Goal: Information Seeking & Learning: Learn about a topic

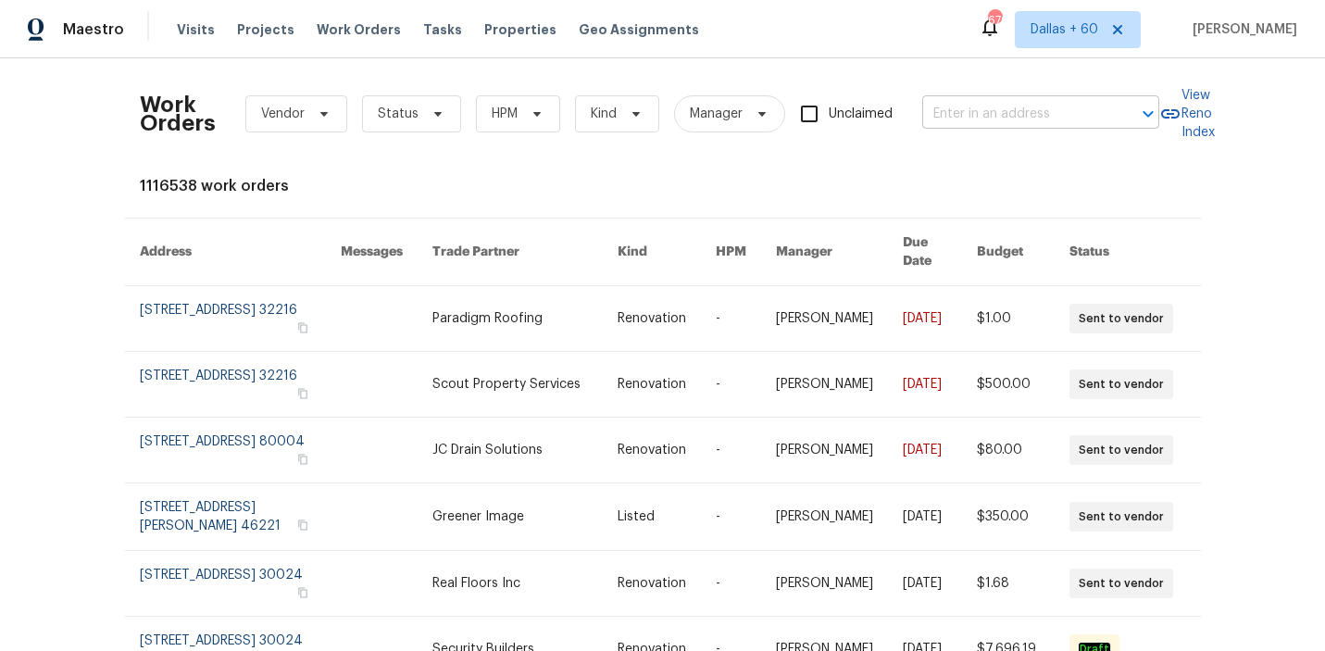
click at [953, 106] on input "text" at bounding box center [1014, 114] width 185 height 29
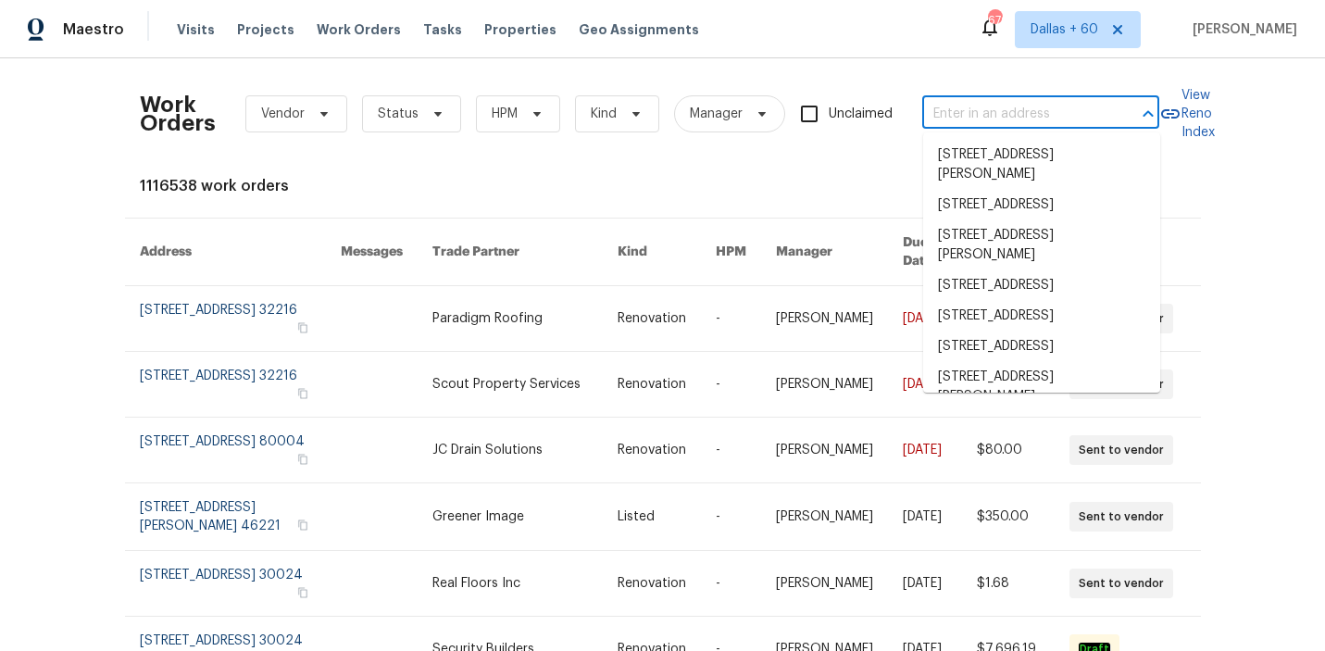
paste input "[STREET_ADDRESS]"
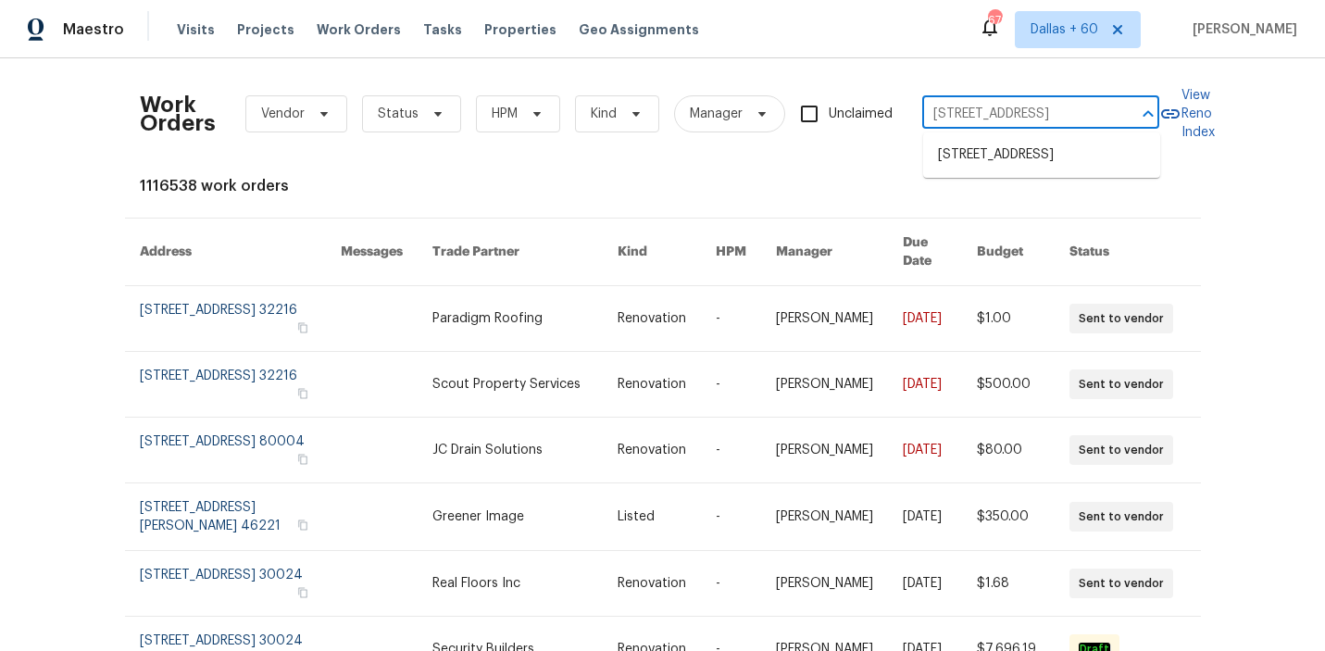
type input "[STREET_ADDRESS]"
click at [971, 158] on li "[STREET_ADDRESS]" at bounding box center [1041, 155] width 237 height 31
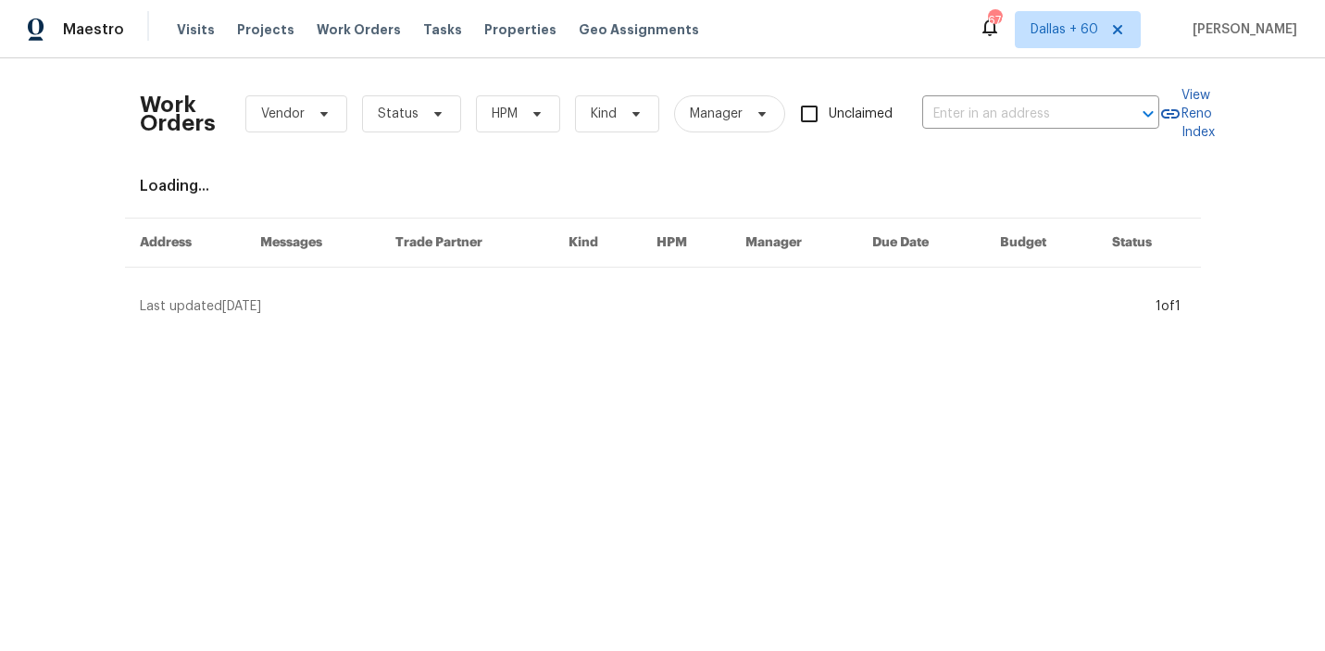
type input "[STREET_ADDRESS]"
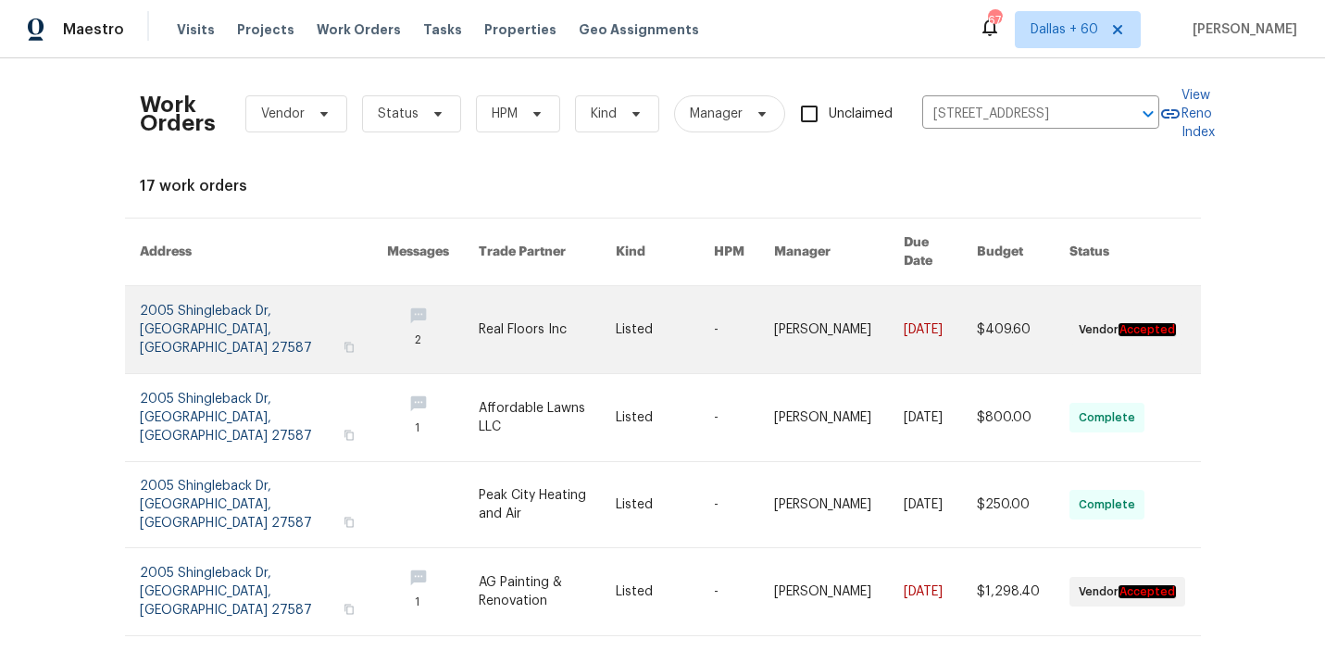
click at [541, 306] on link at bounding box center [547, 329] width 137 height 87
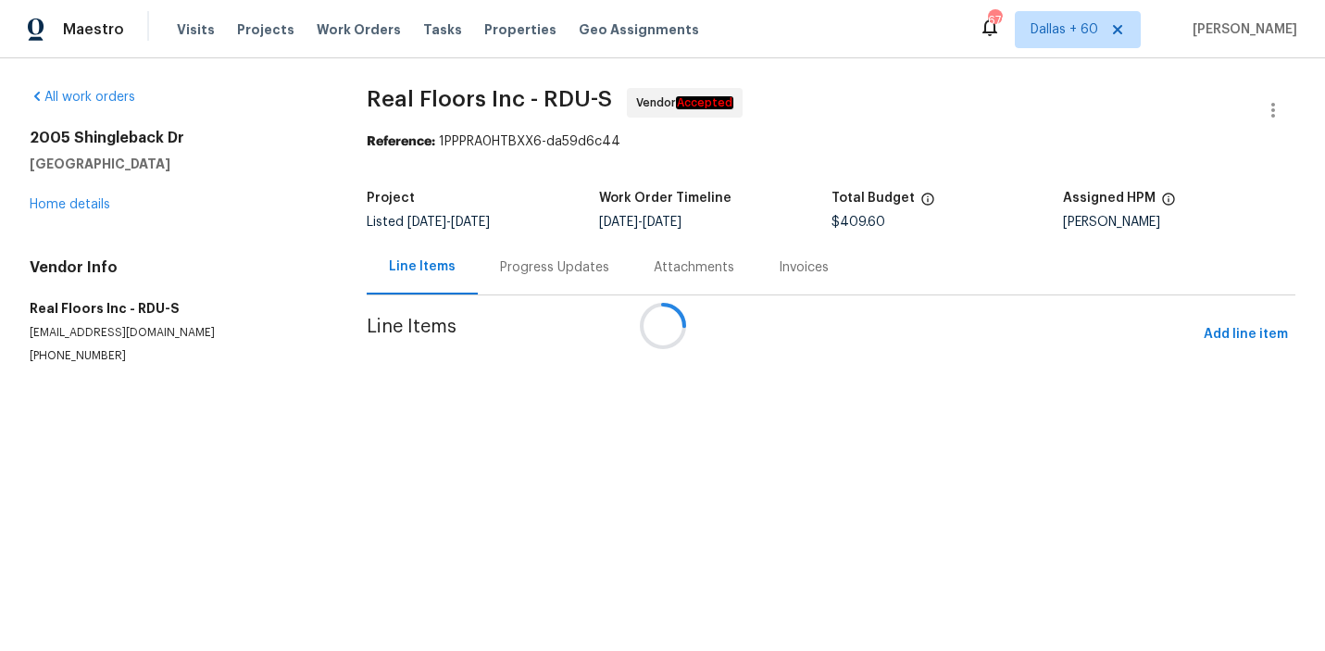
click at [59, 204] on div "[STREET_ADDRESS] Home details" at bounding box center [176, 171] width 293 height 85
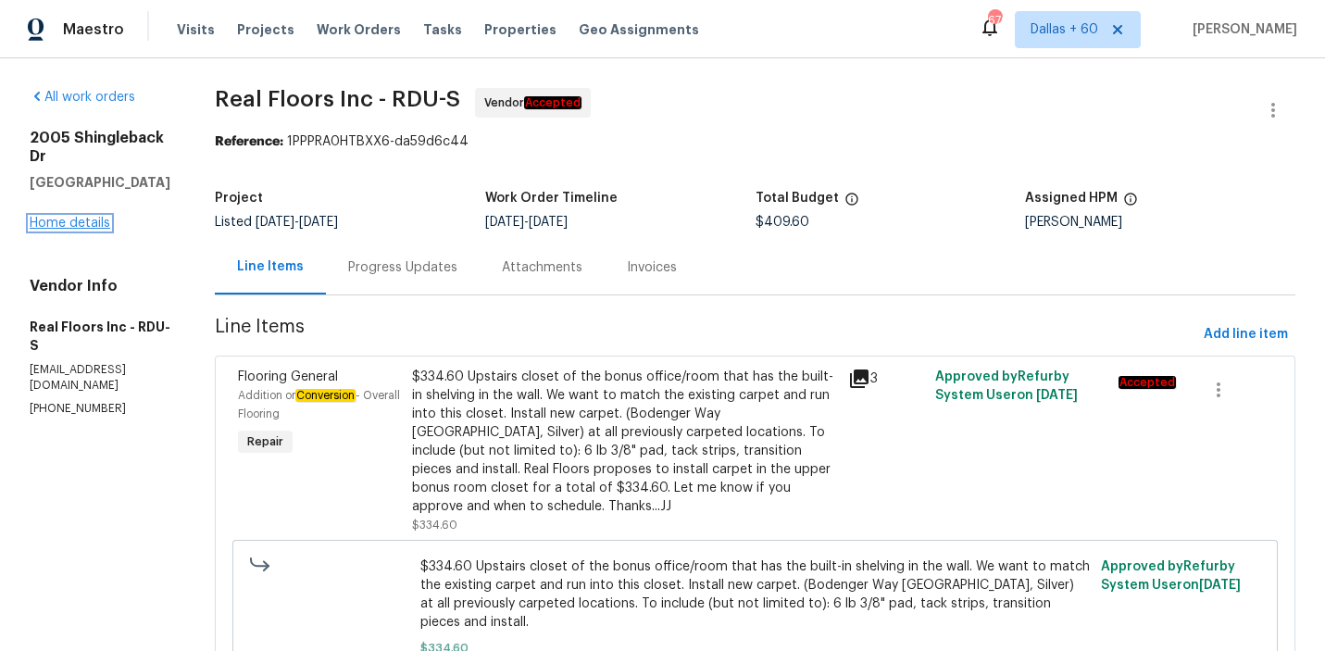
click at [63, 222] on link "Home details" at bounding box center [70, 223] width 81 height 13
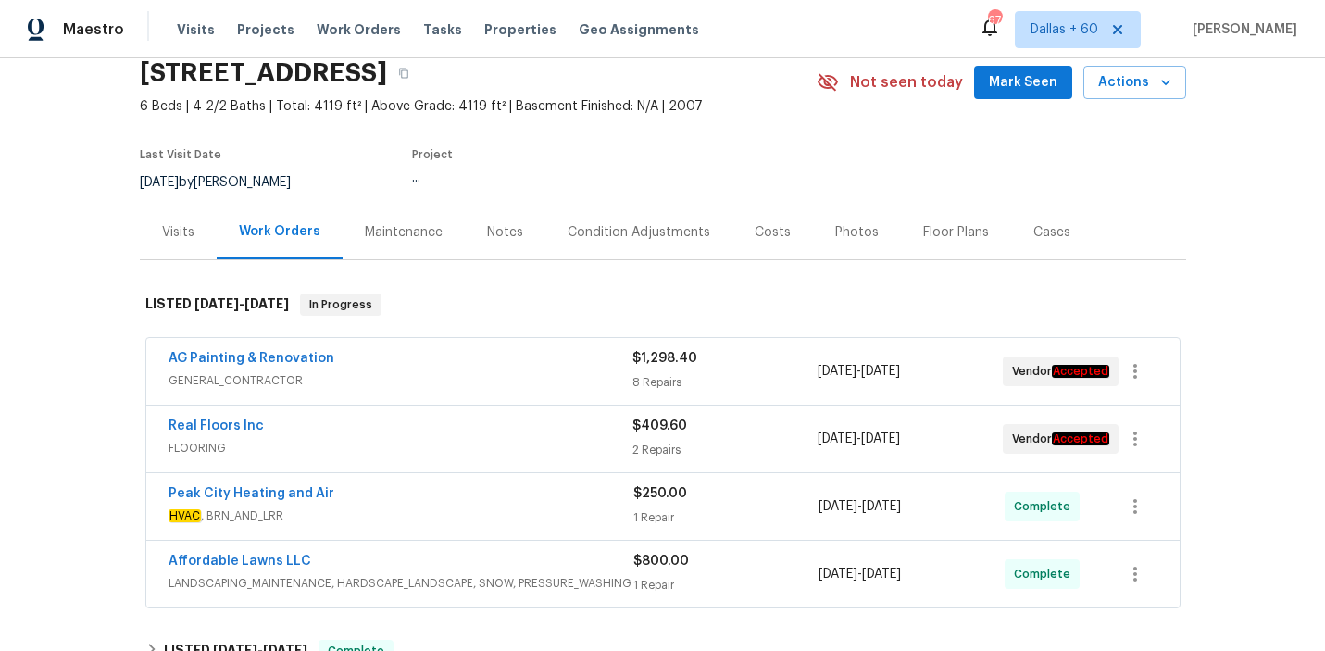
scroll to position [97, 0]
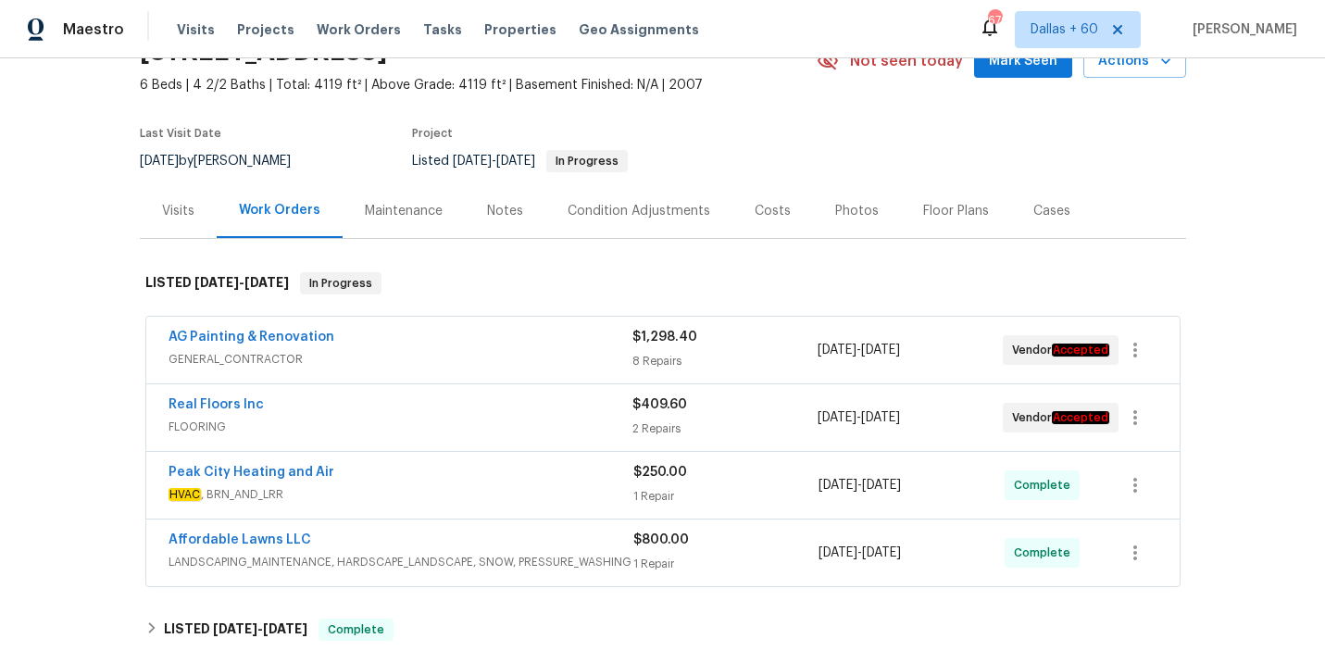
click at [441, 370] on div "AG Painting & Renovation GENERAL_CONTRACTOR" at bounding box center [401, 350] width 464 height 44
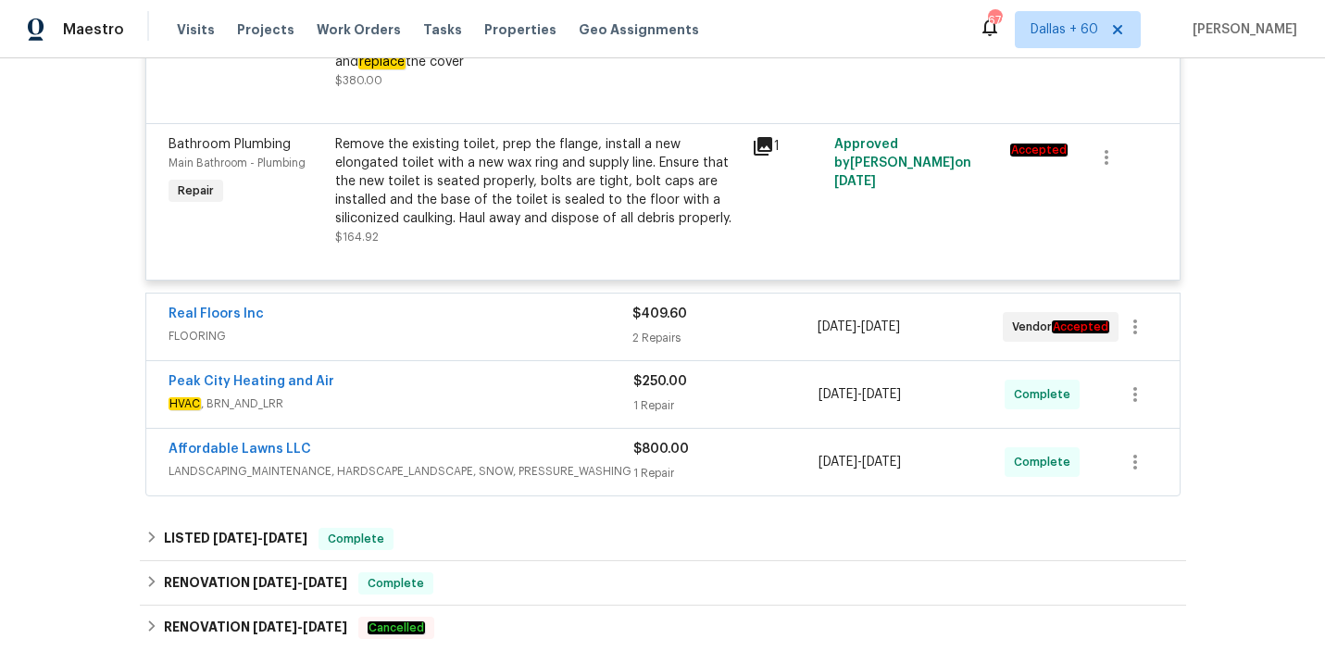
scroll to position [1409, 0]
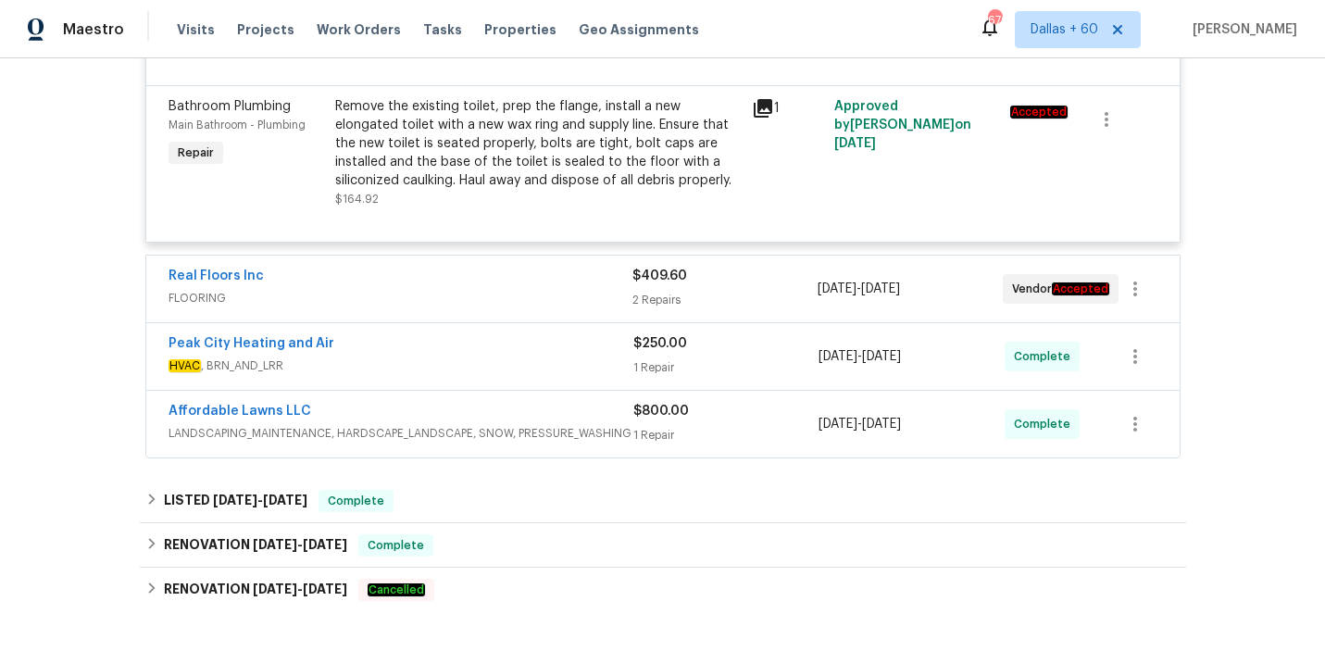
click at [453, 293] on span "FLOORING" at bounding box center [401, 298] width 464 height 19
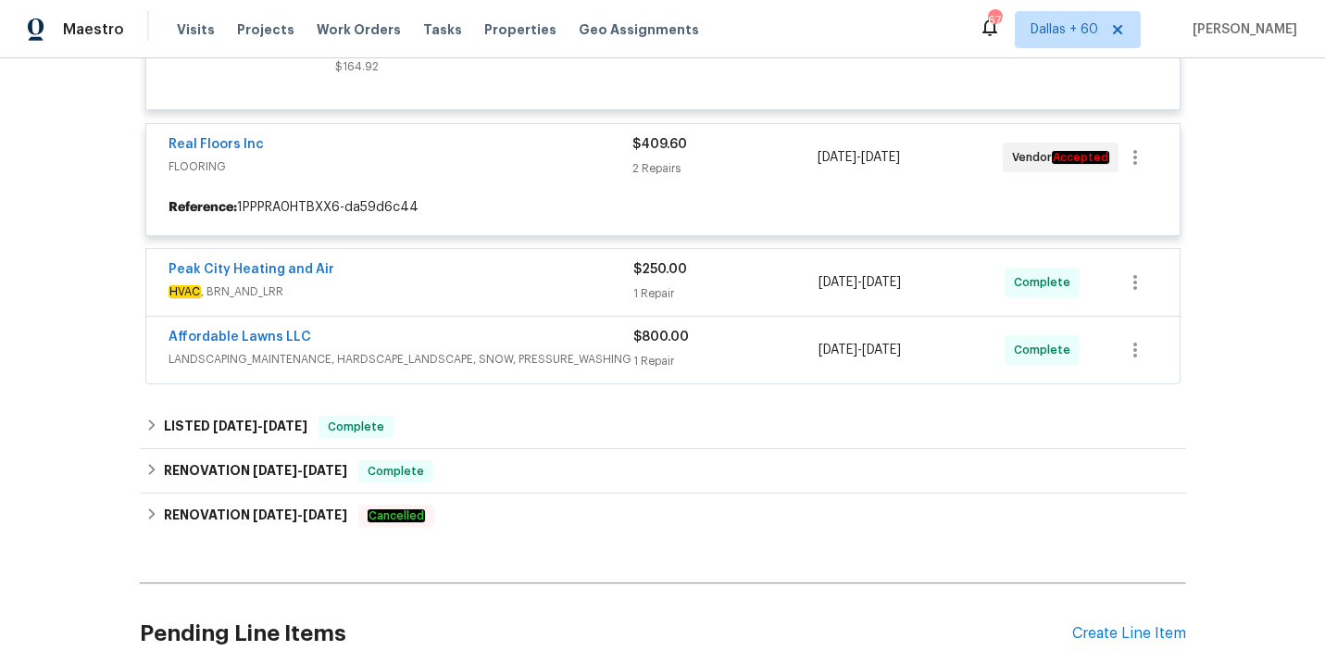
scroll to position [1540, 0]
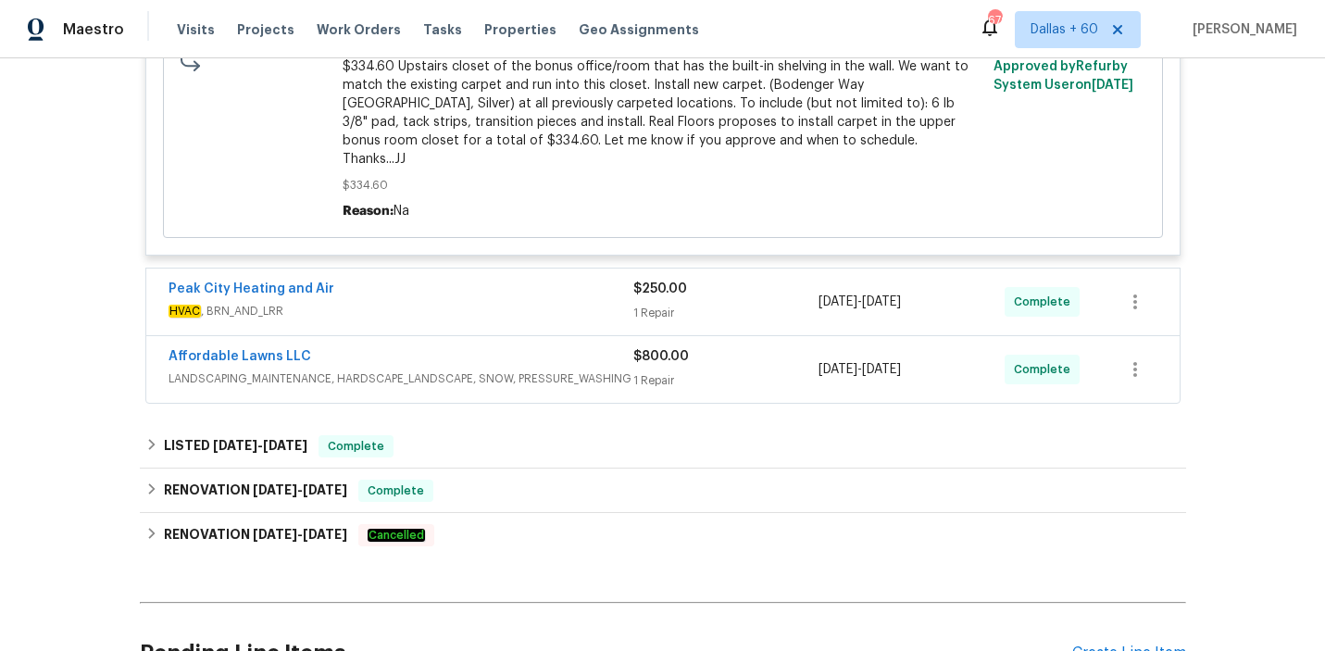
click at [456, 288] on div "Peak City Heating and Air" at bounding box center [401, 291] width 465 height 22
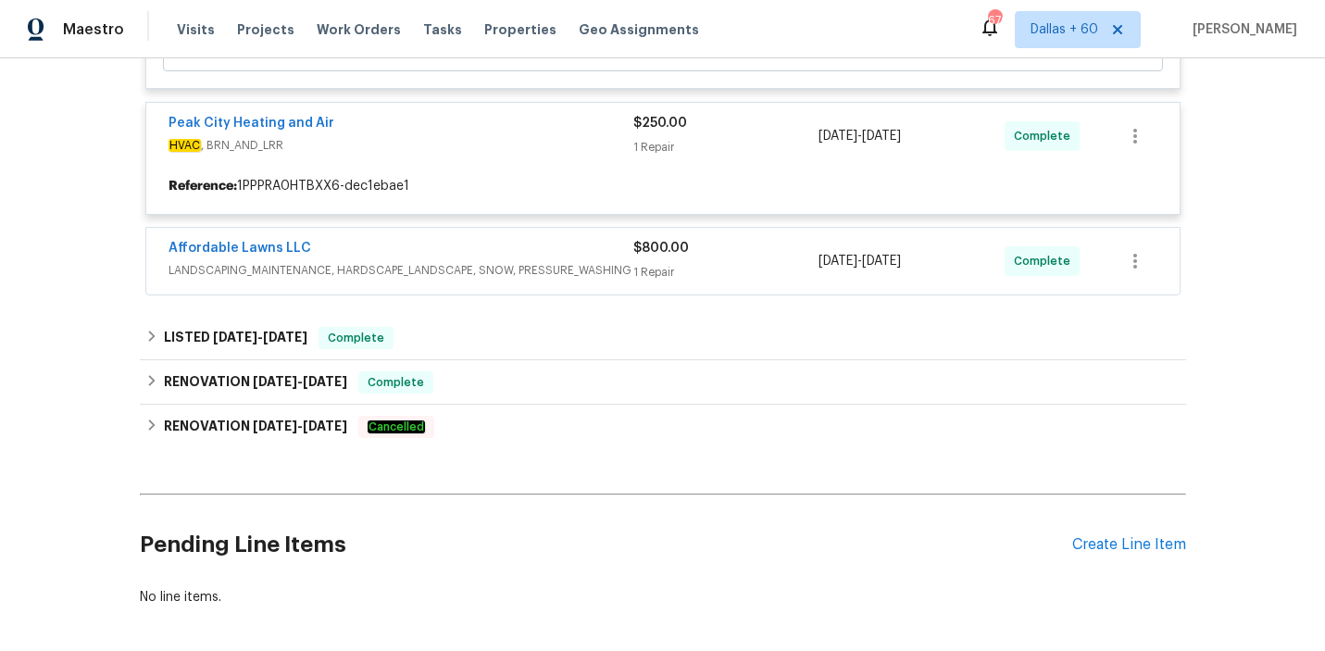
scroll to position [2350, 0]
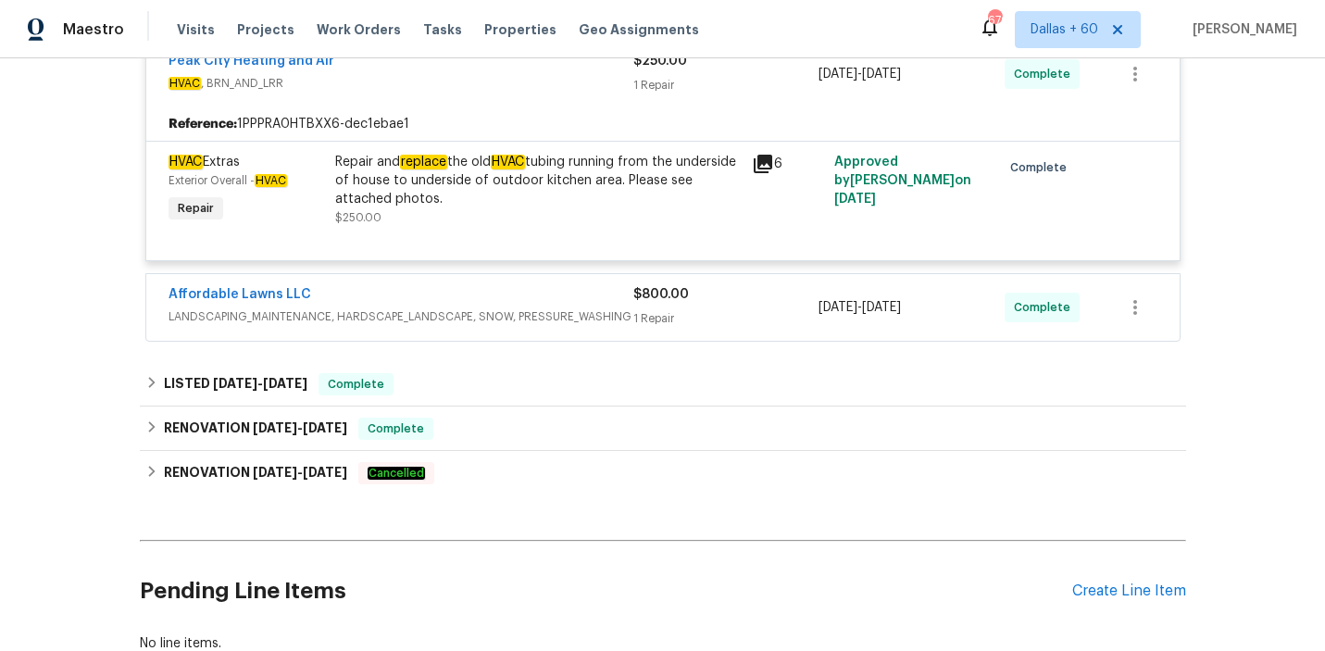
click at [511, 285] on div "Affordable Lawns LLC" at bounding box center [401, 296] width 465 height 22
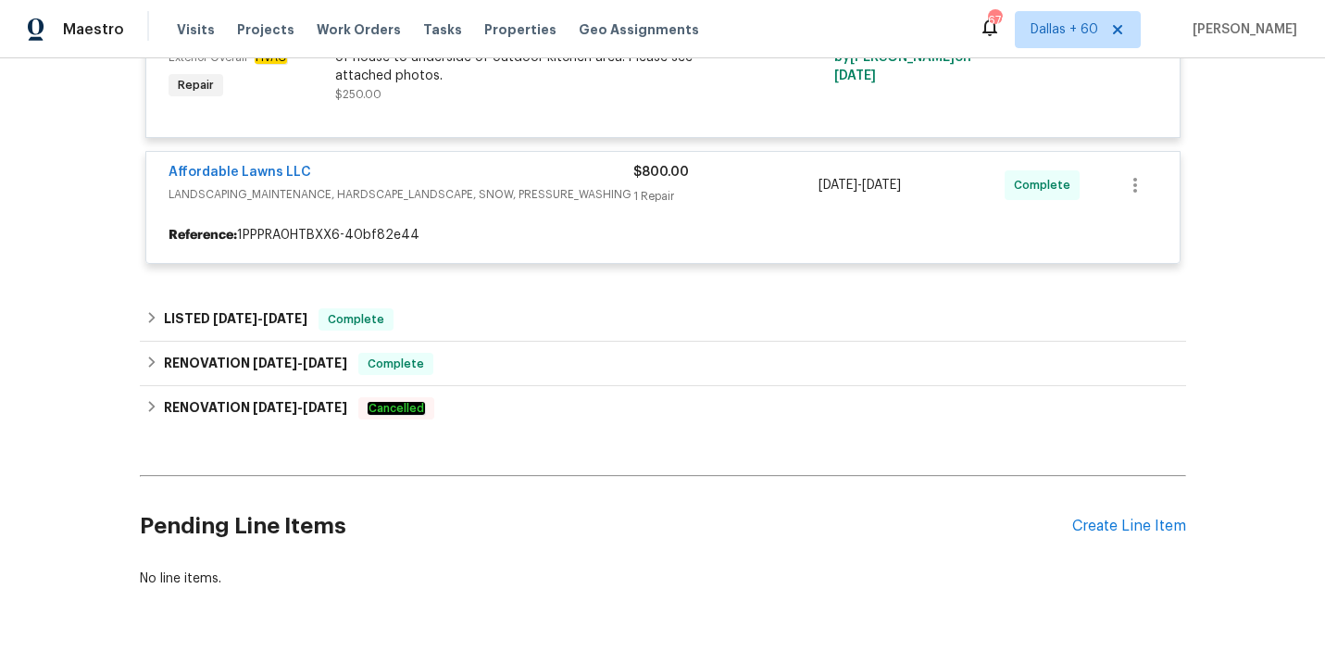
scroll to position [2536, 0]
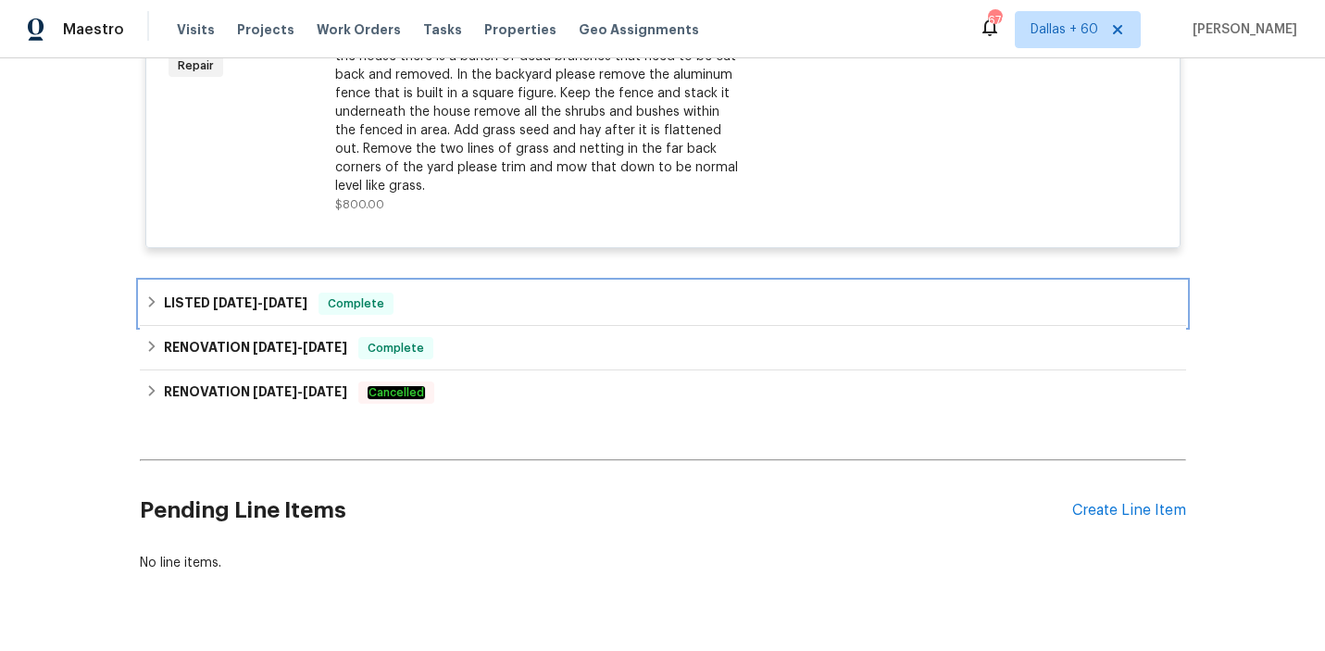
click at [511, 293] on div "LISTED [DATE] - [DATE] Complete" at bounding box center [662, 304] width 1035 height 22
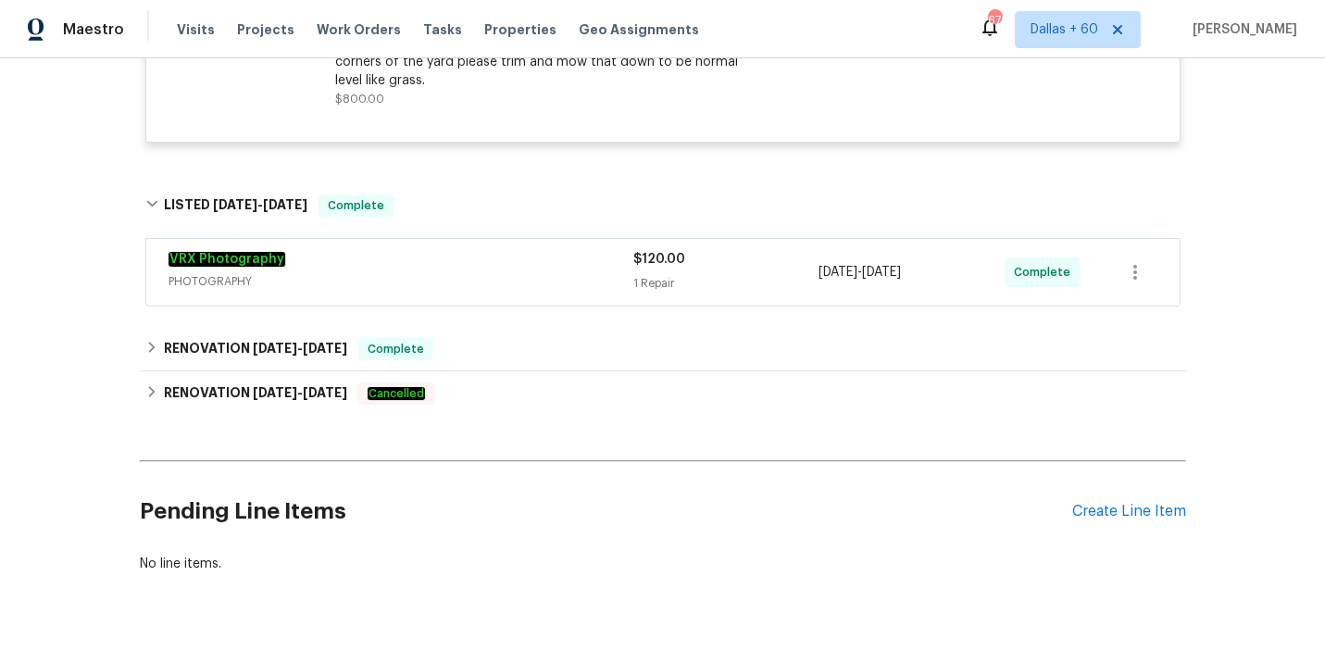
click at [512, 272] on span "PHOTOGRAPHY" at bounding box center [401, 281] width 465 height 19
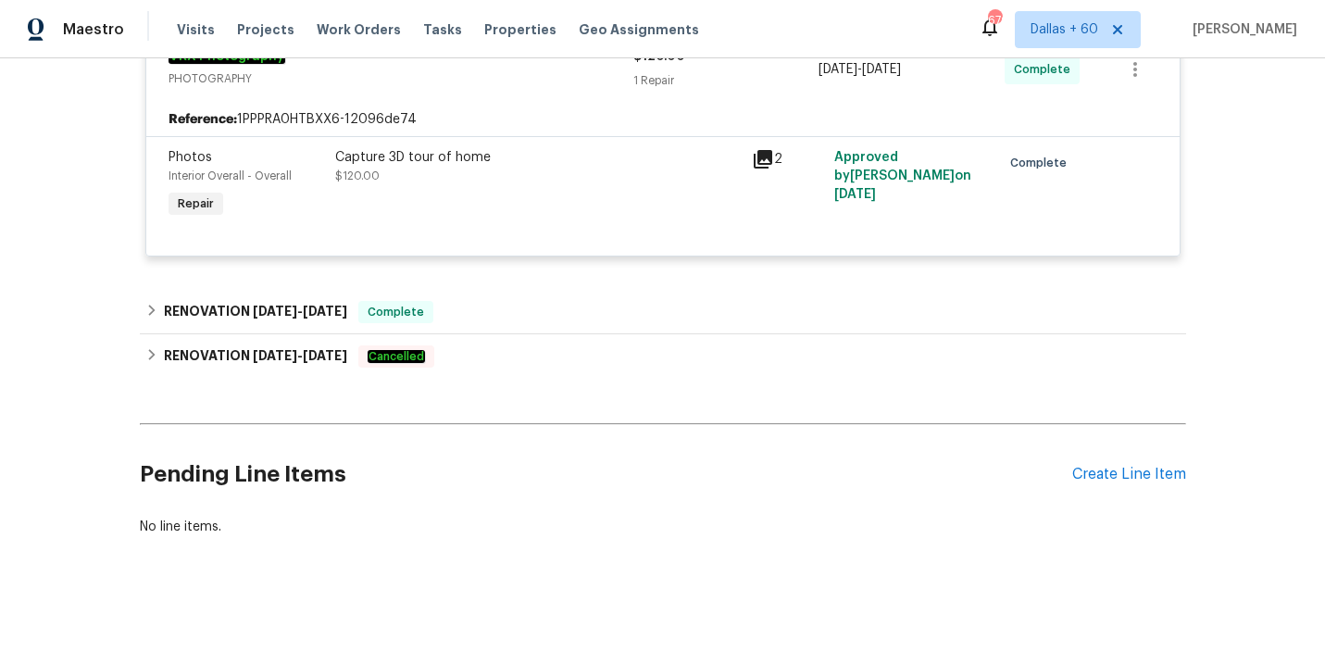
scroll to position [3129, 0]
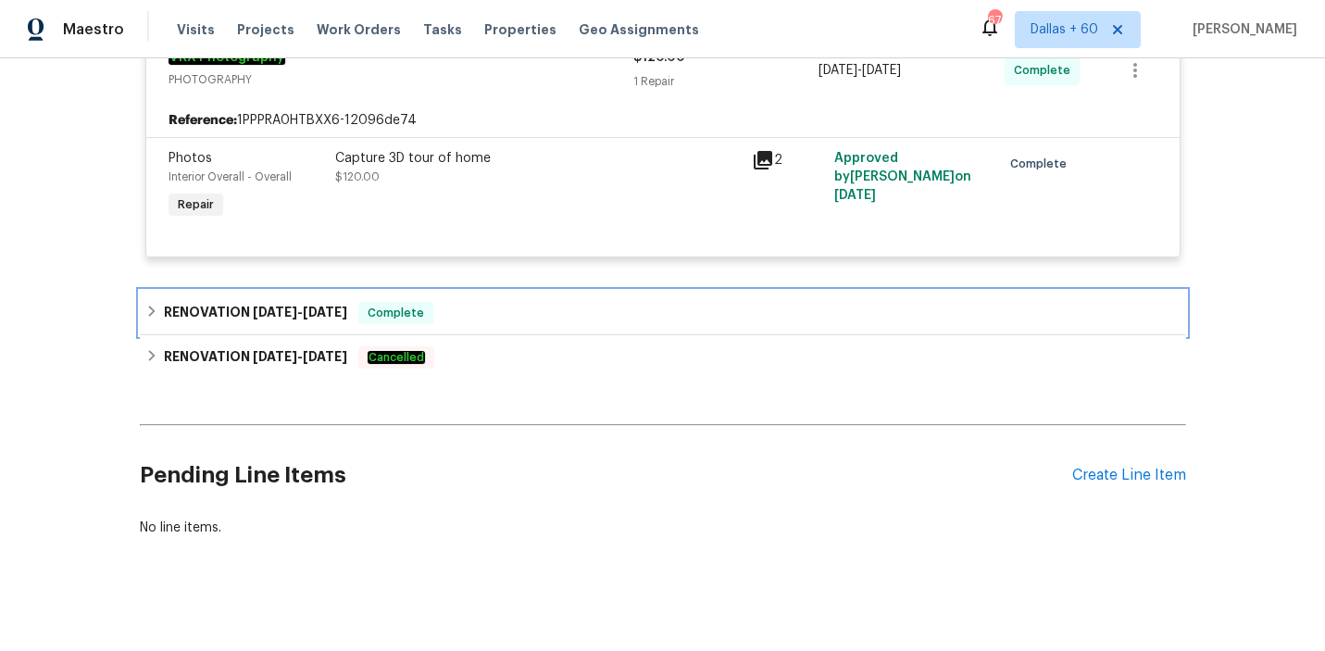
click at [508, 304] on div "RENOVATION [DATE] - [DATE] Complete" at bounding box center [662, 313] width 1035 height 22
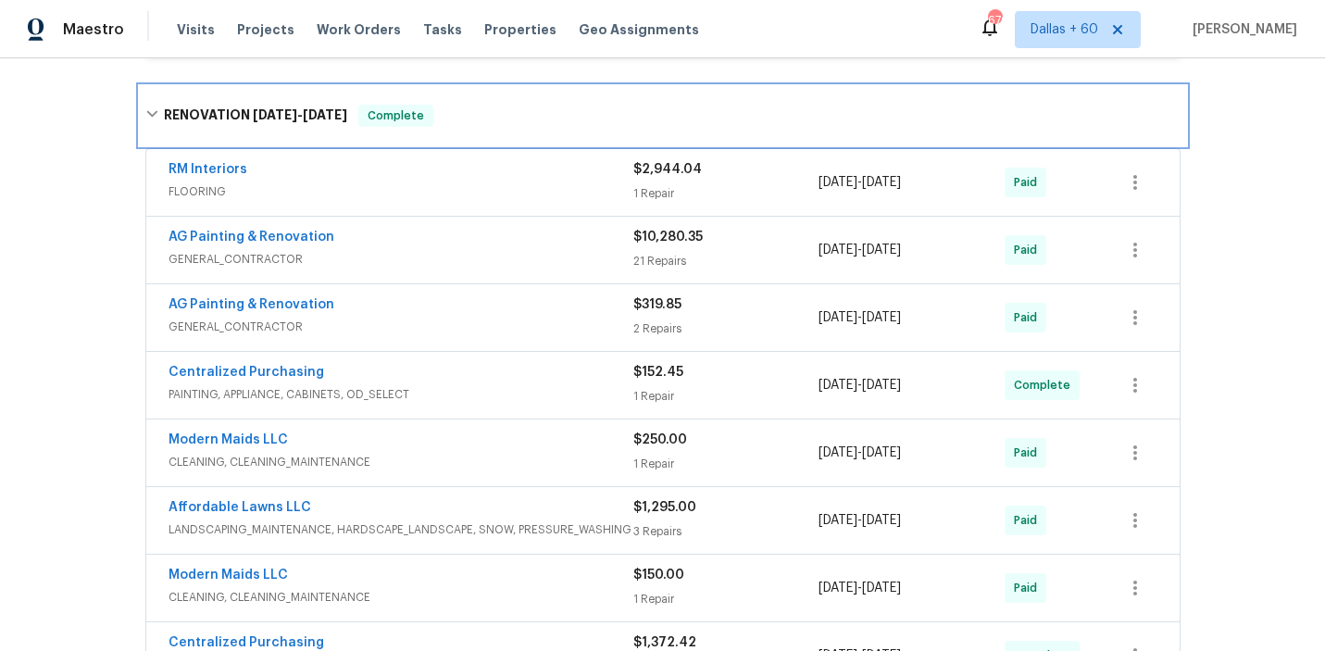
scroll to position [3325, 0]
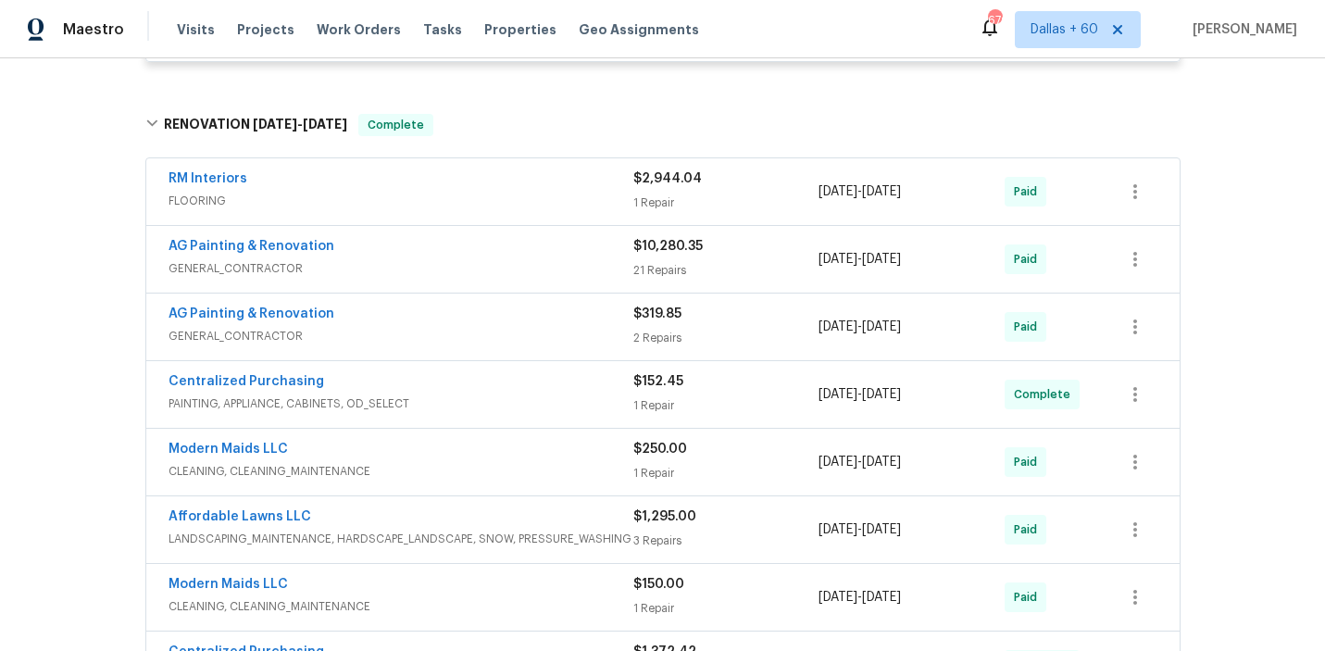
click at [488, 259] on span "GENERAL_CONTRACTOR" at bounding box center [401, 268] width 465 height 19
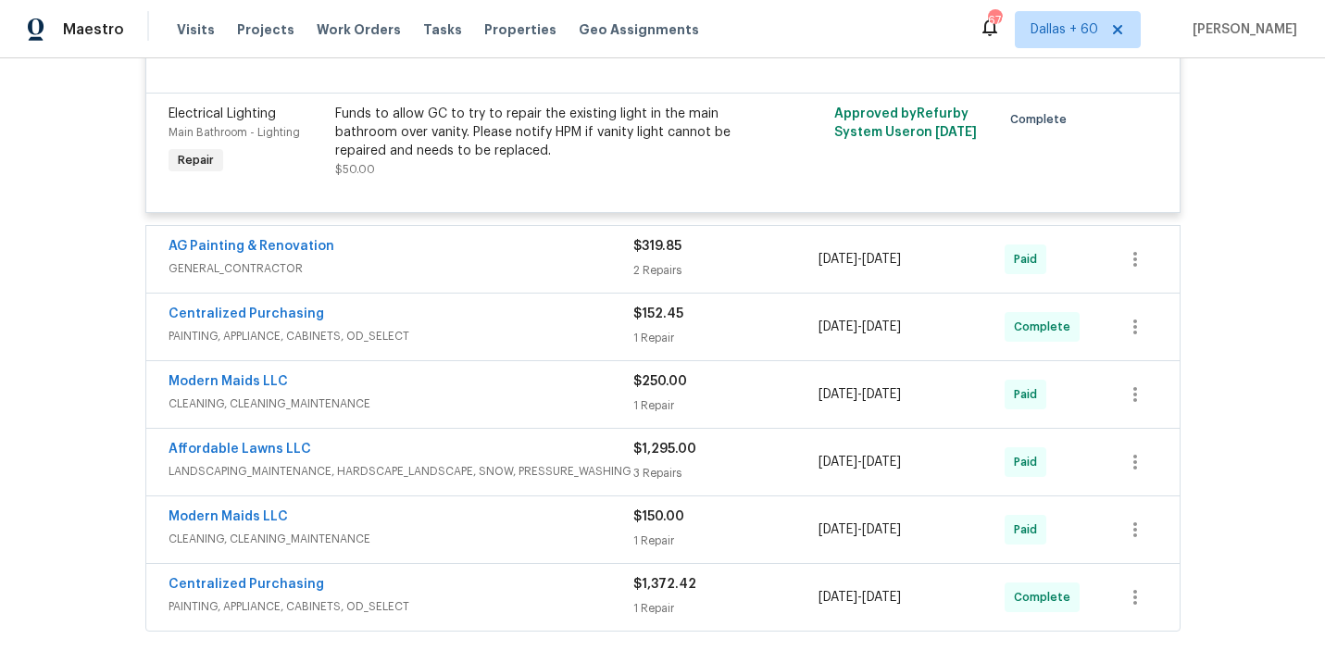
scroll to position [6670, 0]
click at [487, 412] on span "CLEANING, CLEANING_MAINTENANCE" at bounding box center [401, 403] width 465 height 19
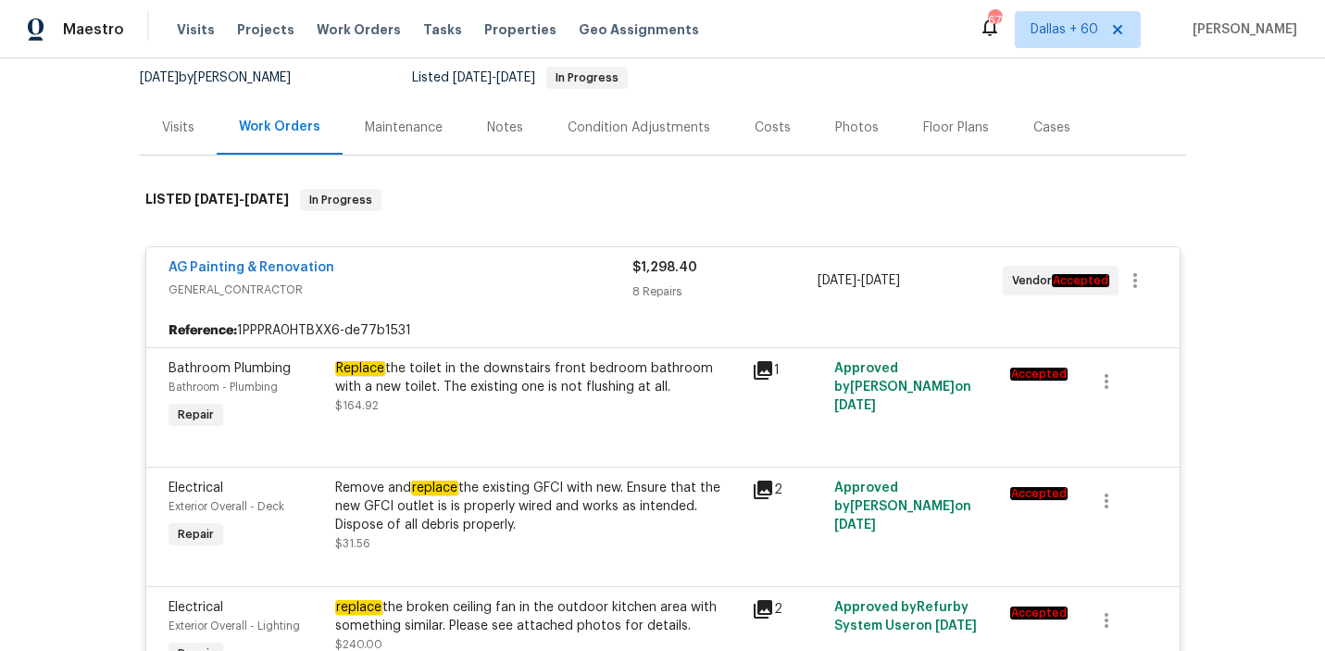
scroll to position [0, 0]
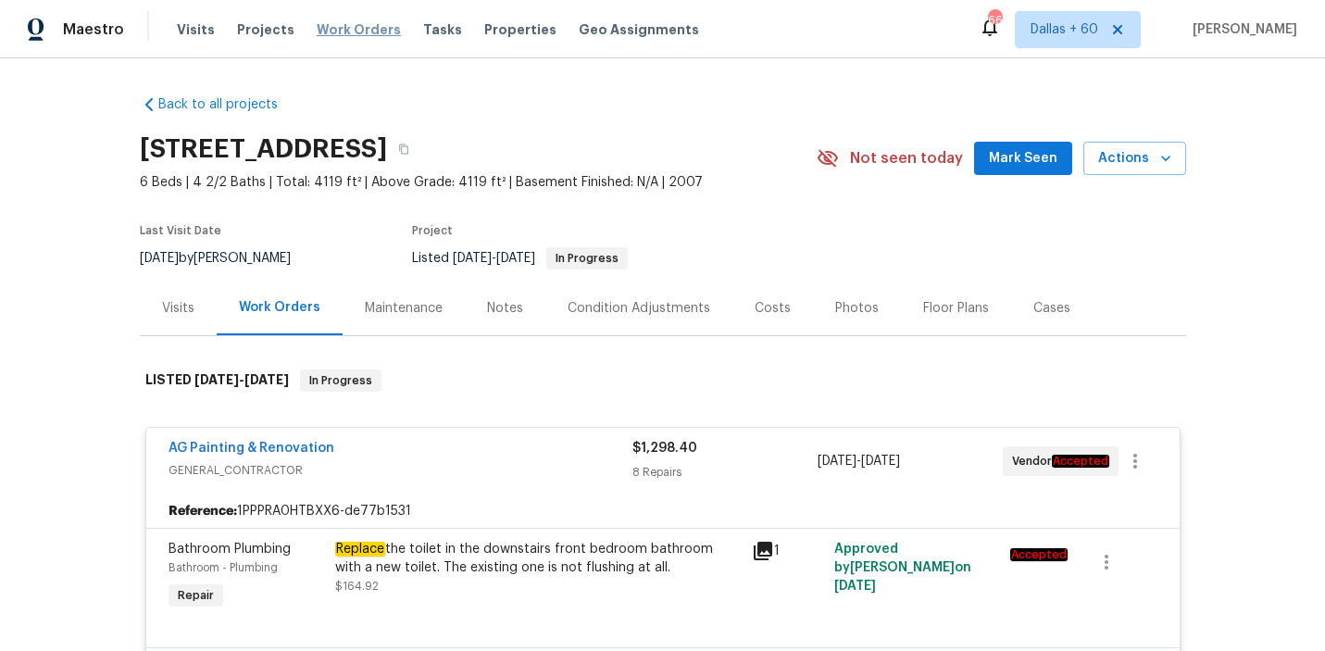
click at [317, 36] on span "Work Orders" at bounding box center [359, 29] width 84 height 19
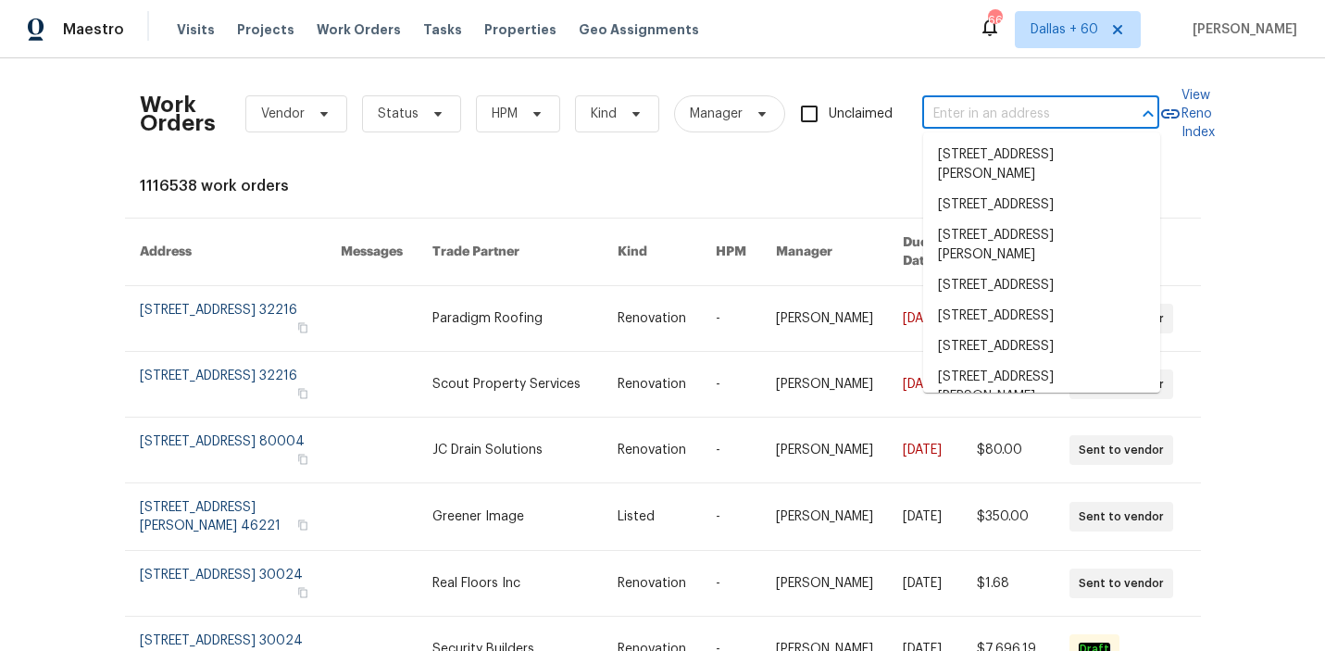
click at [1018, 109] on input "text" at bounding box center [1014, 114] width 185 height 29
paste input "[STREET_ADDRESS]"
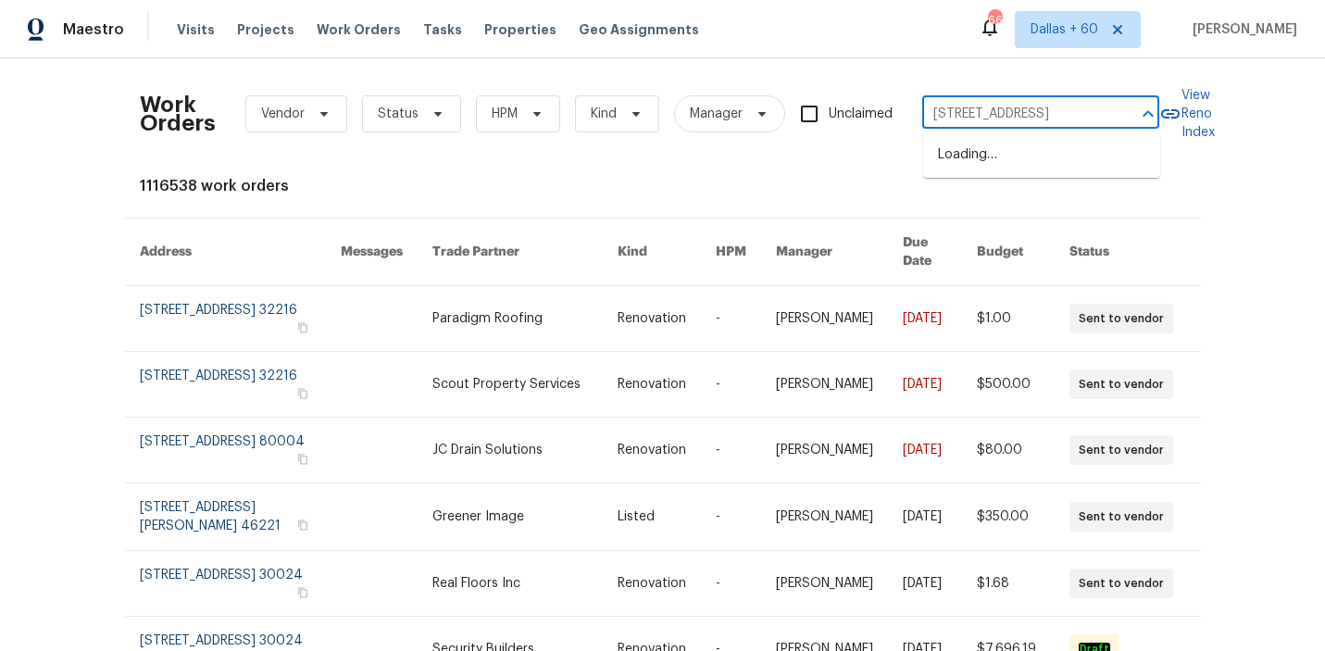
scroll to position [0, 62]
type input "[STREET_ADDRESS]"
click at [1019, 163] on li "[STREET_ADDRESS]" at bounding box center [1041, 155] width 237 height 31
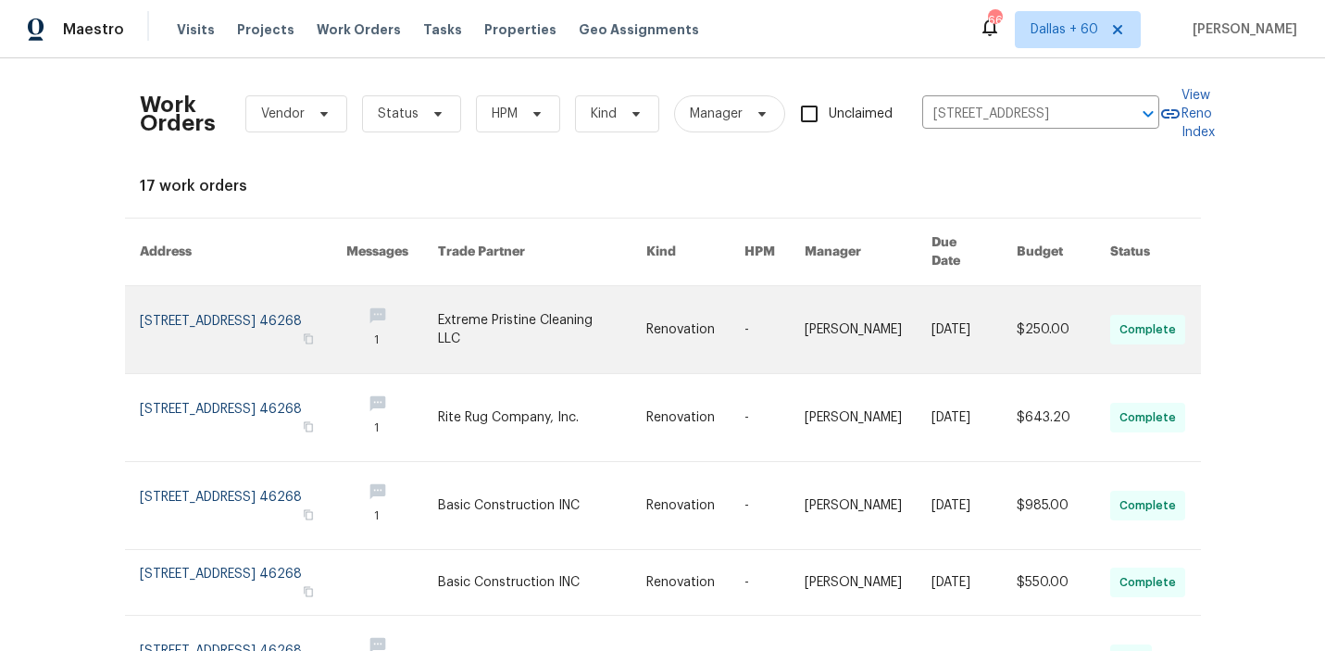
click at [596, 286] on link at bounding box center [542, 329] width 208 height 87
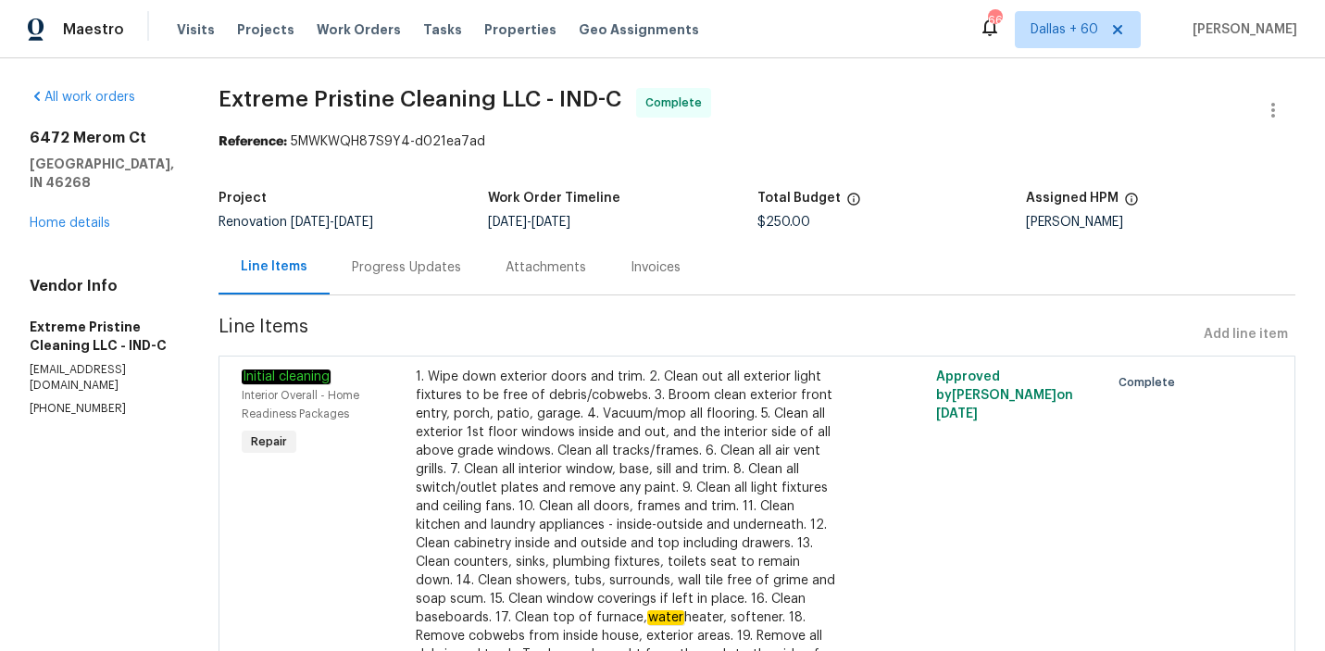
click at [63, 232] on div "[STREET_ADDRESS] Home details" at bounding box center [102, 181] width 144 height 104
click at [62, 223] on link "Home details" at bounding box center [70, 223] width 81 height 13
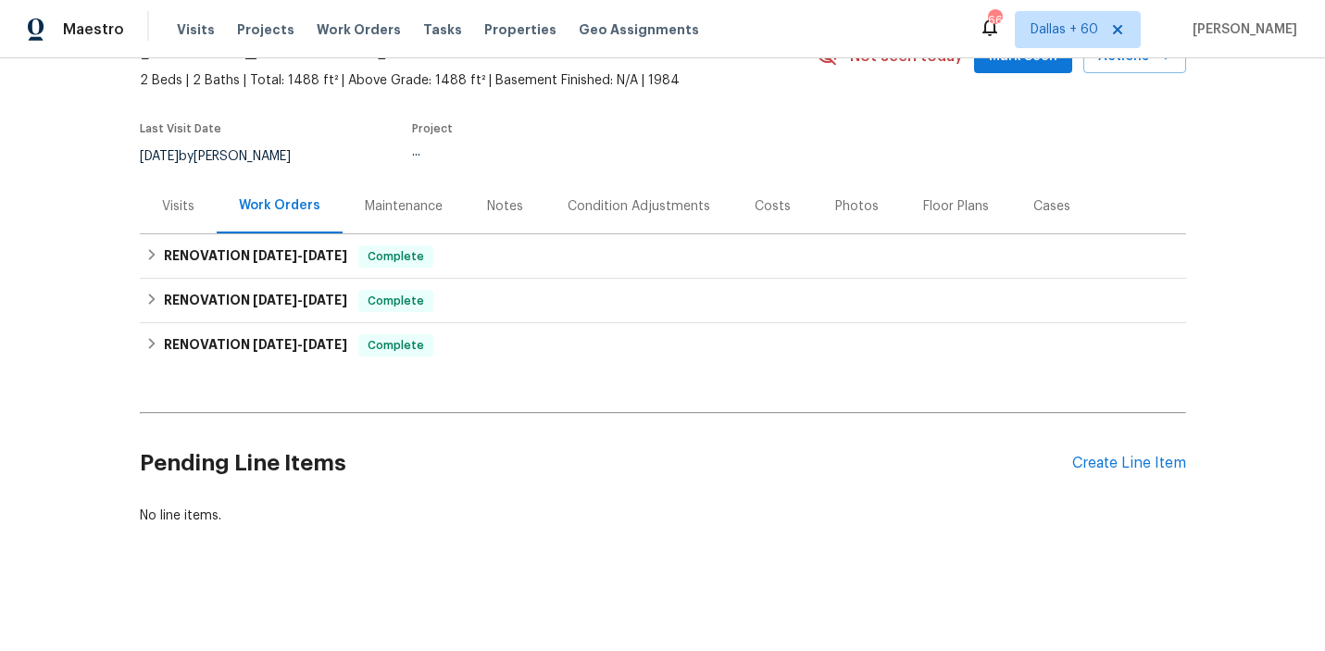
scroll to position [100, 0]
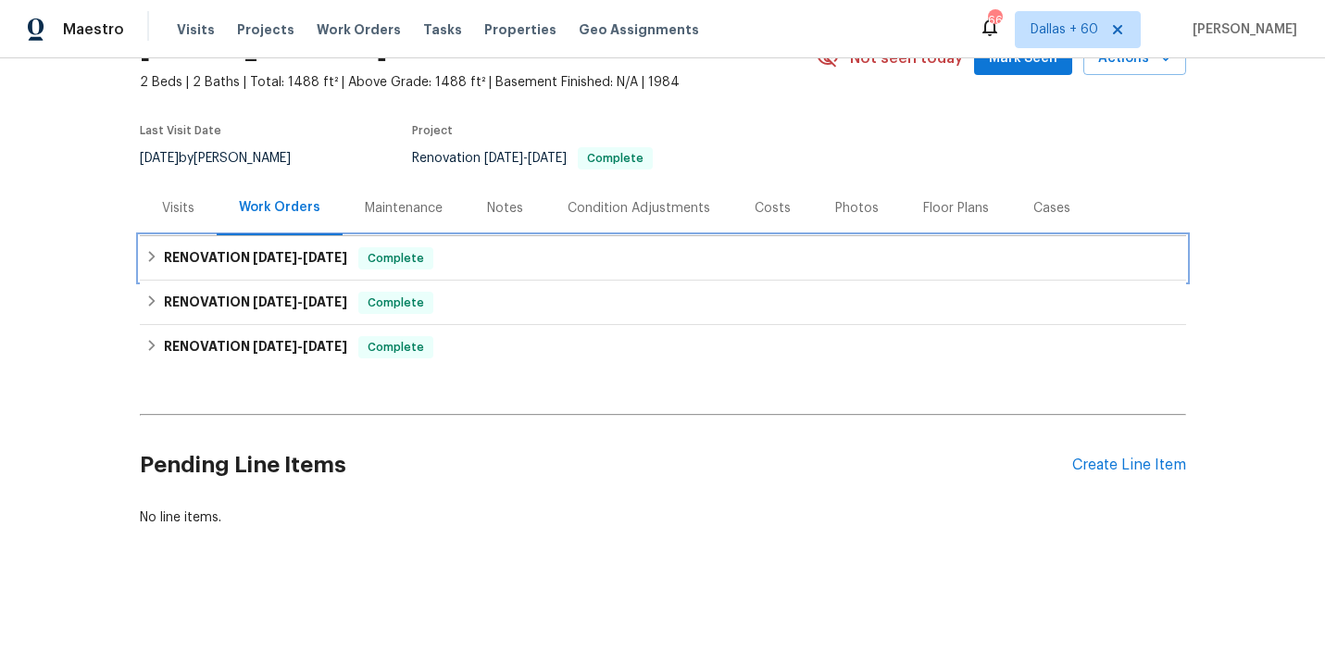
click at [508, 257] on div "RENOVATION [DATE] - [DATE] Complete" at bounding box center [662, 258] width 1035 height 22
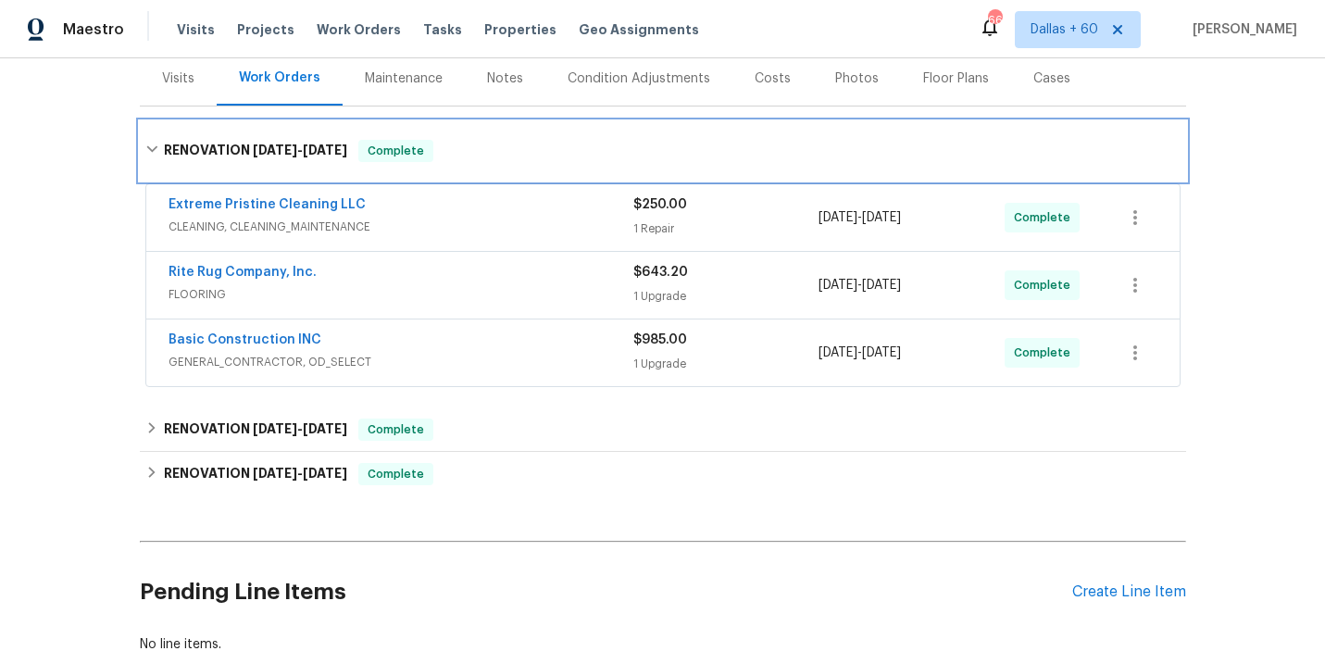
scroll to position [231, 0]
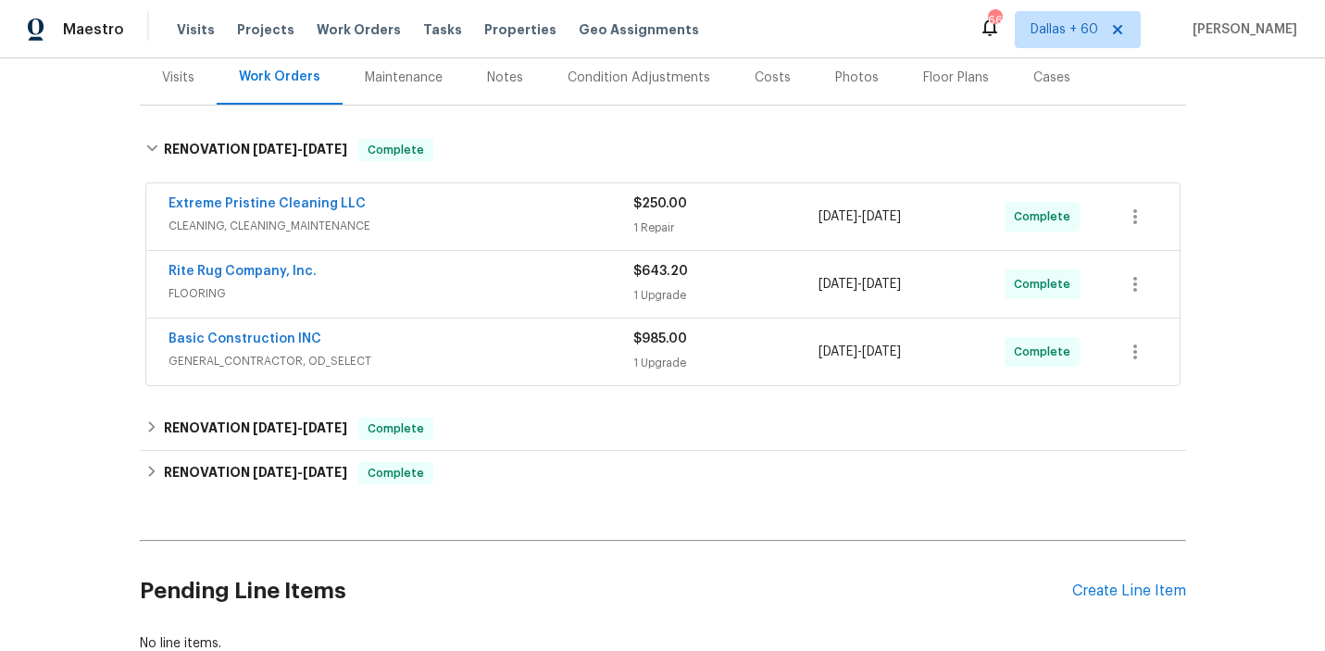
click at [538, 345] on div "Basic Construction INC" at bounding box center [401, 341] width 465 height 22
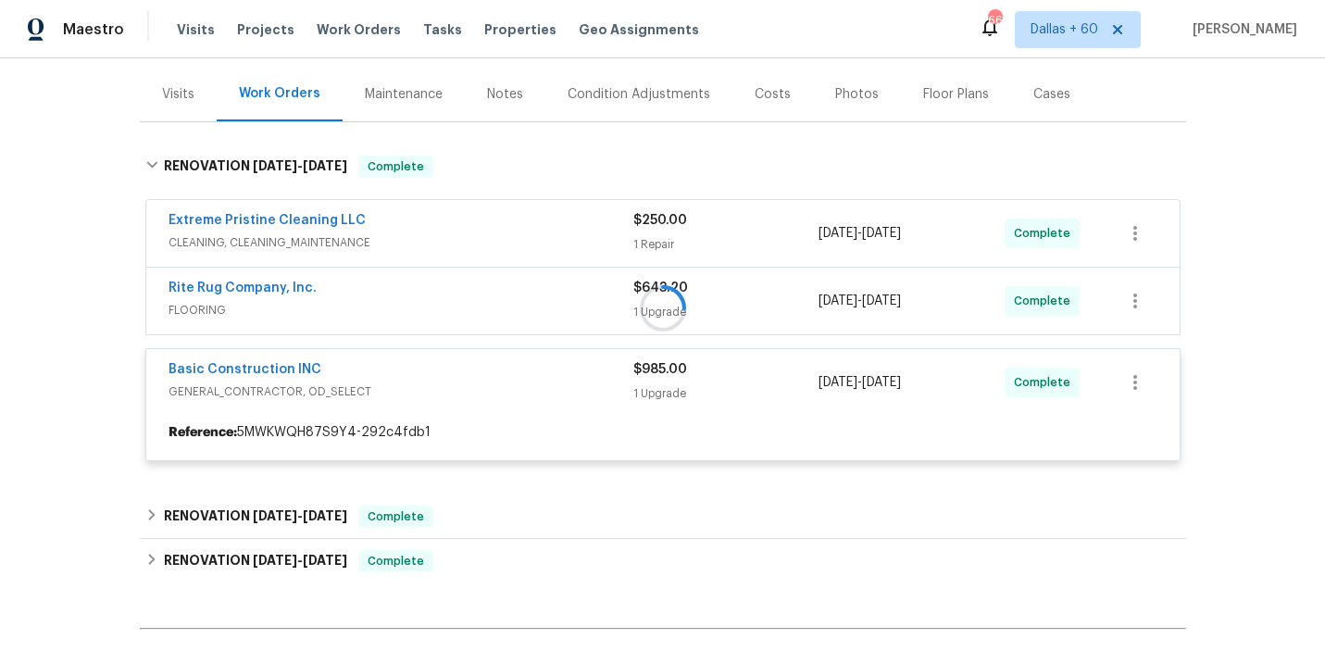
scroll to position [208, 0]
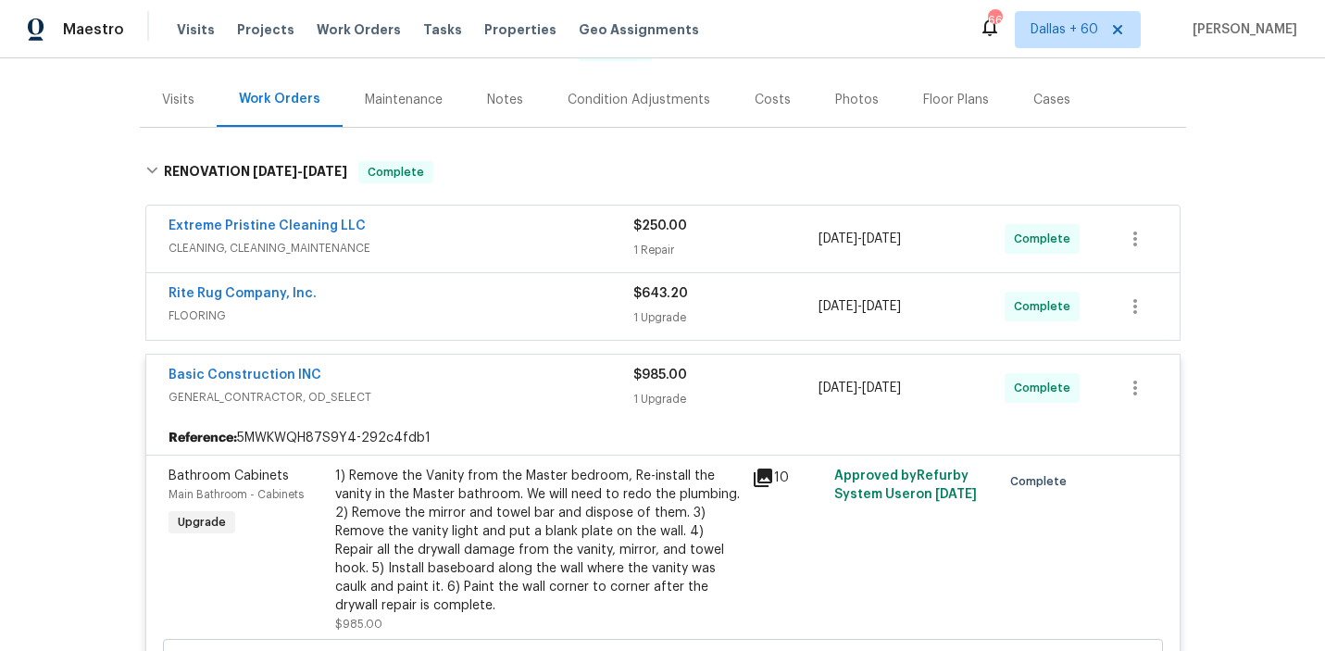
click at [521, 309] on span "FLOORING" at bounding box center [401, 316] width 465 height 19
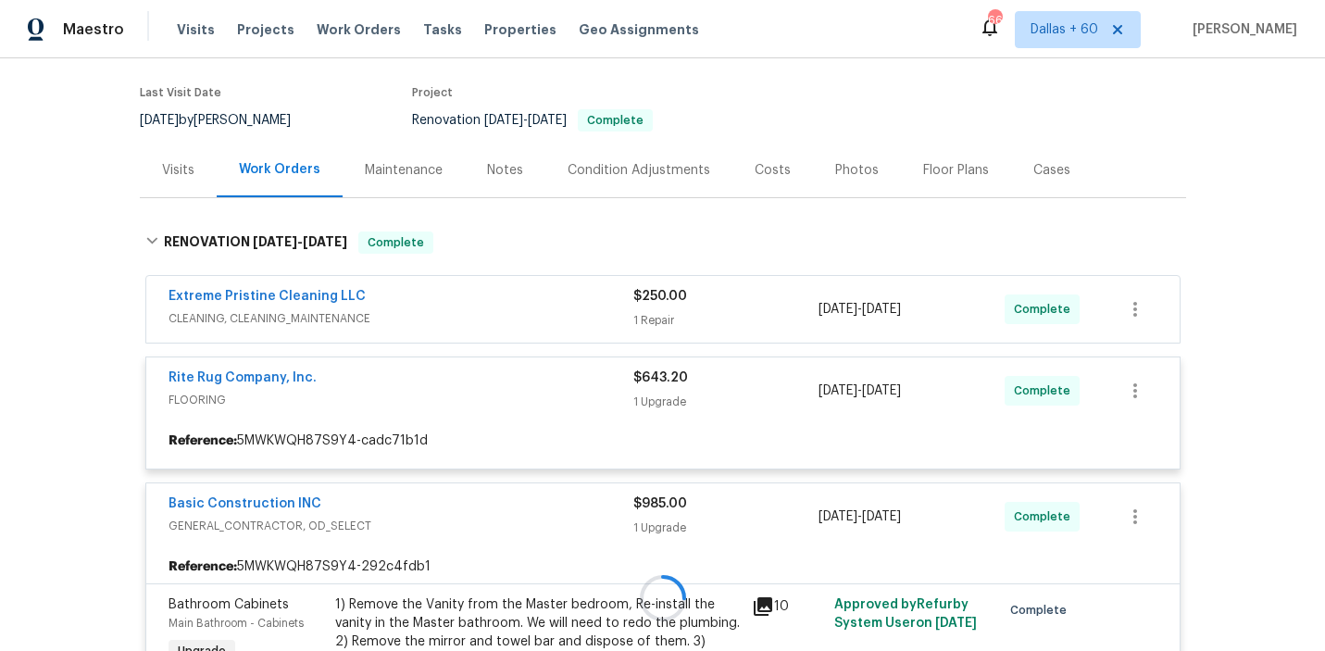
scroll to position [139, 0]
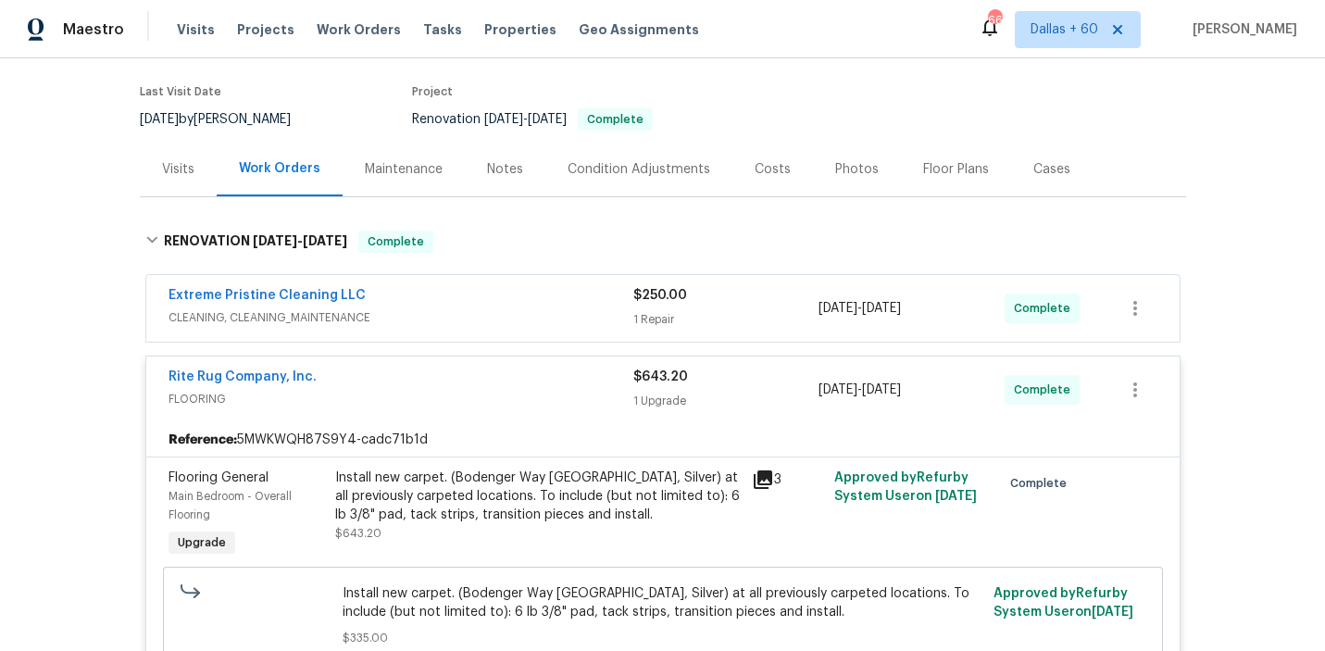
click at [524, 320] on span "CLEANING, CLEANING_MAINTENANCE" at bounding box center [401, 317] width 465 height 19
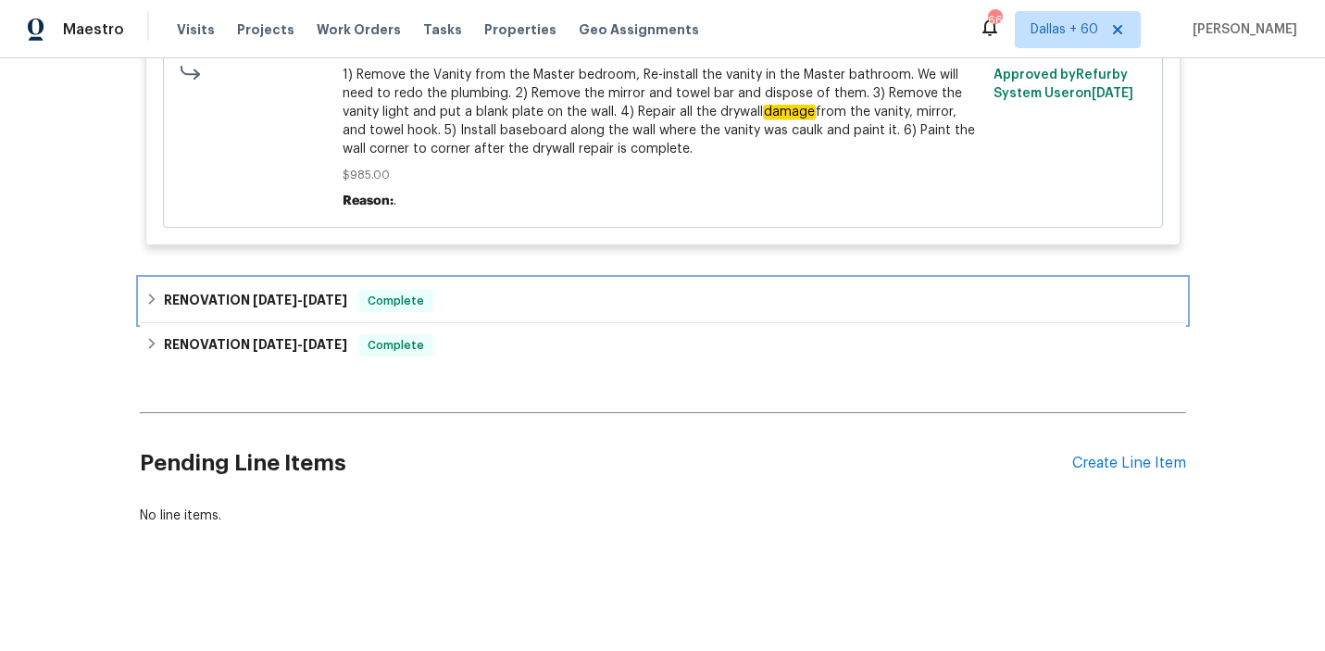
click at [520, 308] on div "RENOVATION [DATE] - [DATE] Complete" at bounding box center [662, 301] width 1035 height 22
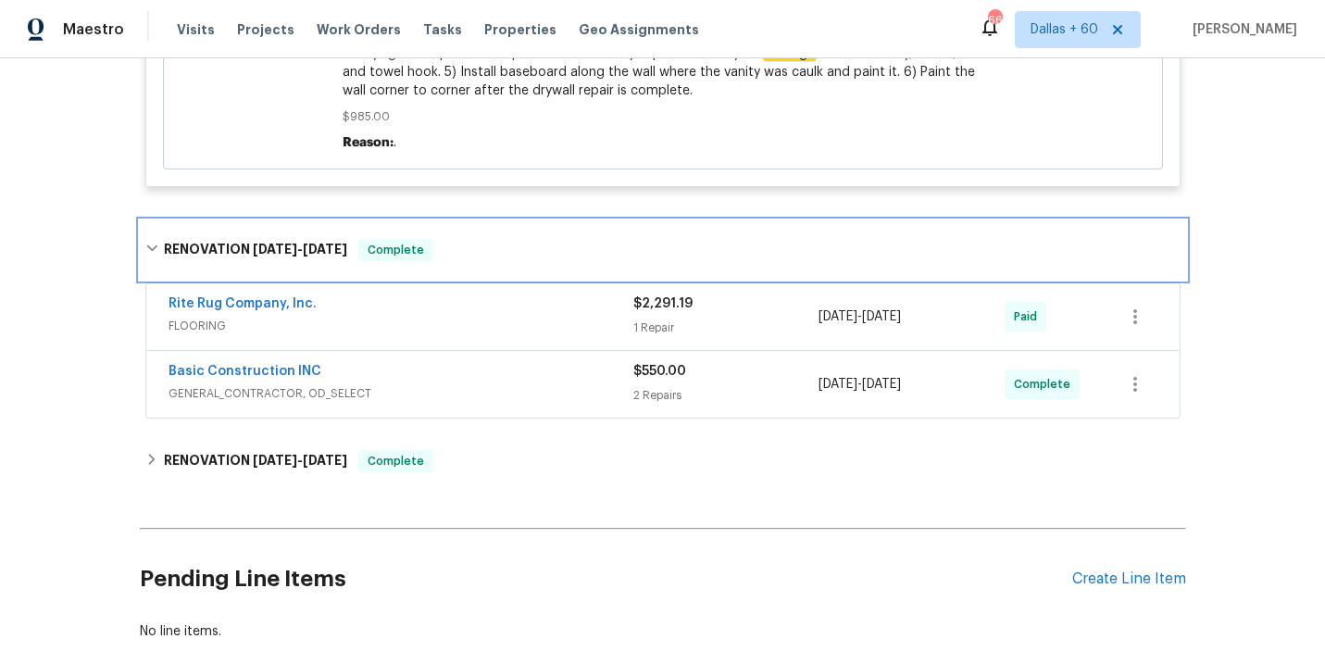
scroll to position [1777, 0]
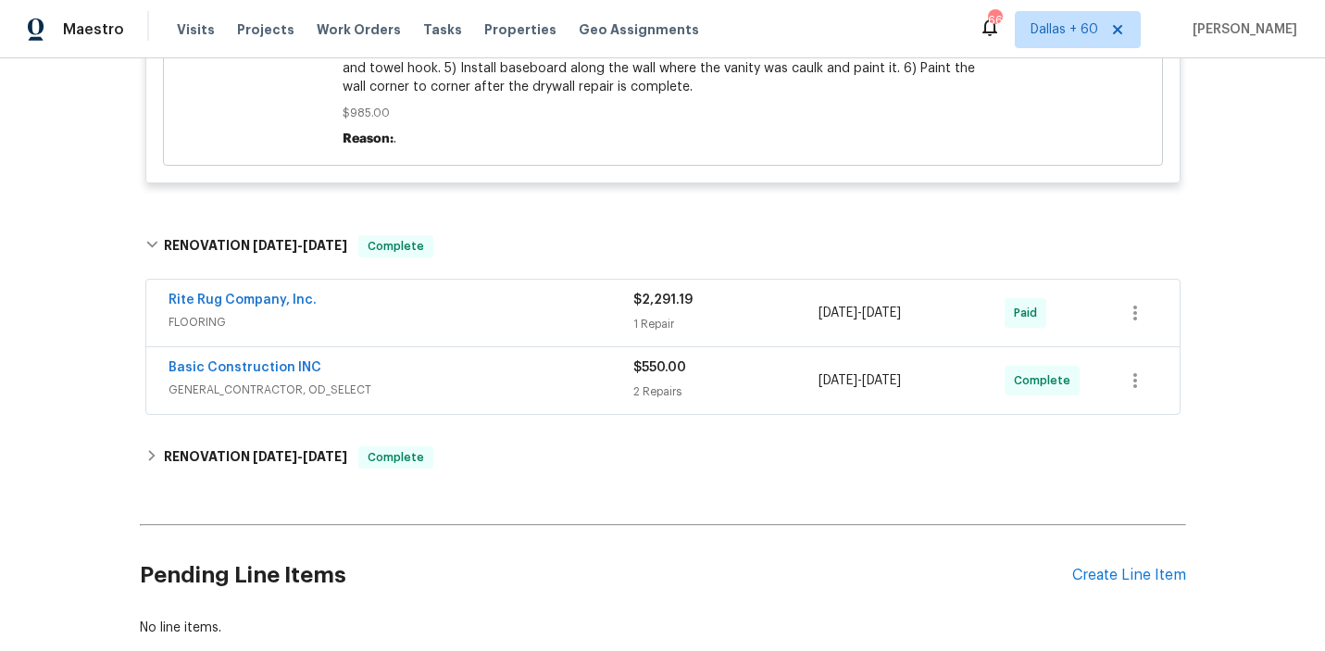
click at [511, 381] on div "Basic Construction INC" at bounding box center [401, 369] width 465 height 22
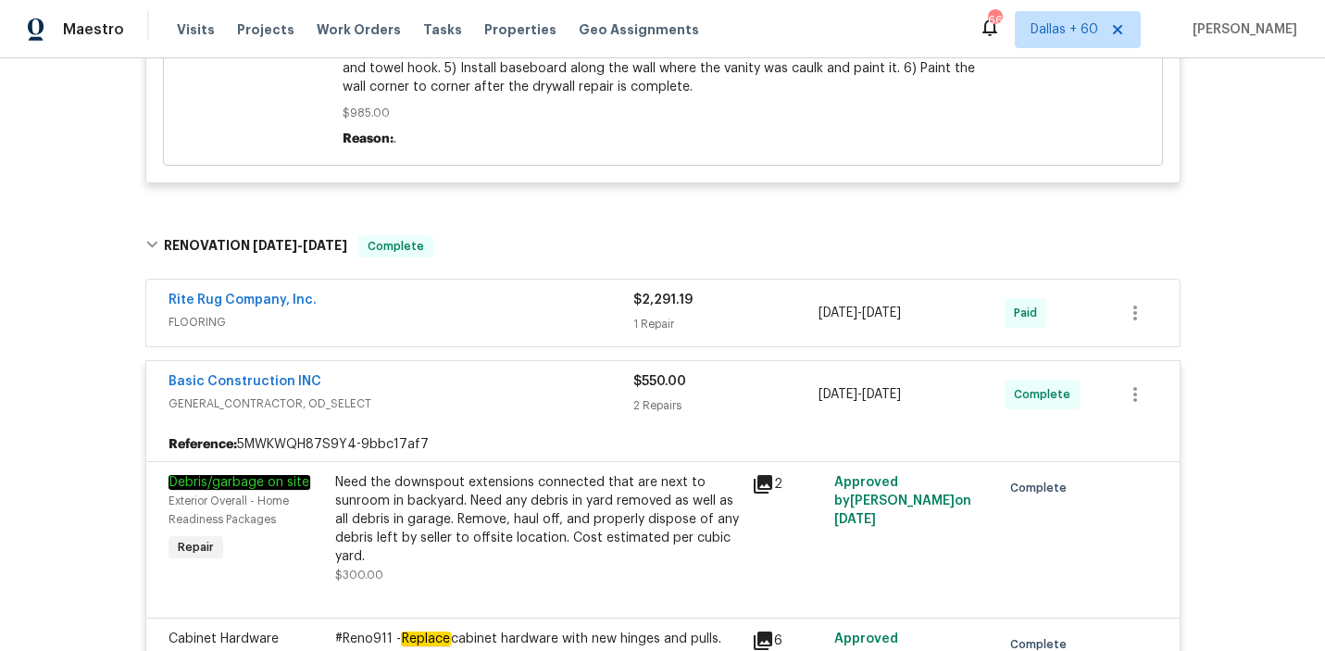
click at [498, 321] on span "FLOORING" at bounding box center [401, 322] width 465 height 19
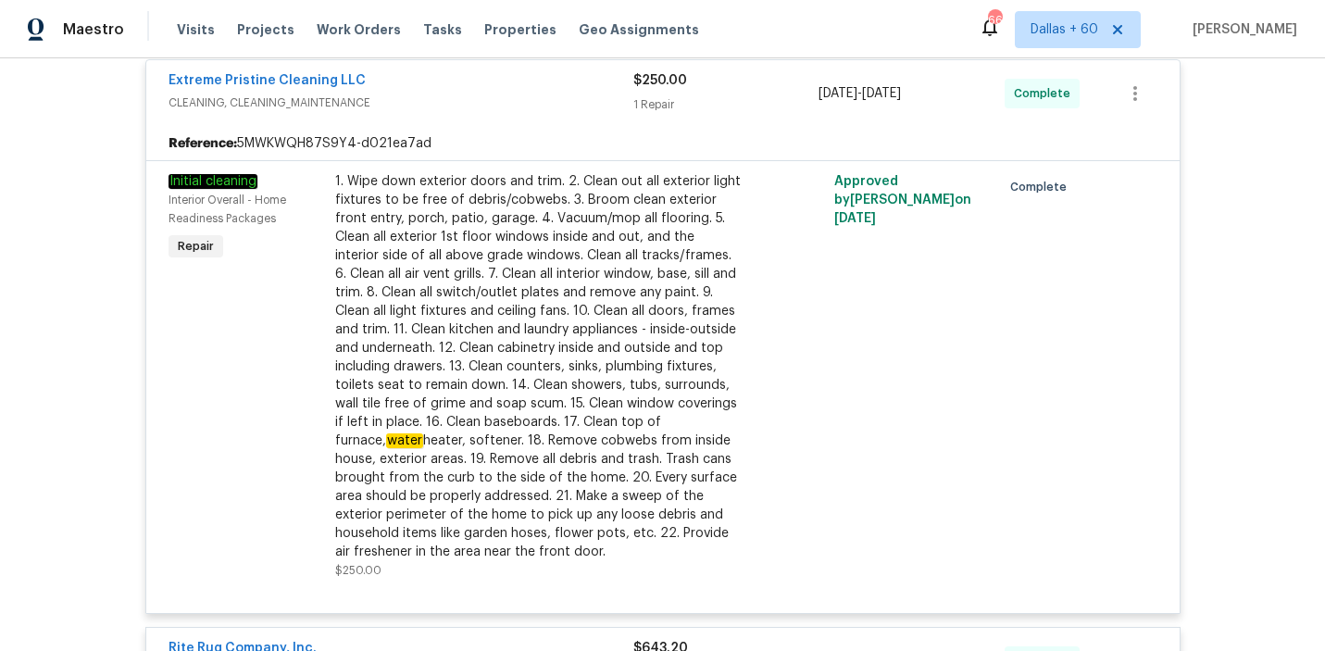
scroll to position [0, 0]
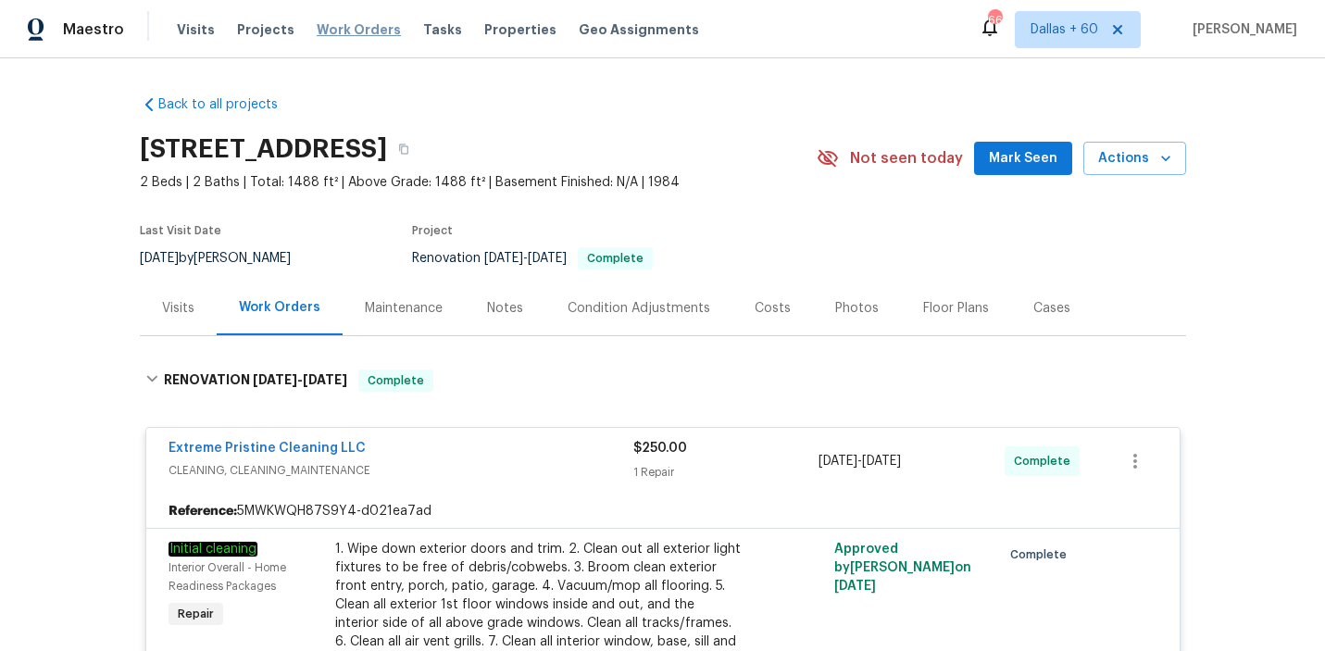
click at [362, 29] on span "Work Orders" at bounding box center [359, 29] width 84 height 19
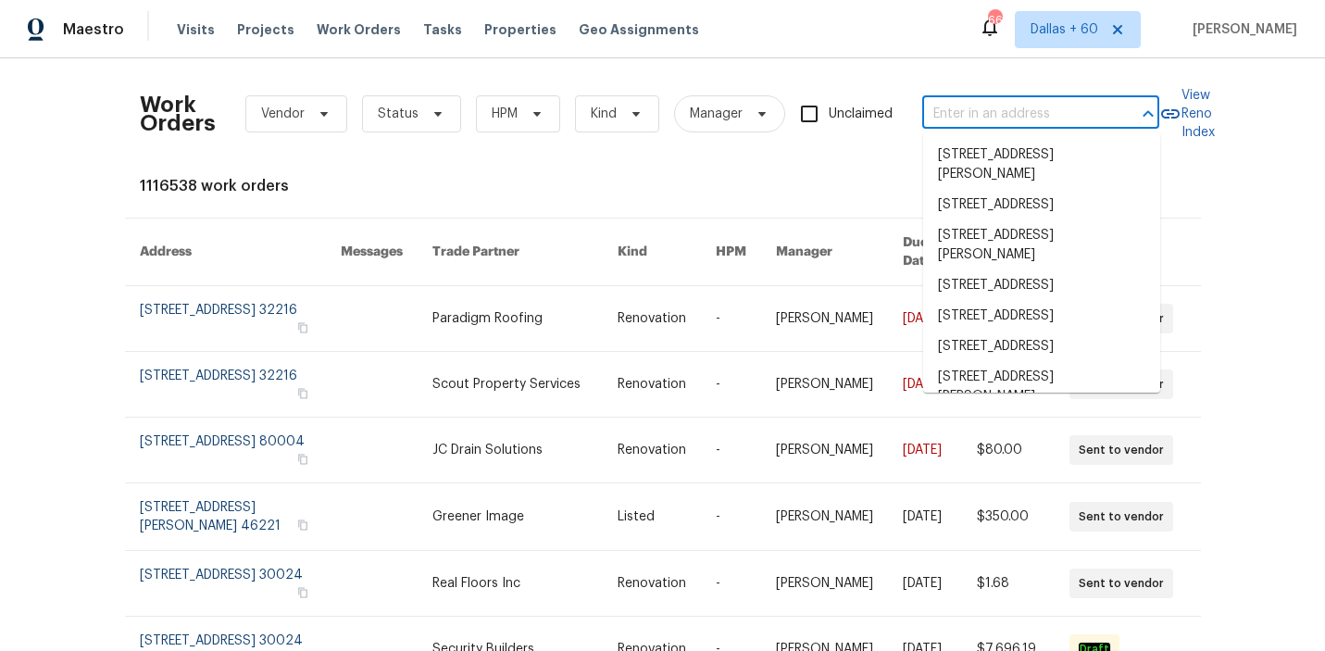
click at [1069, 113] on input "text" at bounding box center [1014, 114] width 185 height 29
paste input "[STREET_ADDRESS]"
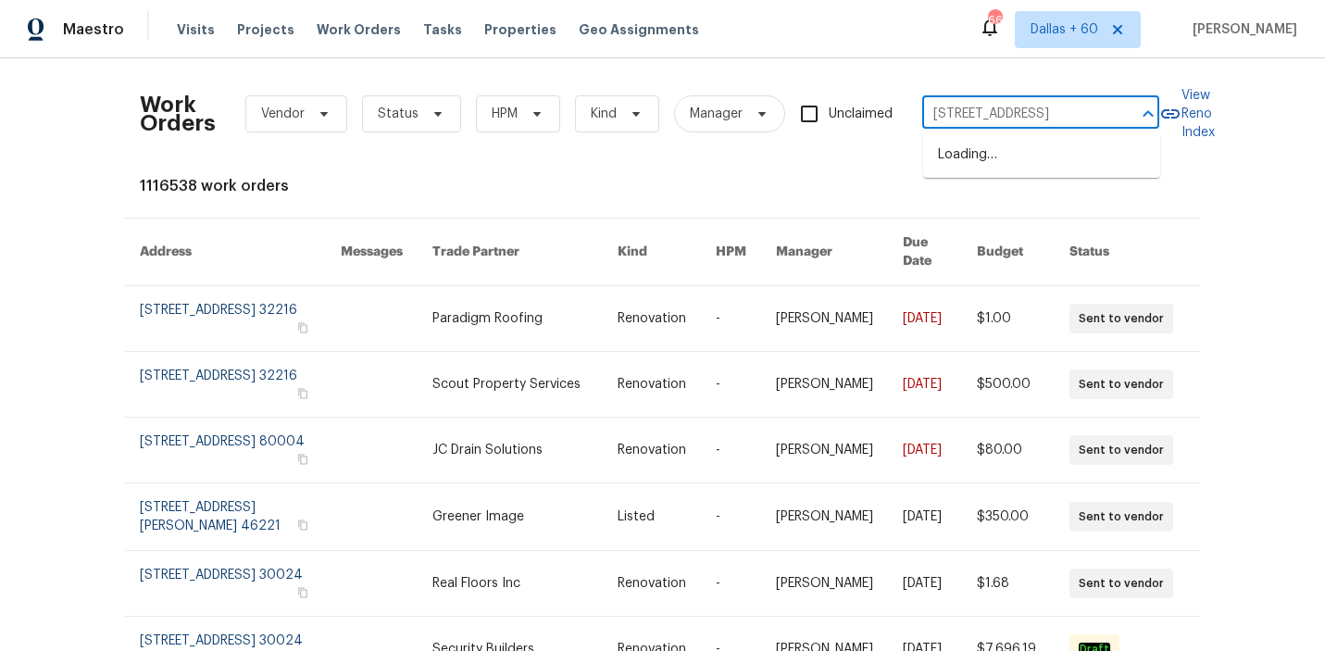
scroll to position [0, 55]
type input "[STREET_ADDRESS]"
click at [1050, 157] on li "[STREET_ADDRESS]" at bounding box center [1041, 155] width 237 height 31
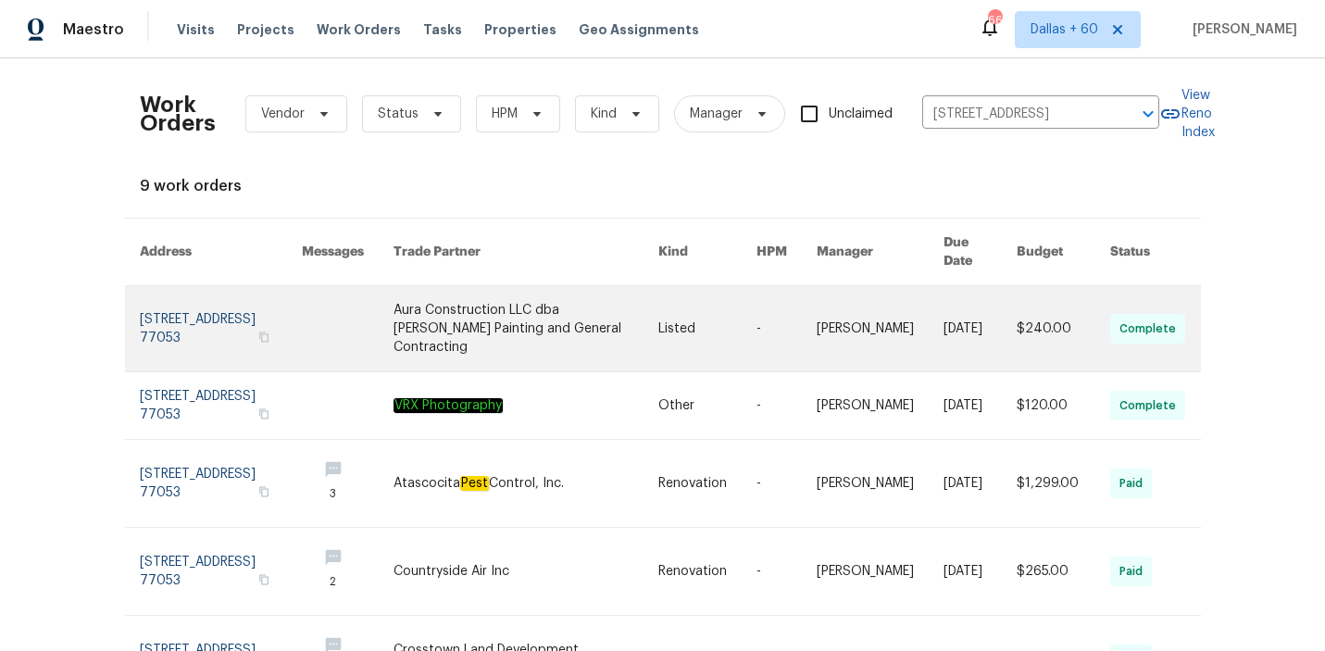
click at [591, 294] on link at bounding box center [527, 328] width 266 height 85
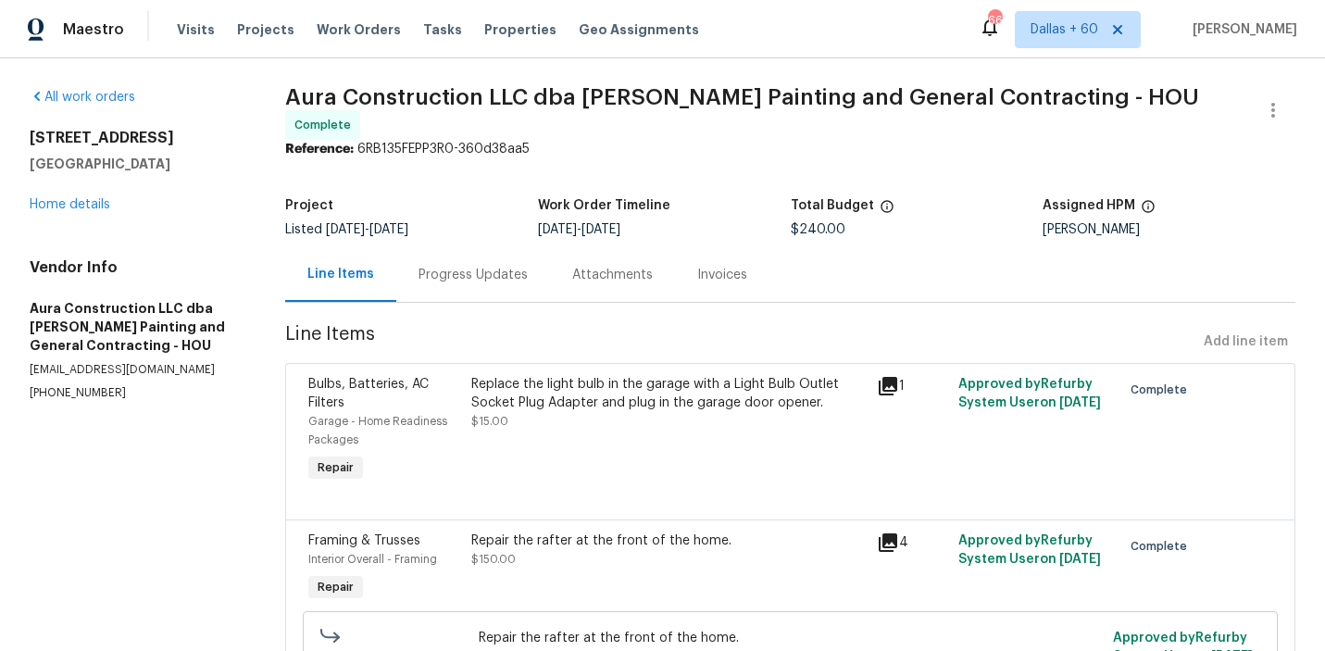
click at [49, 195] on div "[STREET_ADDRESS][PERSON_NAME] Home details" at bounding box center [135, 171] width 211 height 85
click at [50, 202] on link "Home details" at bounding box center [70, 204] width 81 height 13
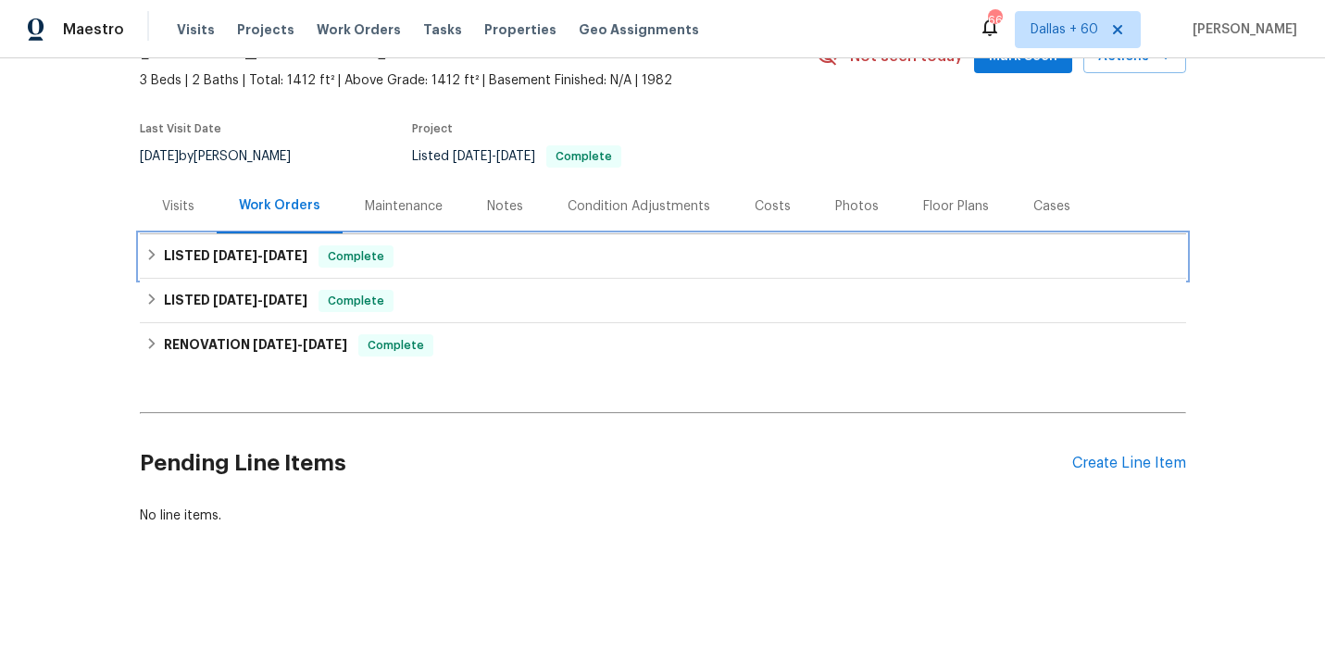
click at [649, 257] on div "LISTED [DATE] - [DATE] Complete" at bounding box center [662, 256] width 1035 height 22
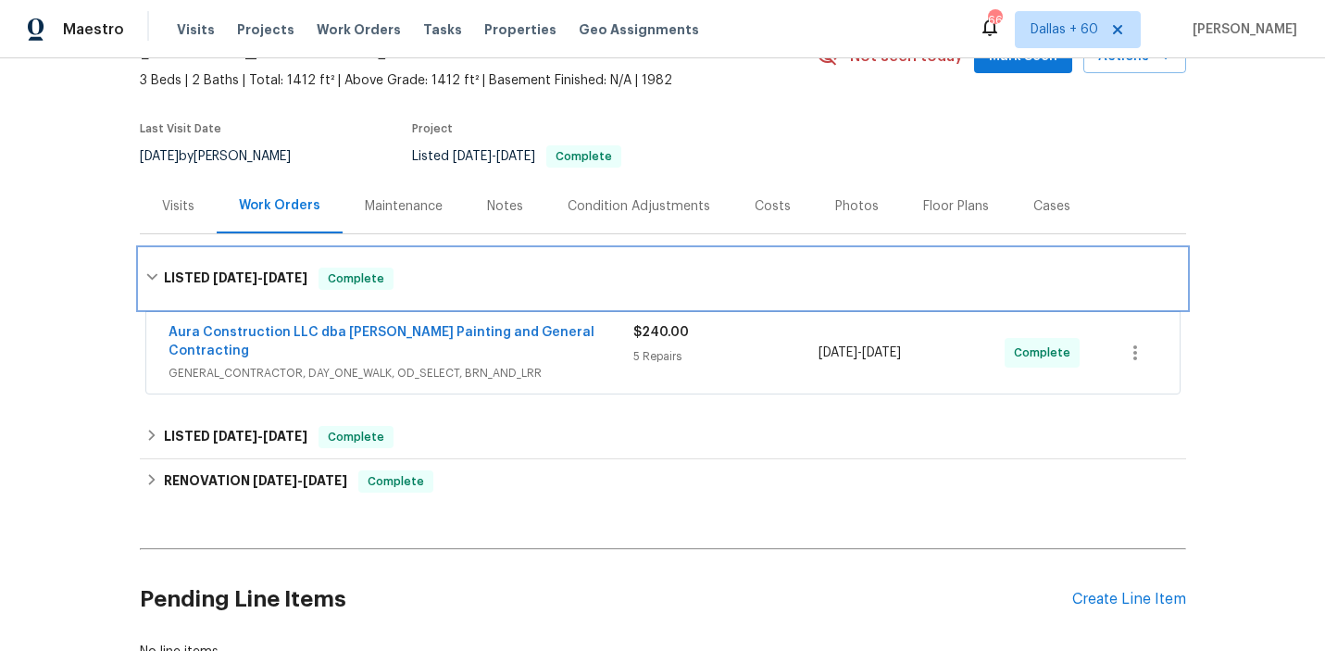
scroll to position [223, 0]
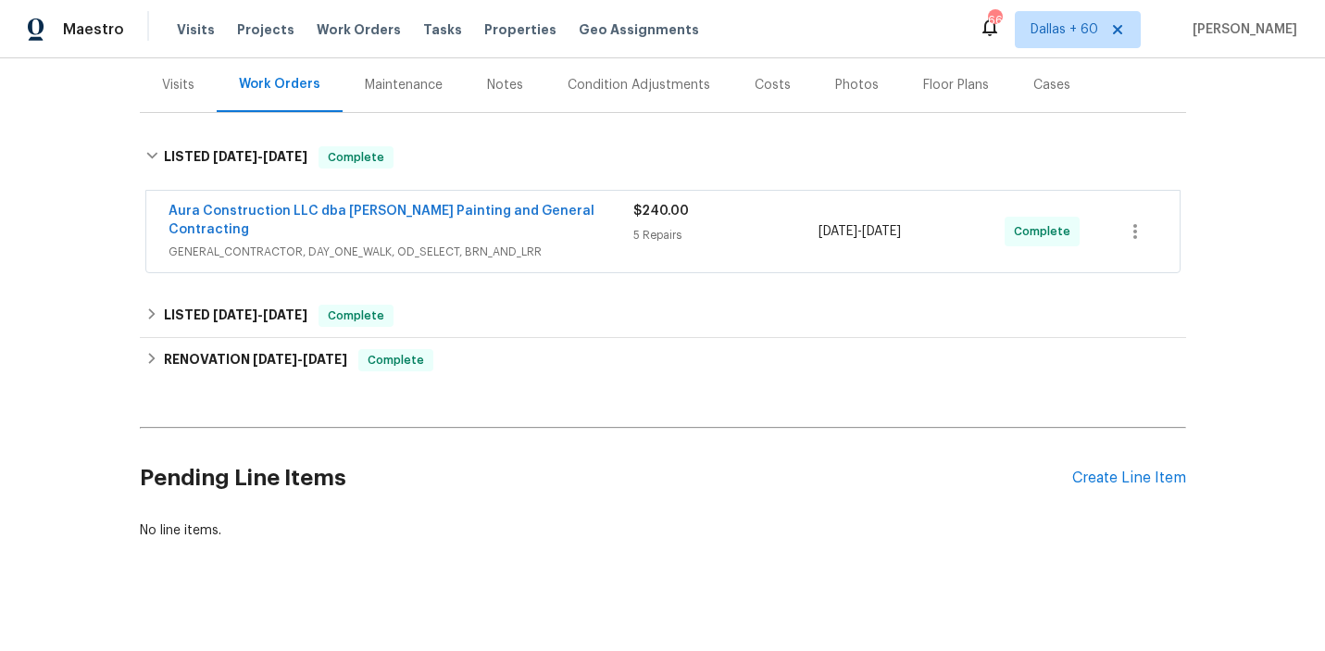
click at [768, 235] on div "5 Repairs" at bounding box center [726, 235] width 186 height 19
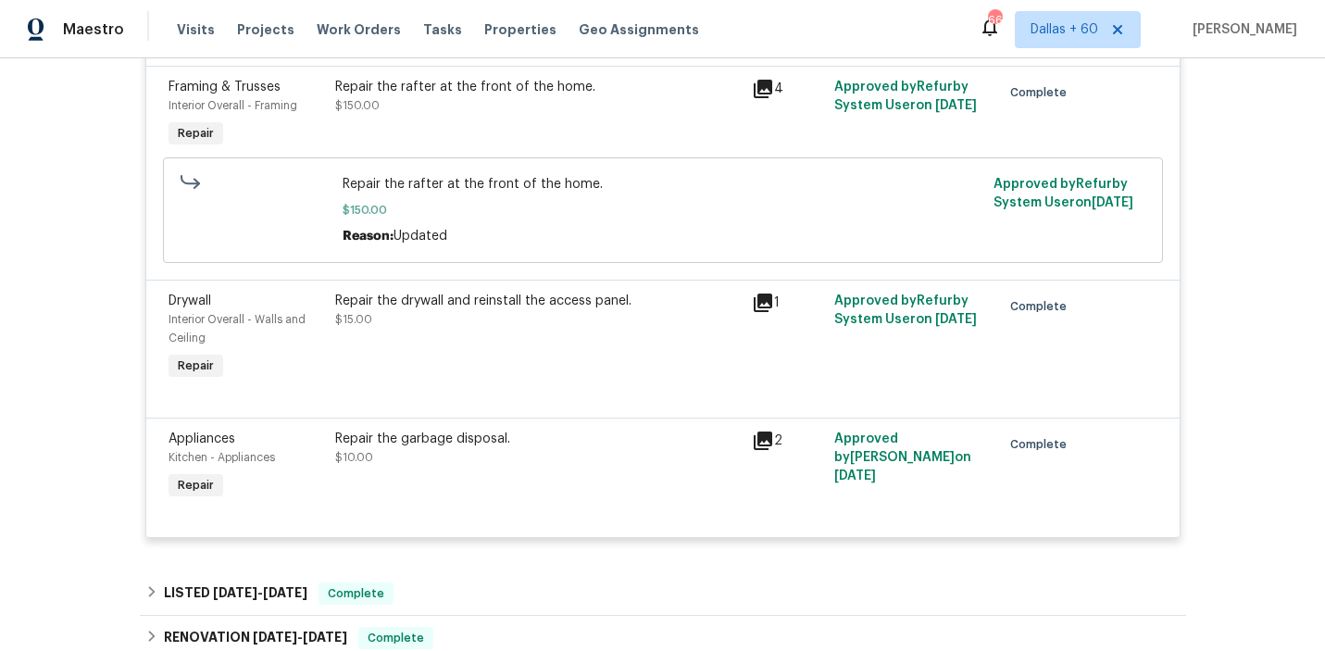
scroll to position [752, 0]
click at [612, 431] on div "Repair the garbage disposal." at bounding box center [538, 440] width 406 height 19
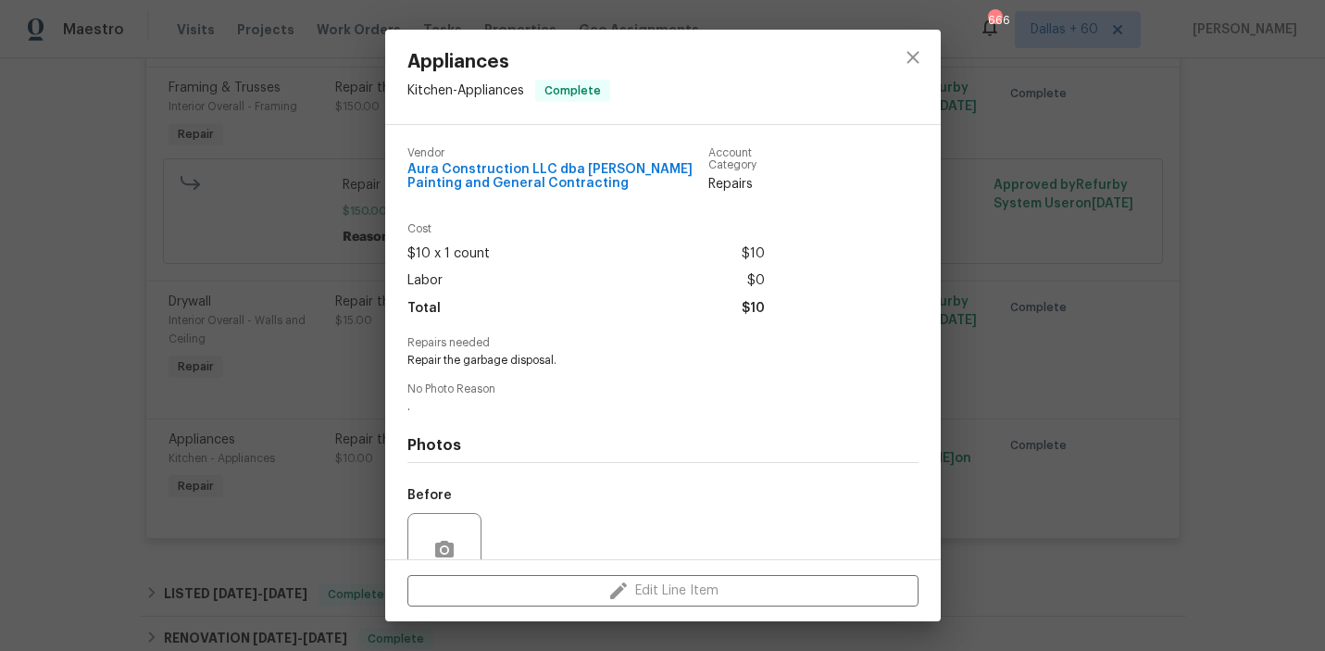
scroll to position [167, 0]
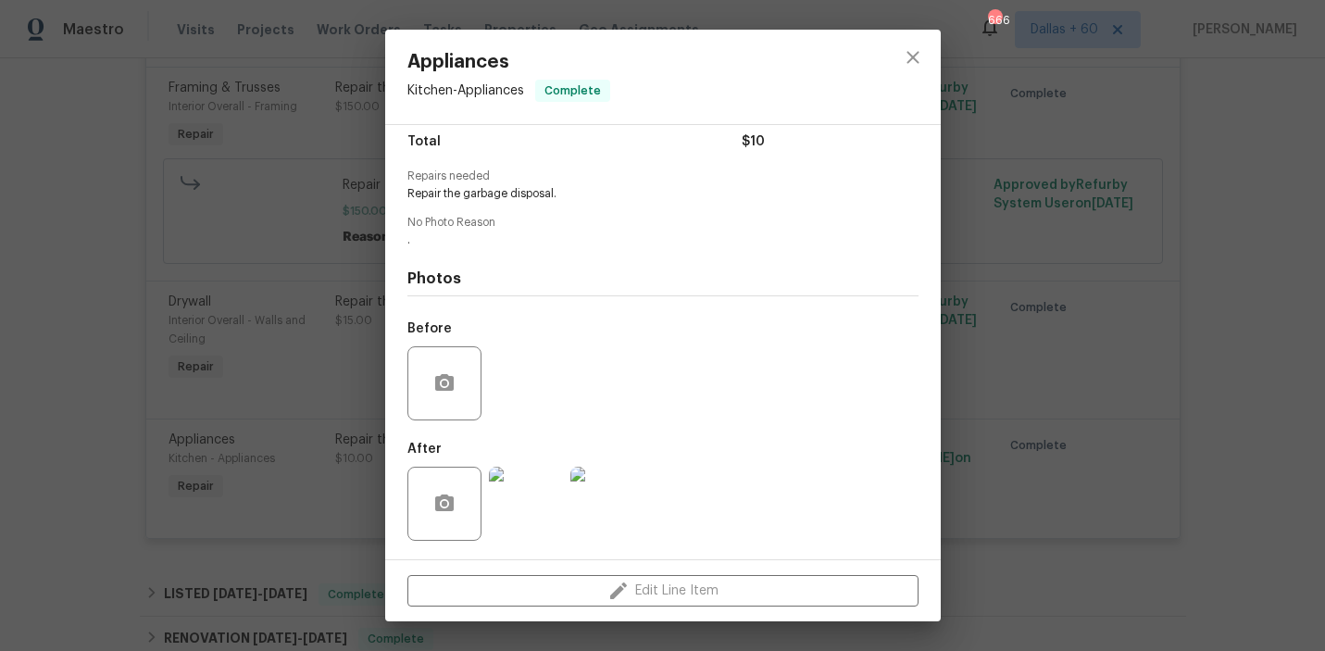
click at [1098, 357] on div "Appliances Kitchen - Appliances Complete Vendor Aura Construction LLC dba [PERS…" at bounding box center [662, 325] width 1325 height 651
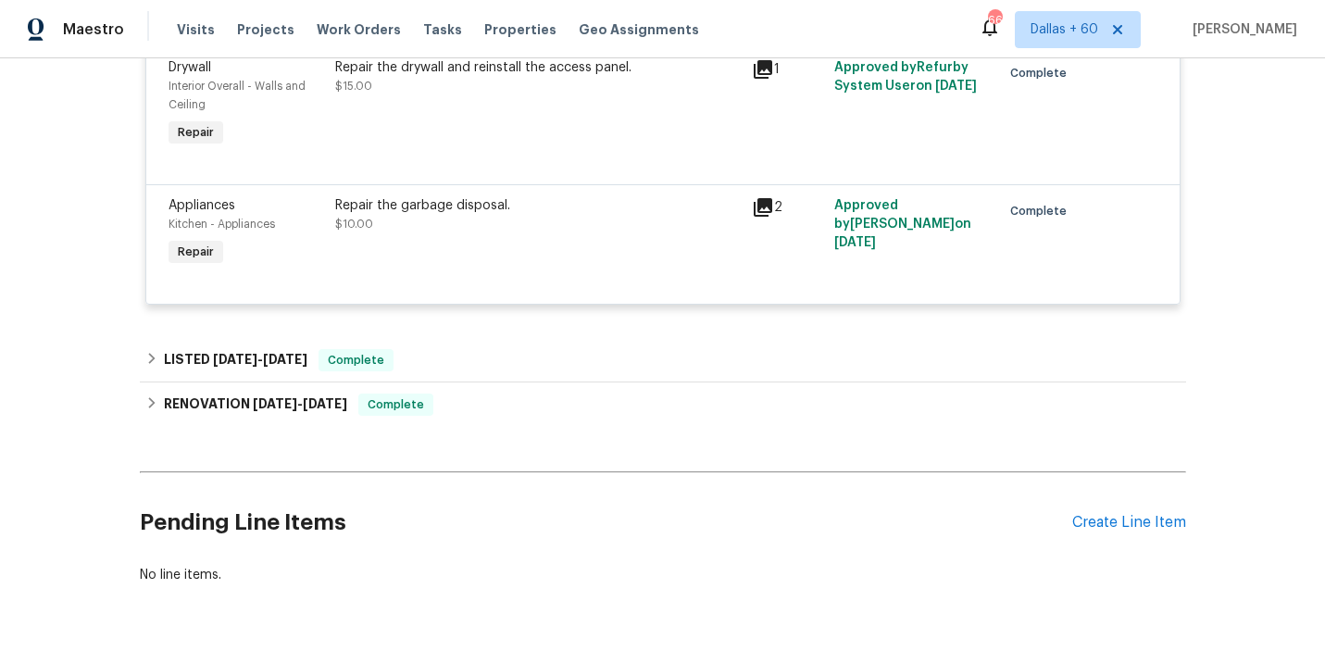
scroll to position [1034, 0]
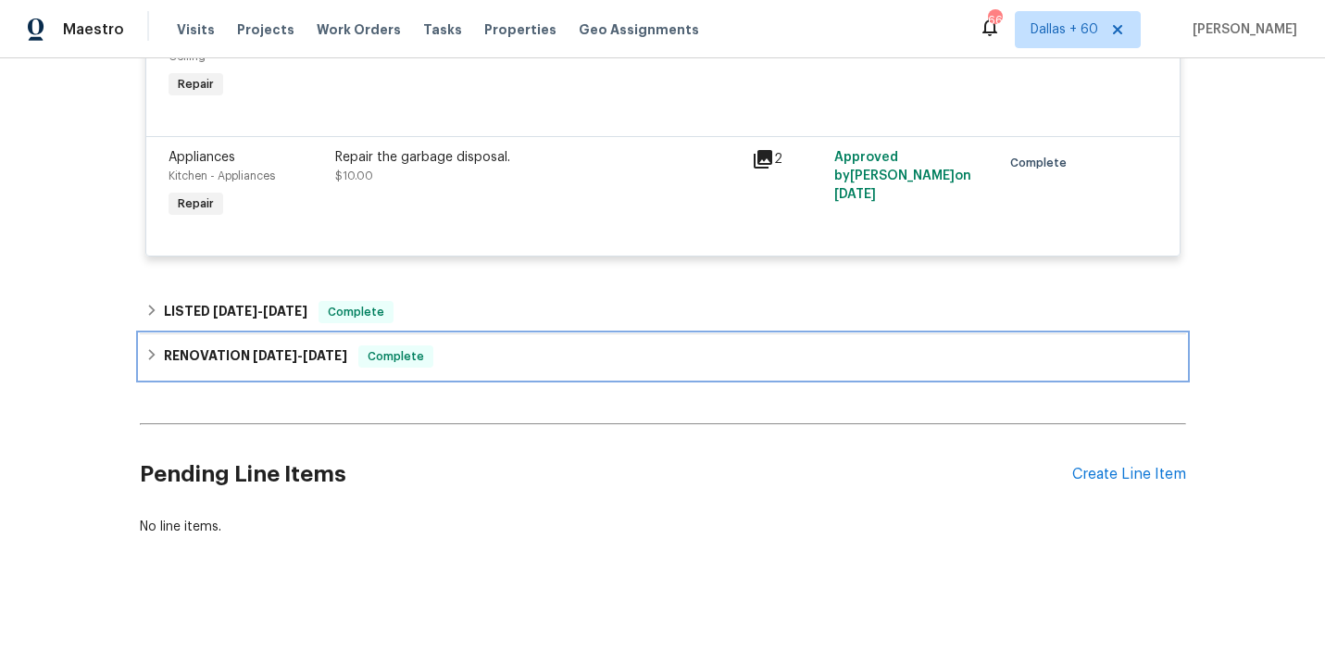
click at [481, 353] on div "RENOVATION [DATE] - [DATE] Complete" at bounding box center [662, 356] width 1035 height 22
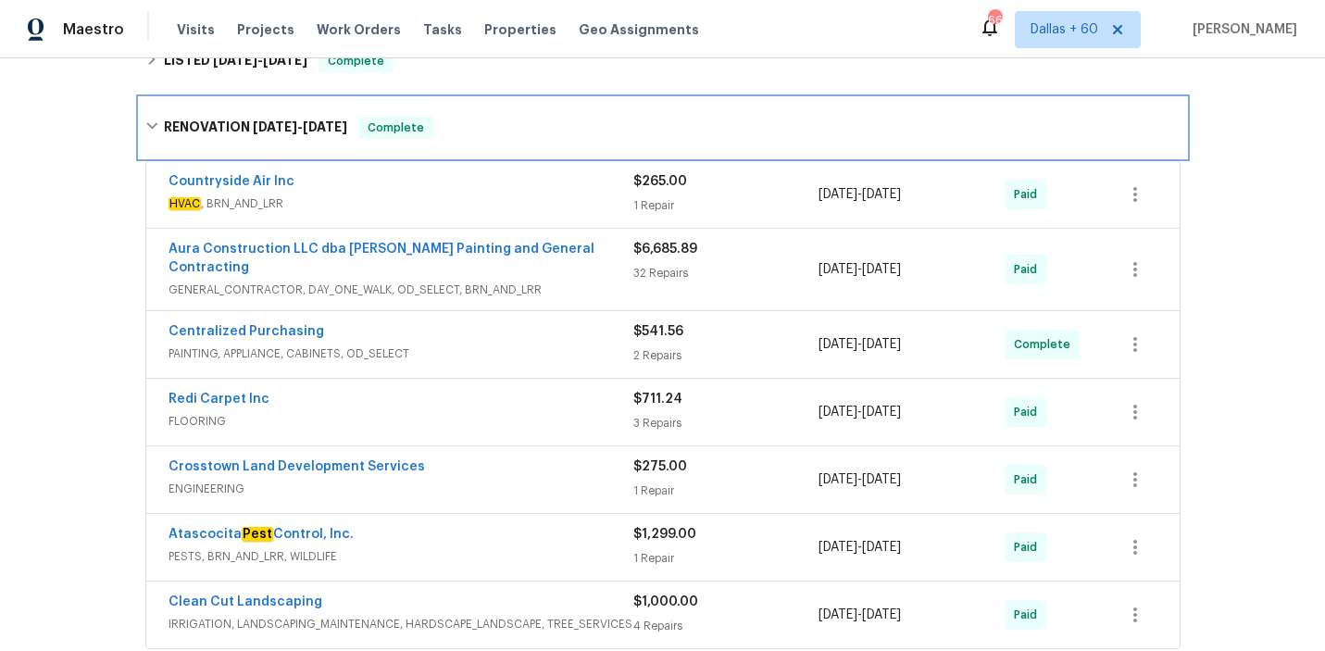
scroll to position [1280, 0]
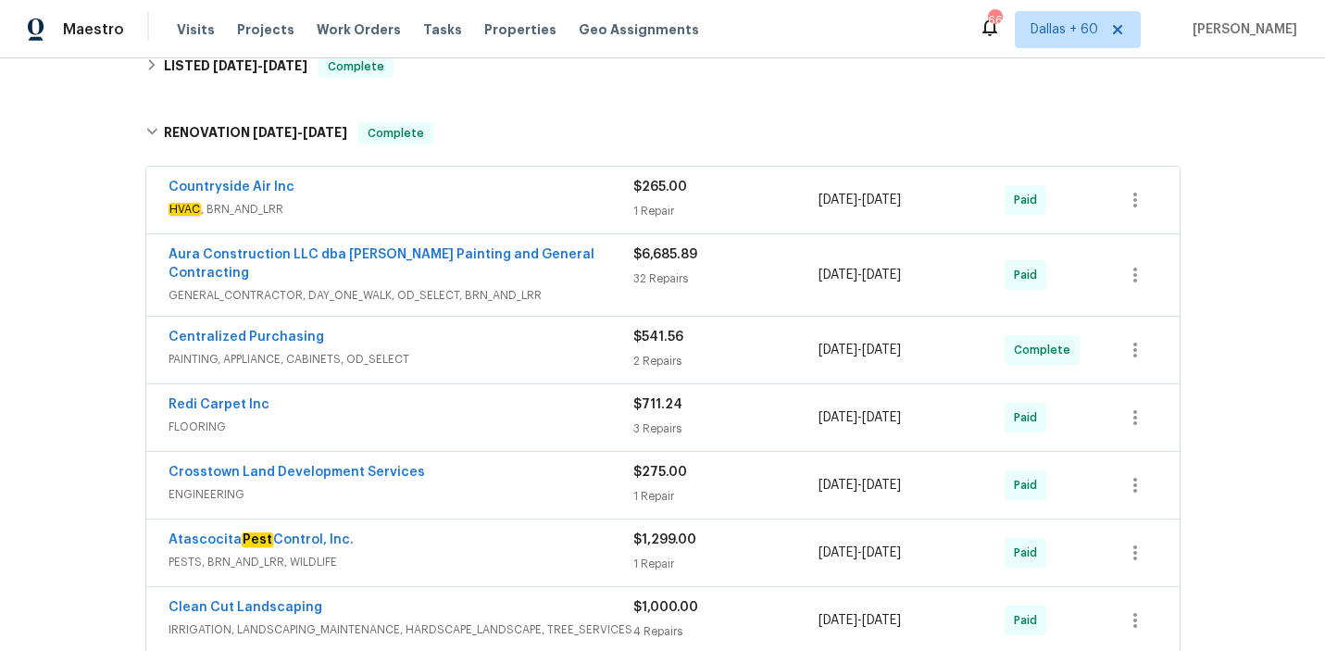
click at [488, 328] on div "Centralized Purchasing" at bounding box center [401, 339] width 465 height 22
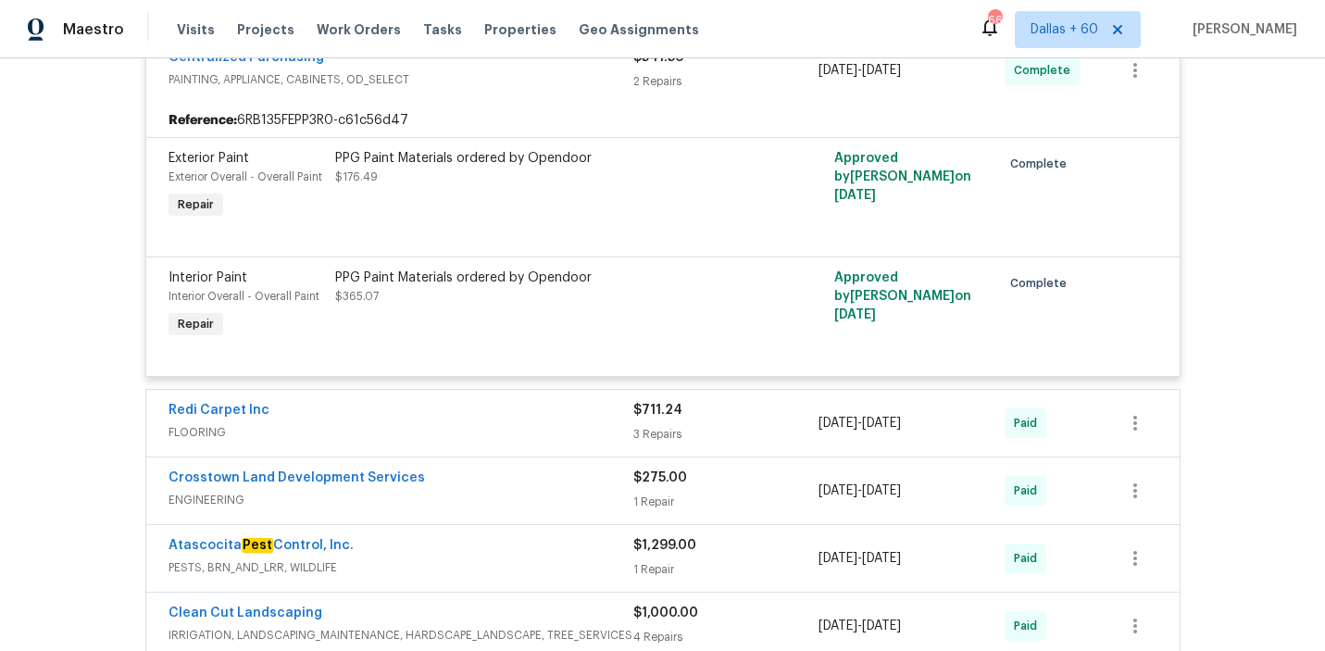
scroll to position [1642, 0]
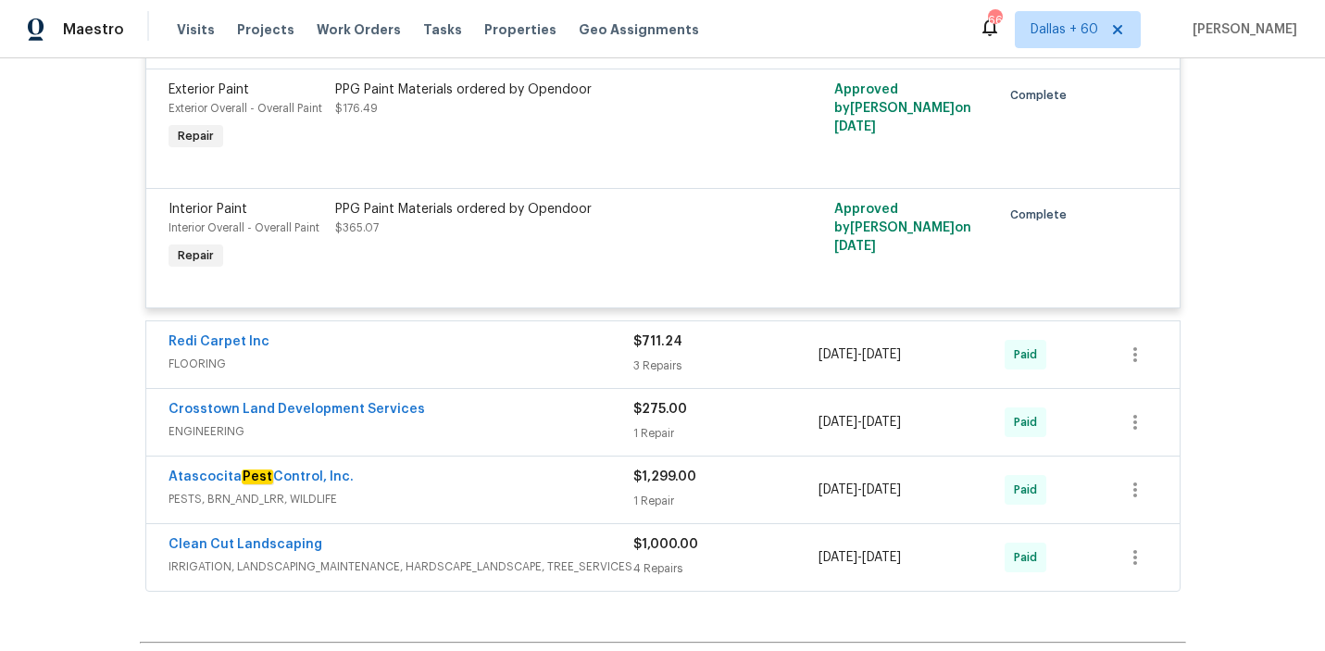
click at [505, 332] on div "Redi Carpet Inc" at bounding box center [401, 343] width 465 height 22
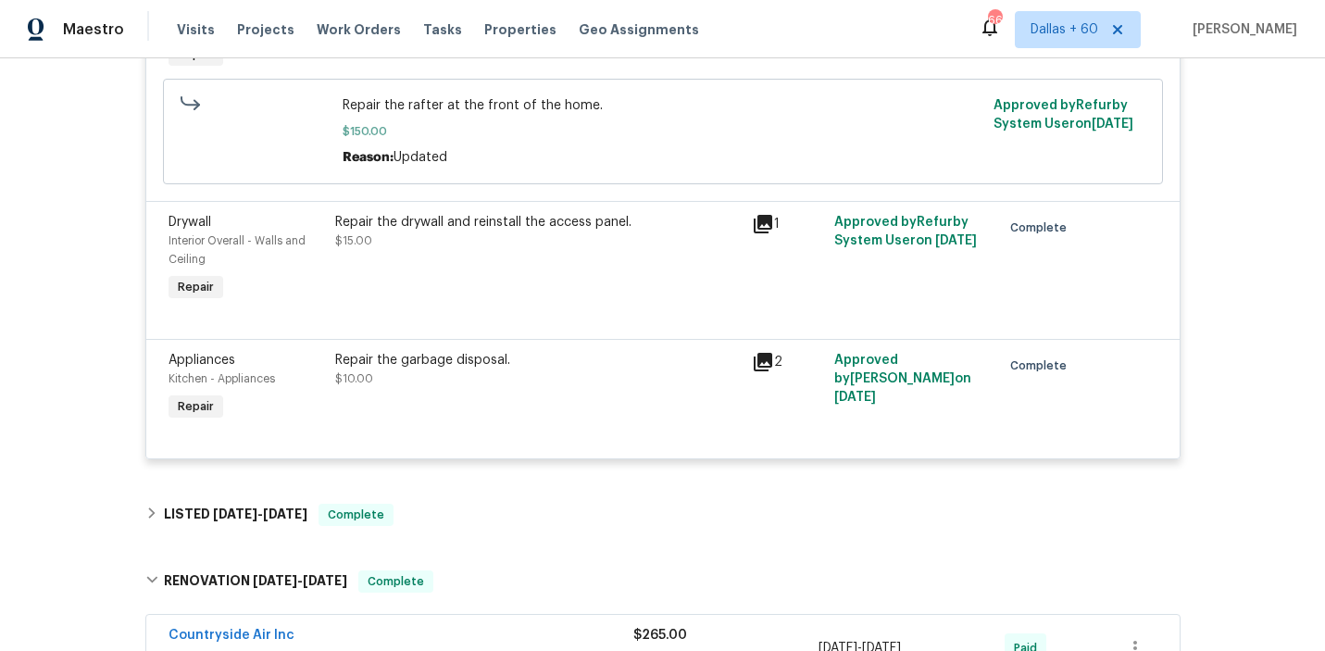
scroll to position [833, 0]
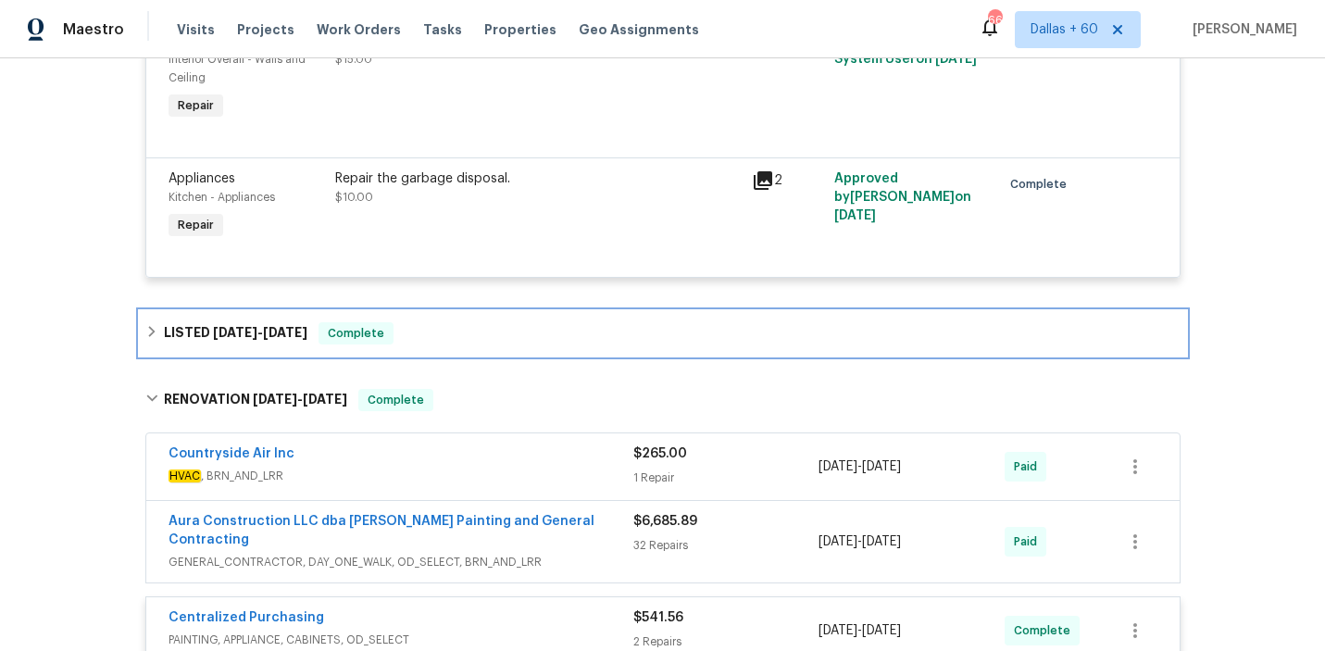
click at [508, 322] on div "LISTED [DATE] - [DATE] Complete" at bounding box center [662, 333] width 1035 height 22
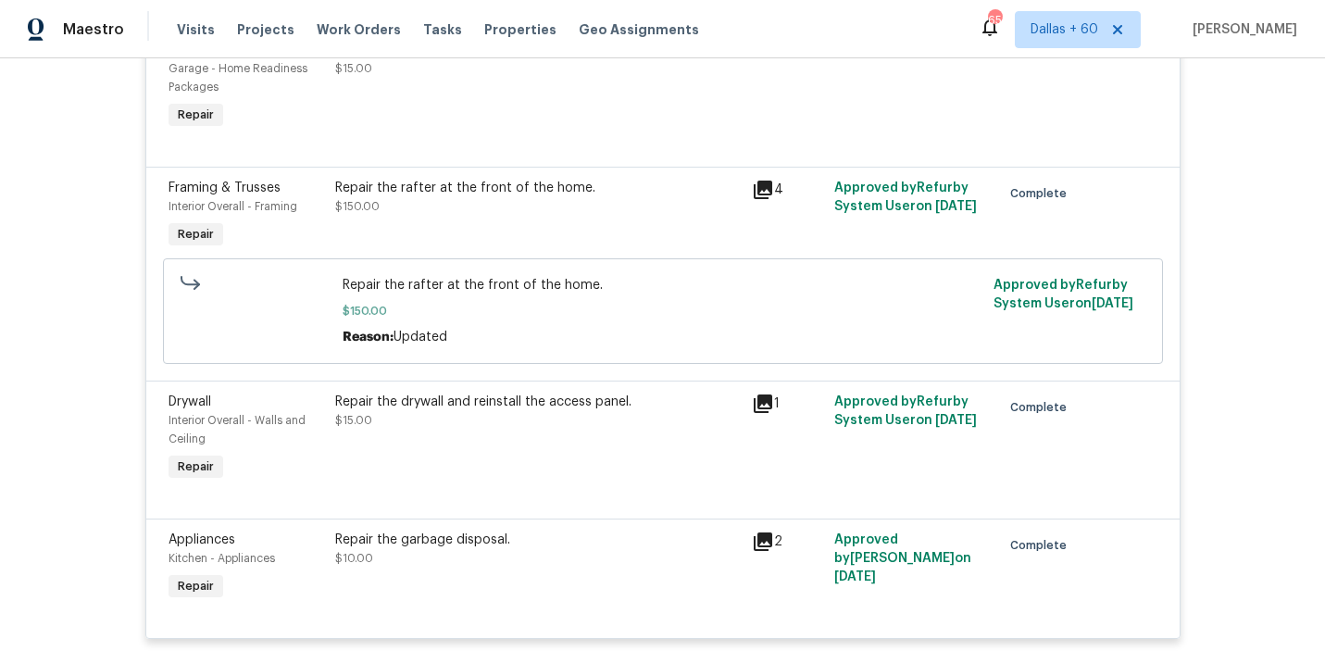
scroll to position [0, 0]
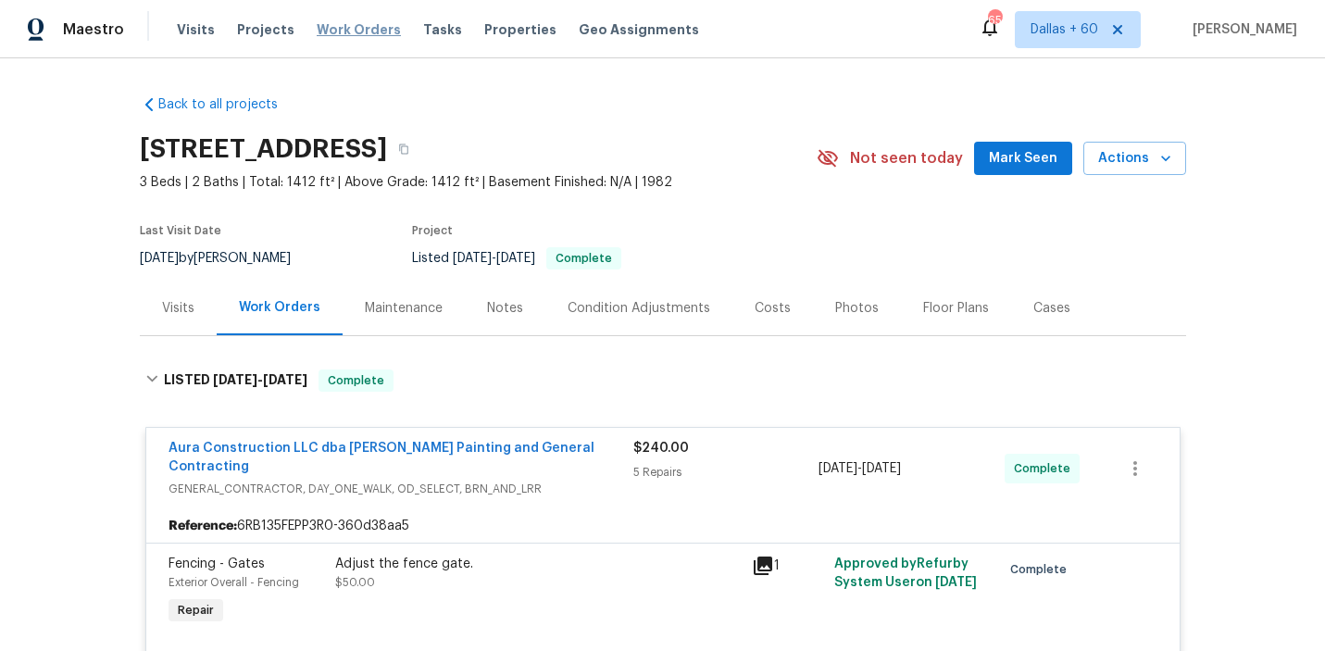
click at [350, 28] on span "Work Orders" at bounding box center [359, 29] width 84 height 19
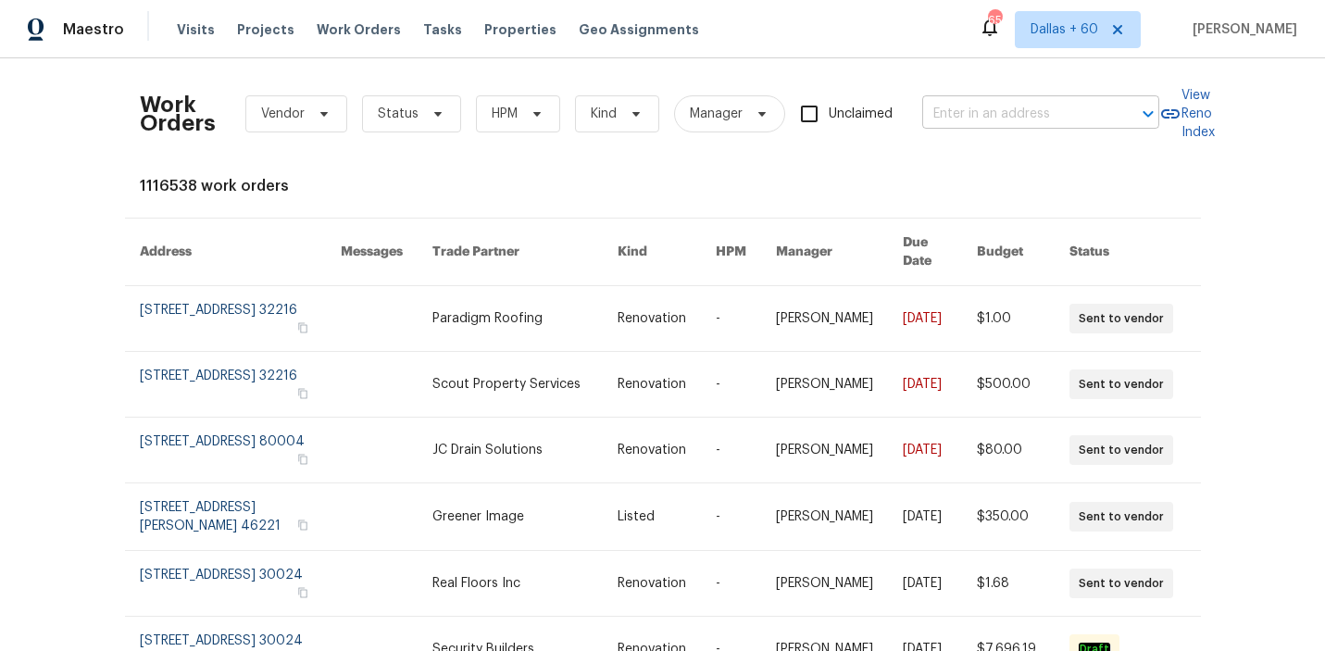
click at [1013, 110] on input "text" at bounding box center [1014, 114] width 185 height 29
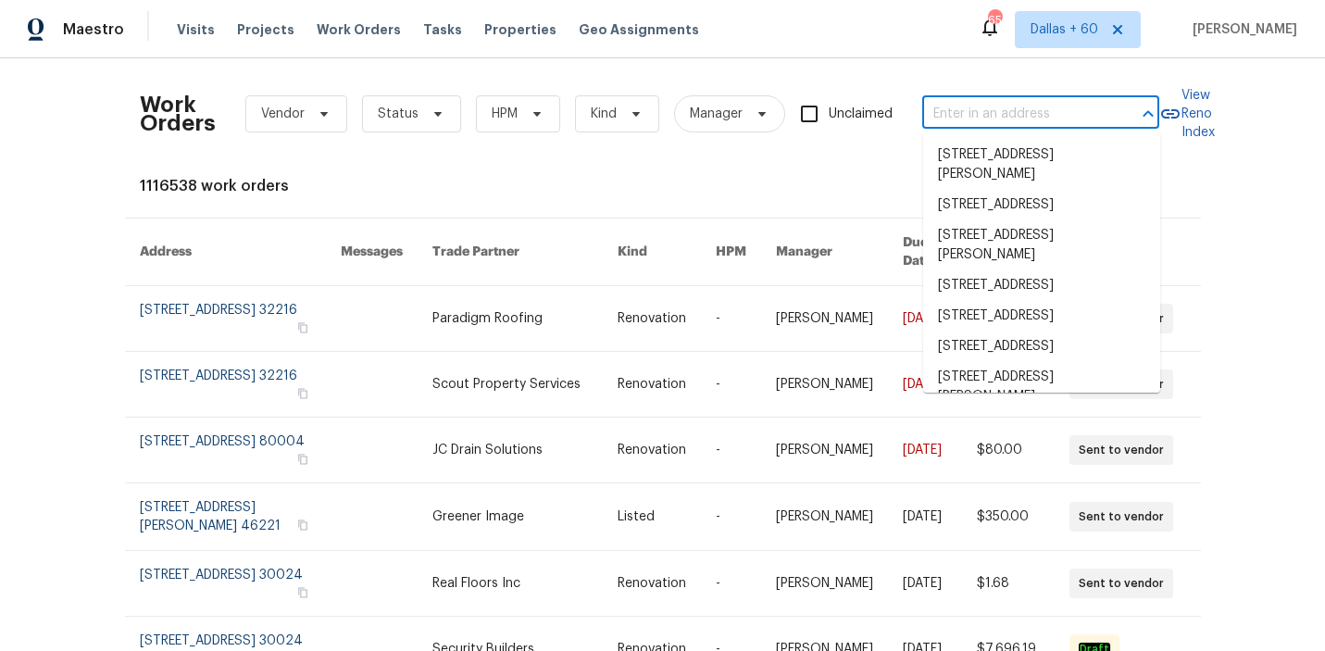
paste input "[STREET_ADDRESS][PERSON_NAME]"
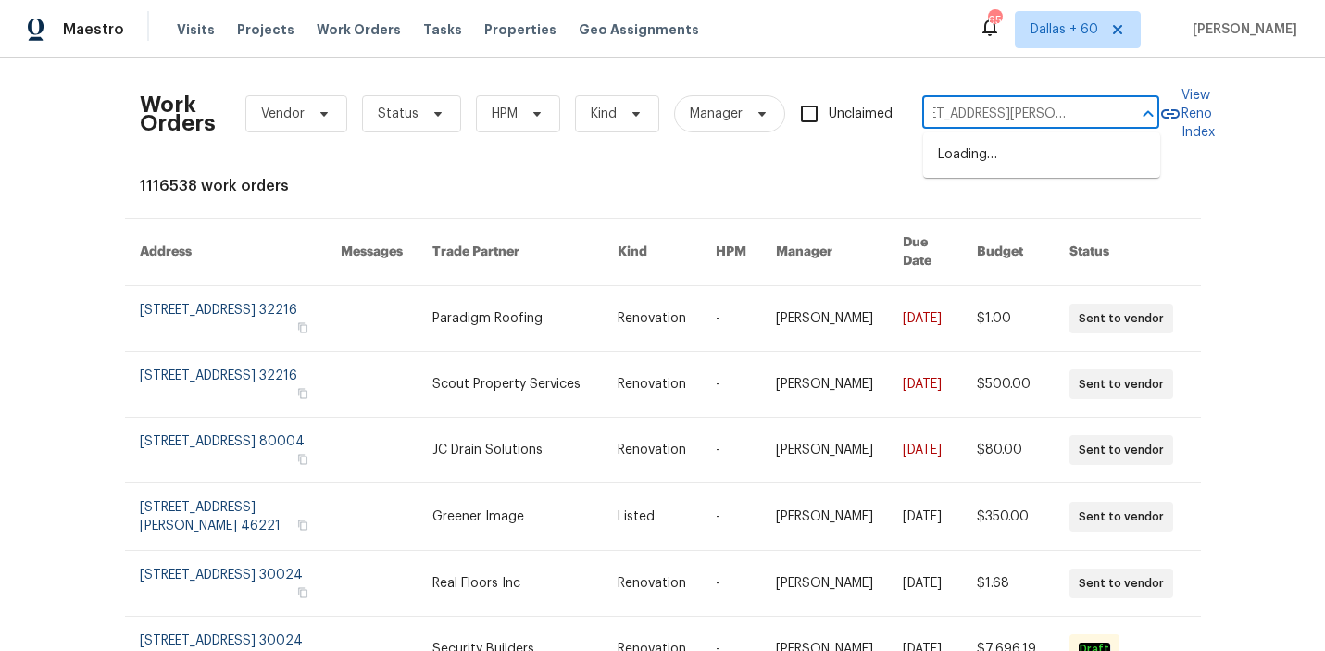
type input "[STREET_ADDRESS][PERSON_NAME]"
click at [1017, 158] on li "[STREET_ADDRESS][PERSON_NAME]" at bounding box center [1041, 165] width 237 height 50
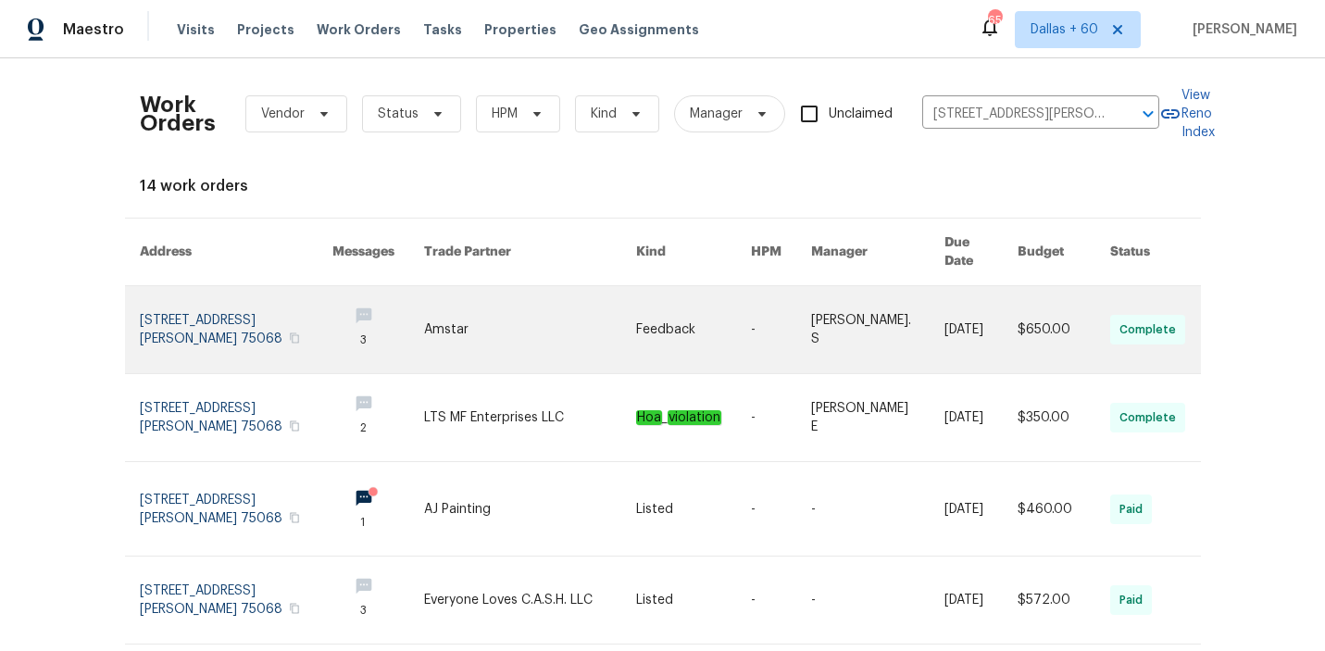
click at [580, 307] on link at bounding box center [530, 329] width 212 height 87
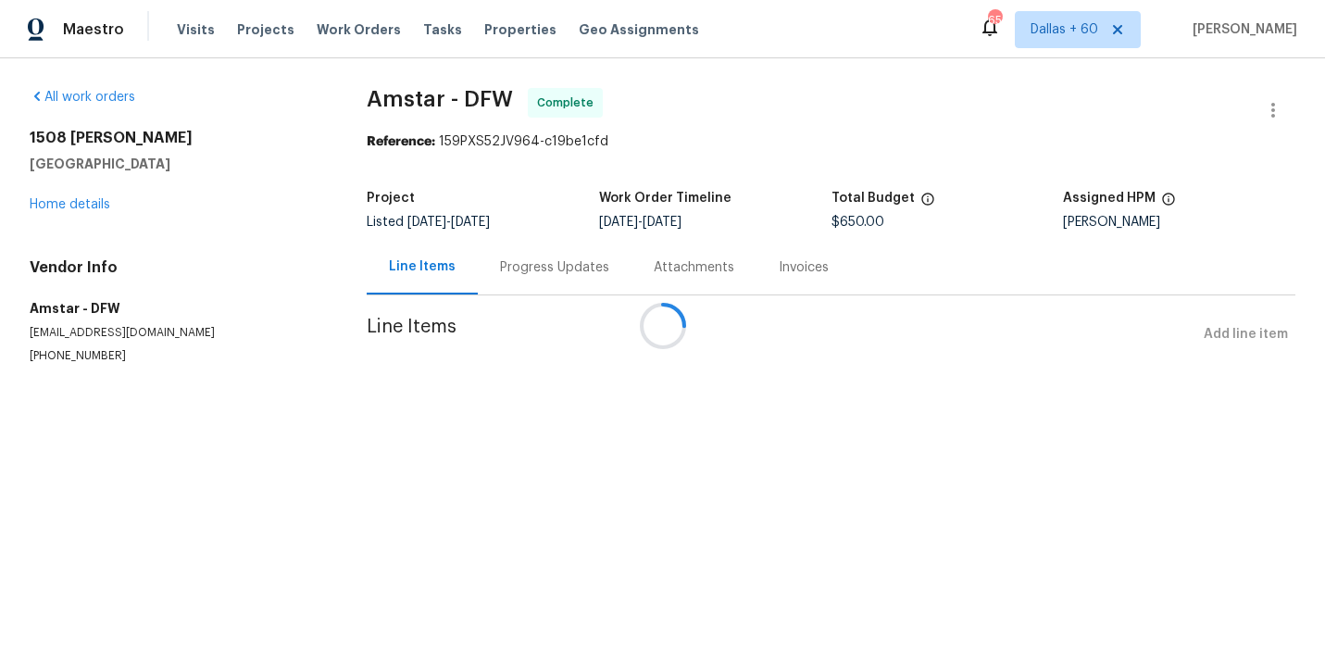
click at [74, 205] on div at bounding box center [662, 325] width 1325 height 651
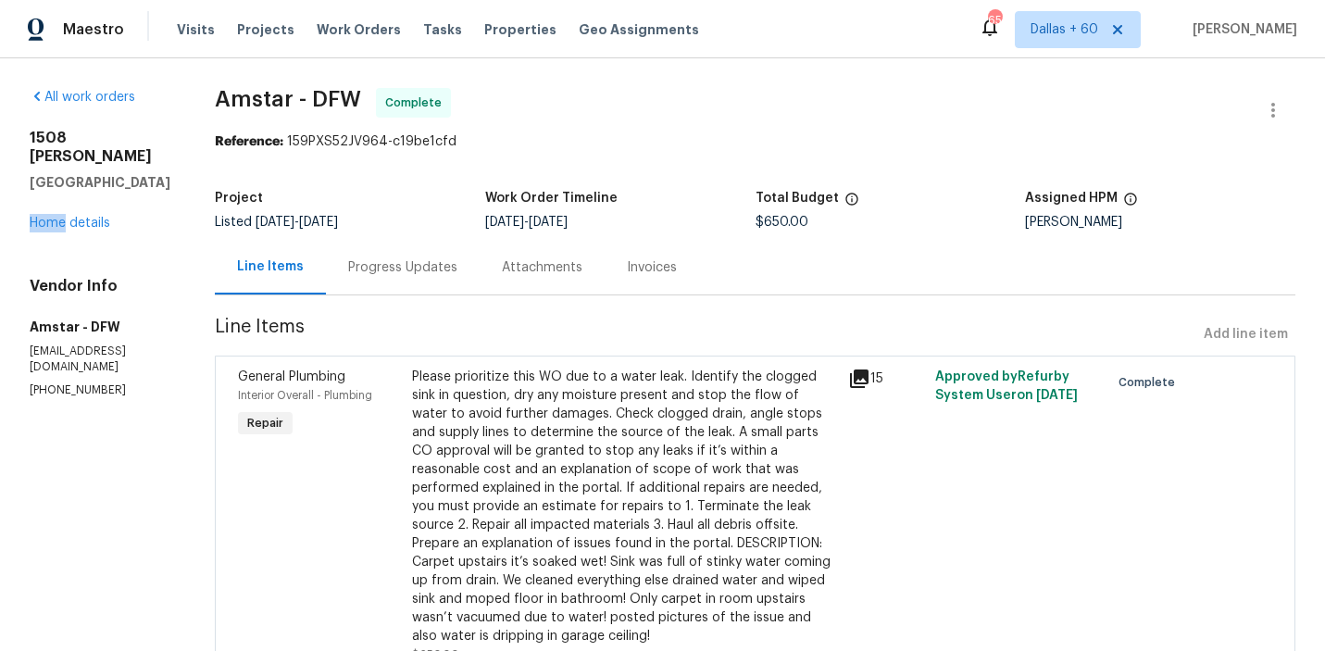
click at [74, 205] on div "[STREET_ADDRESS][PERSON_NAME] Home details" at bounding box center [100, 181] width 141 height 104
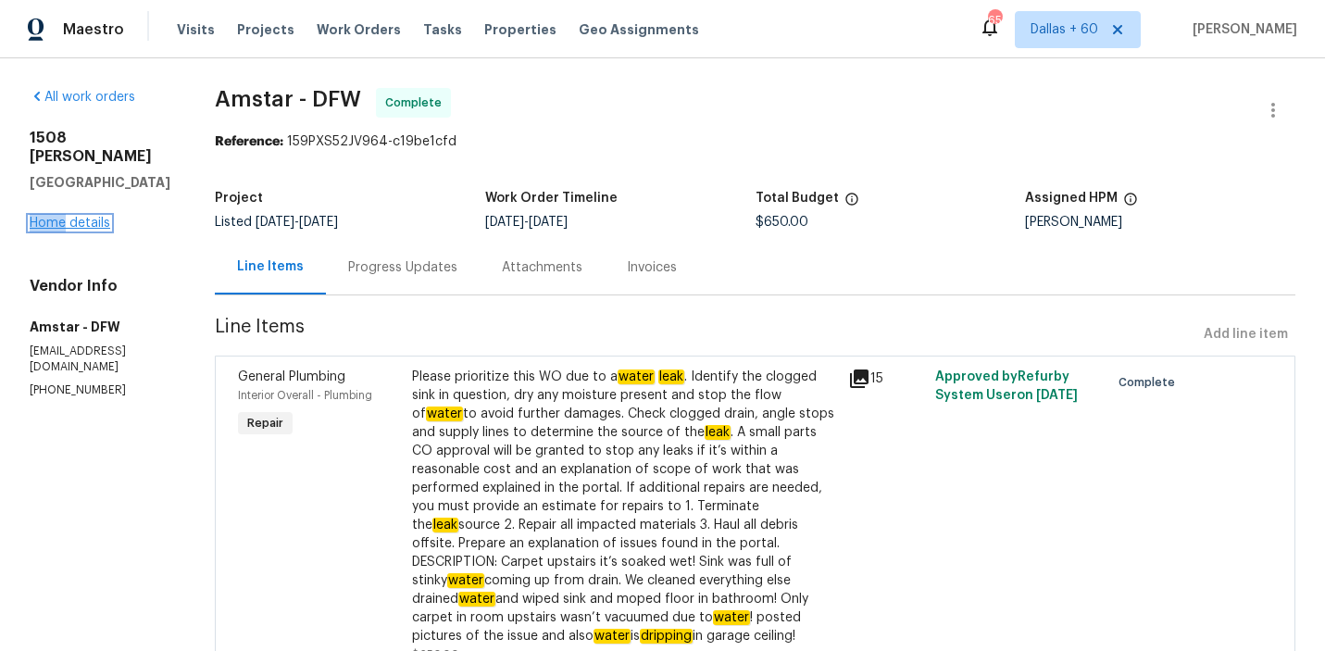
click at [76, 218] on link "Home details" at bounding box center [70, 223] width 81 height 13
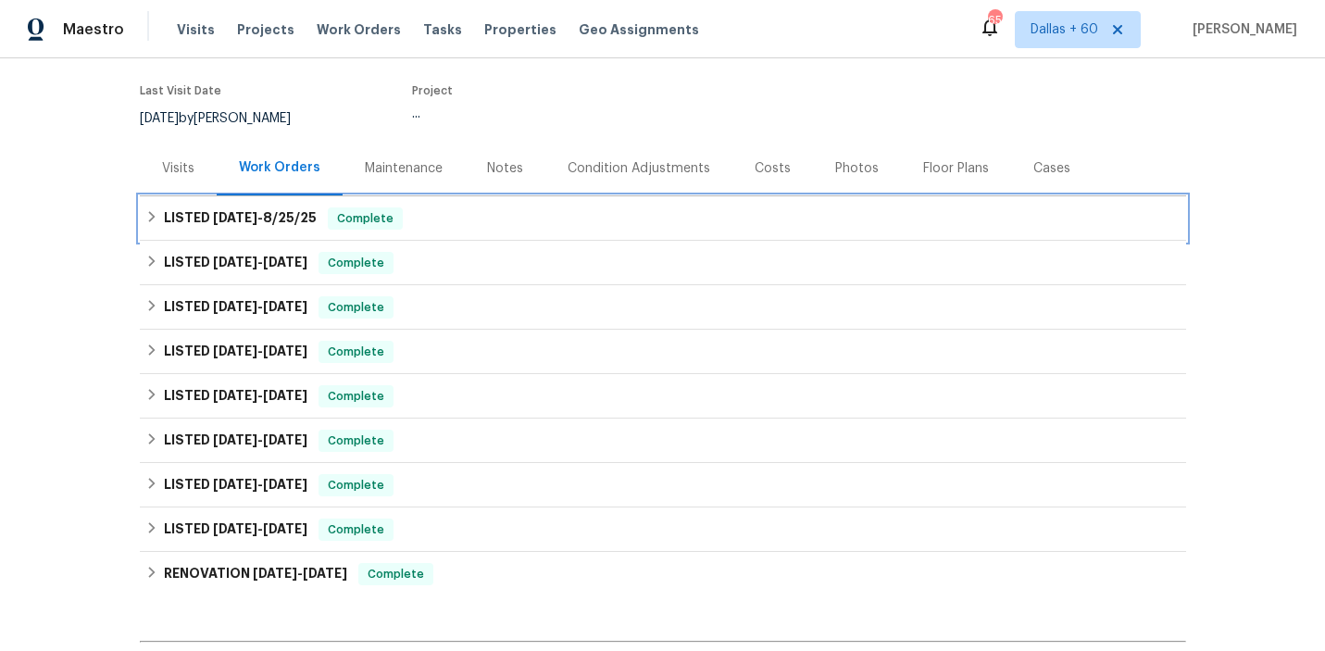
click at [533, 220] on div "LISTED [DATE] - [DATE] Complete" at bounding box center [662, 218] width 1035 height 22
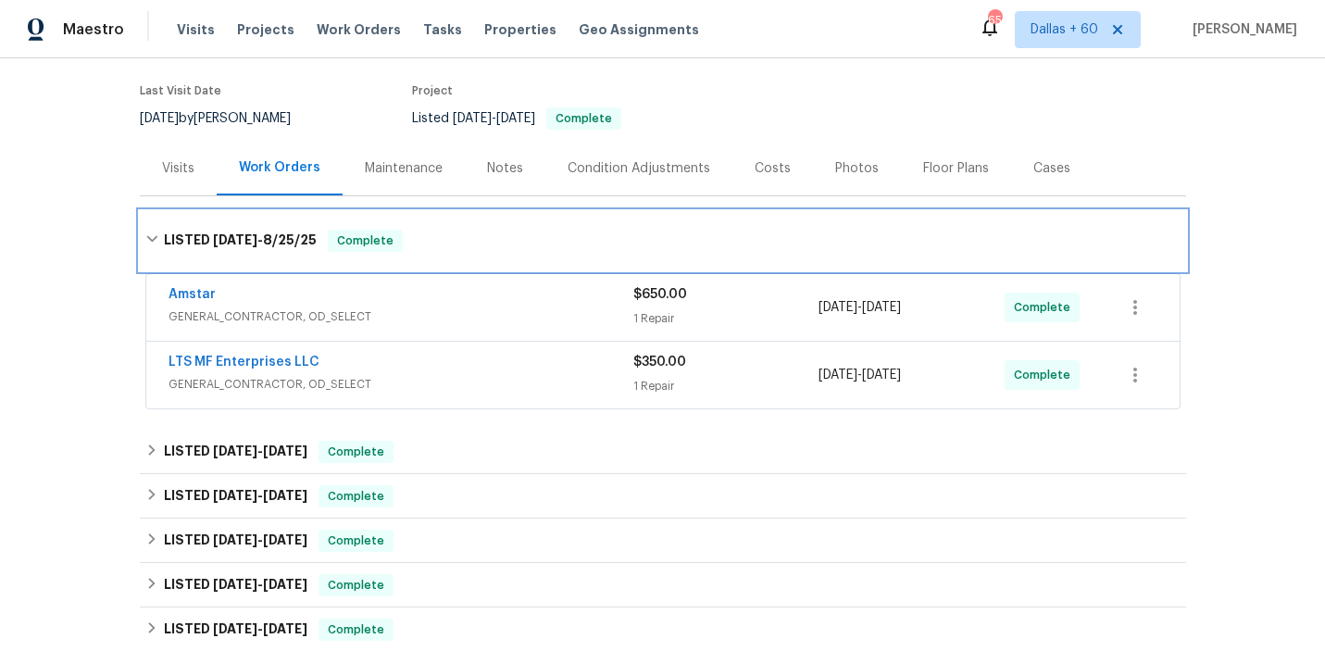
scroll to position [225, 0]
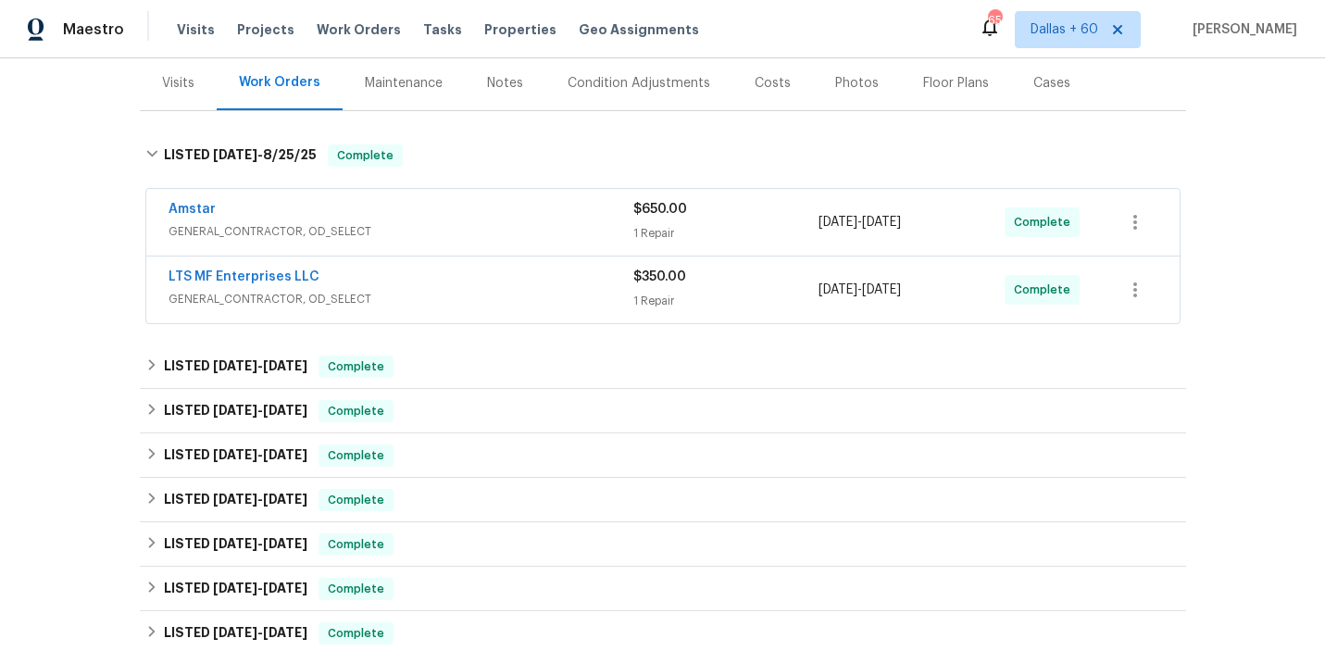
click at [540, 286] on div "LTS MF Enterprises LLC" at bounding box center [401, 279] width 465 height 22
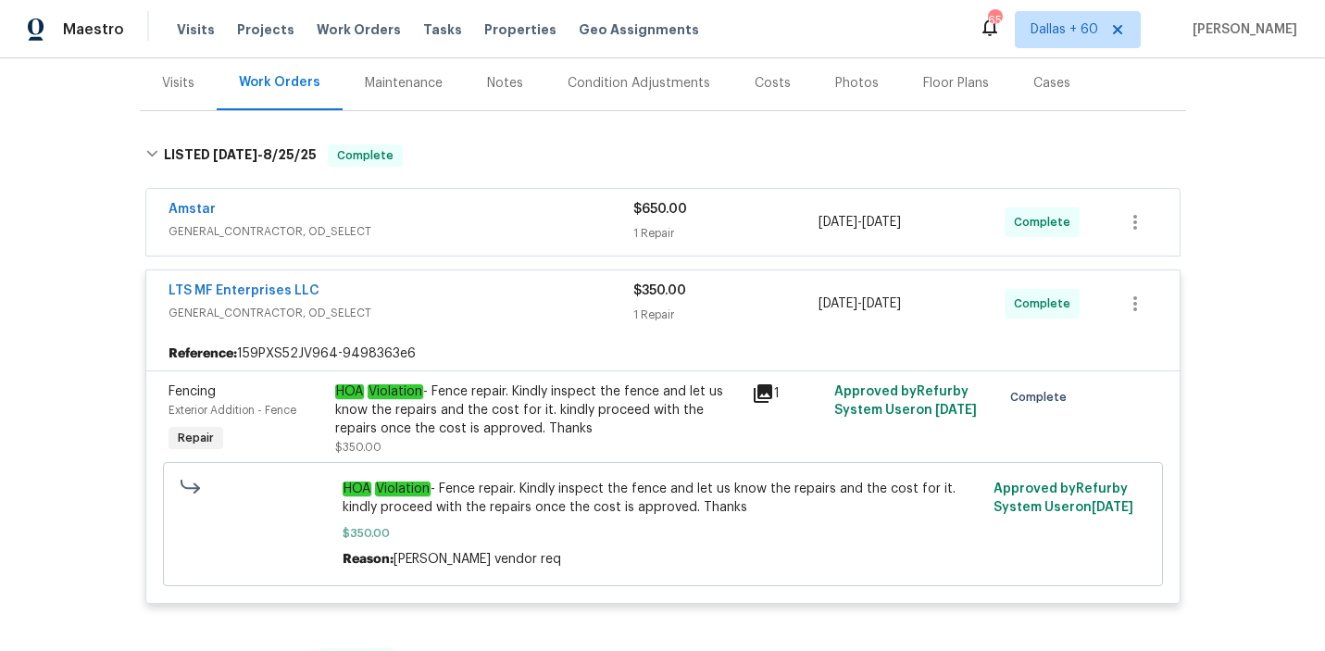
click at [465, 216] on div "Amstar" at bounding box center [401, 211] width 465 height 22
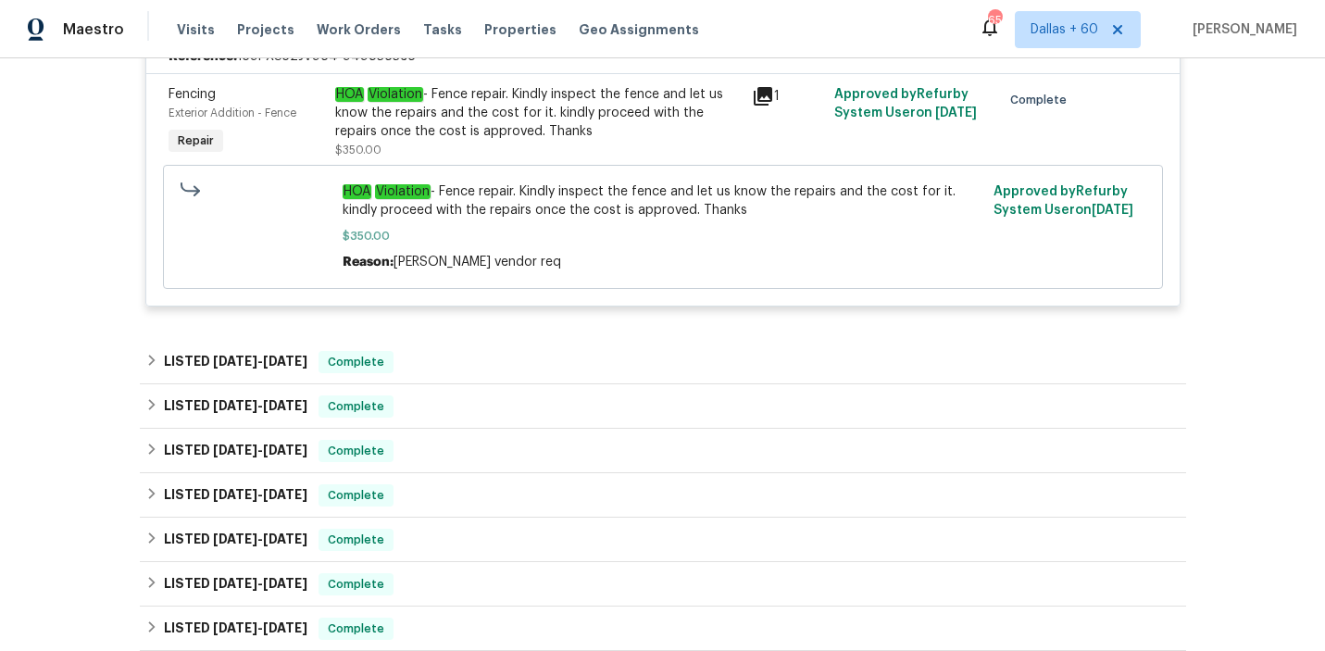
scroll to position [1449, 0]
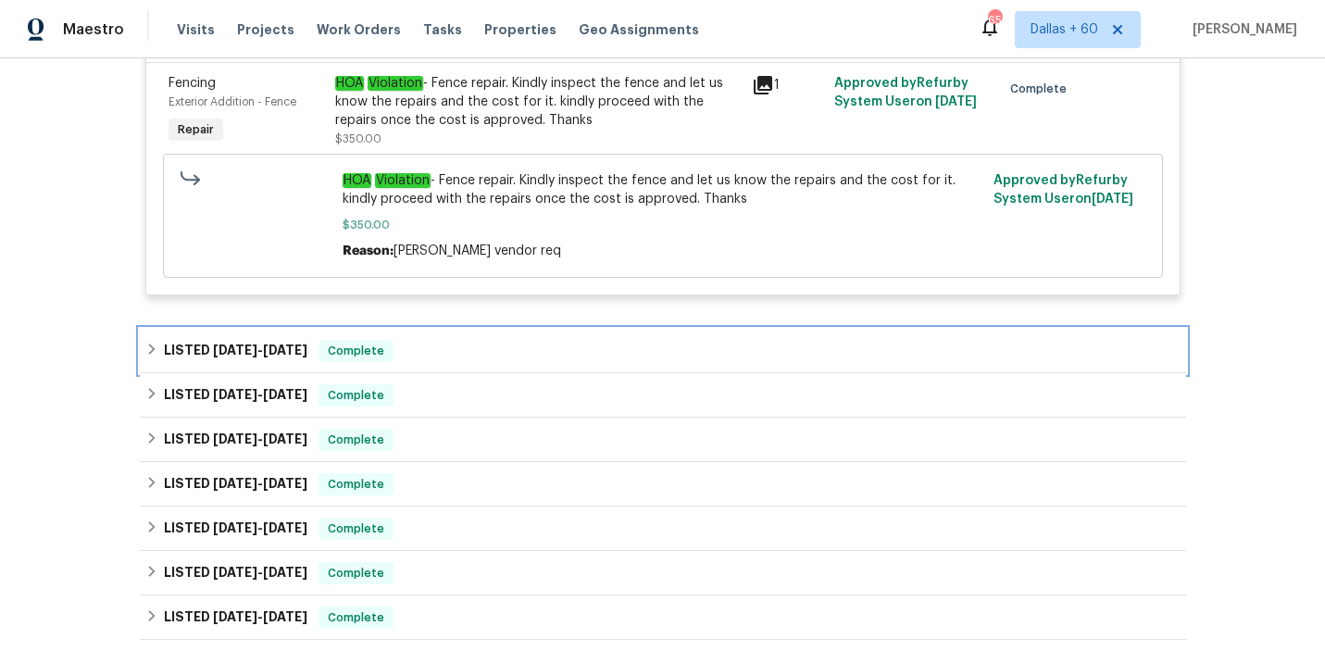
click at [489, 338] on div "LISTED [DATE] - [DATE] Complete" at bounding box center [663, 351] width 1046 height 44
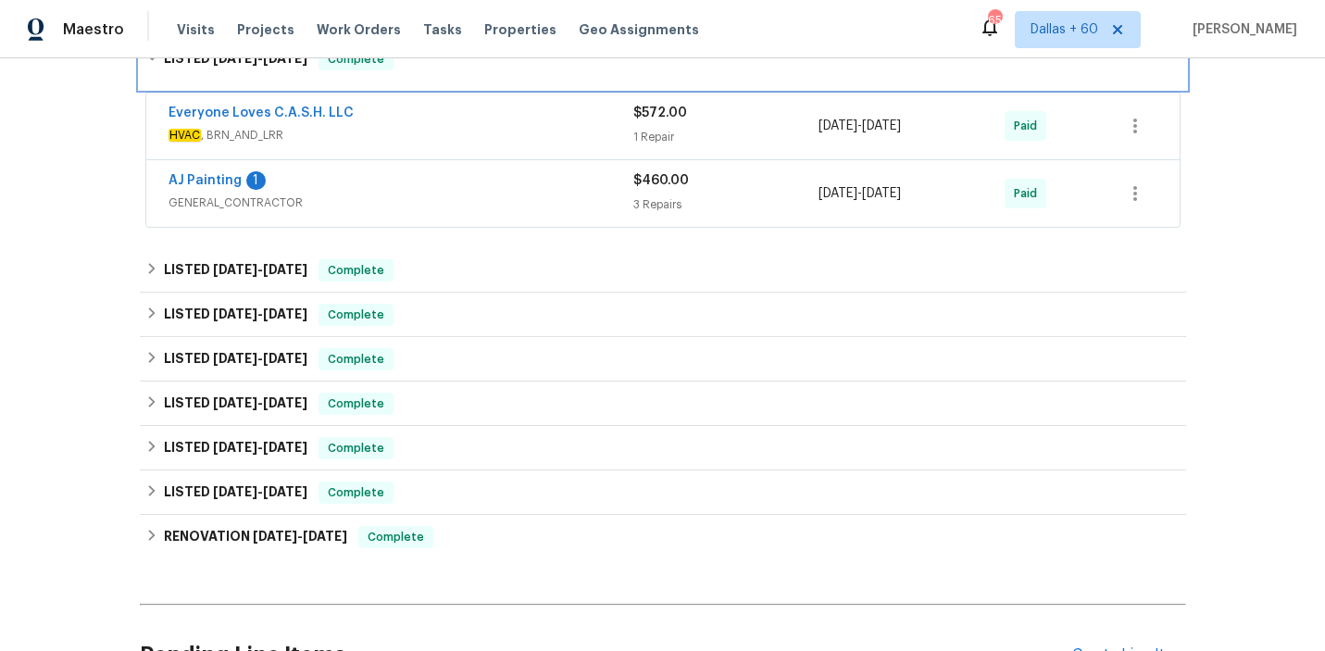
scroll to position [1747, 0]
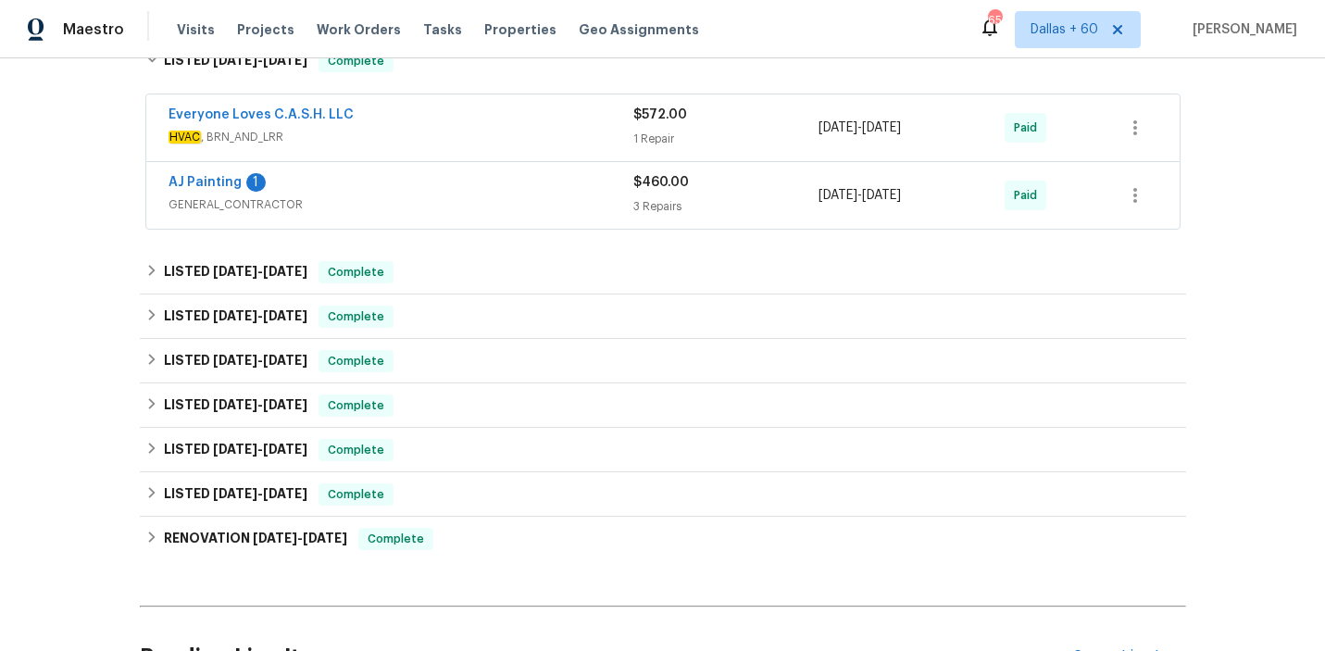
click at [529, 182] on div "AJ Painting 1" at bounding box center [401, 184] width 465 height 22
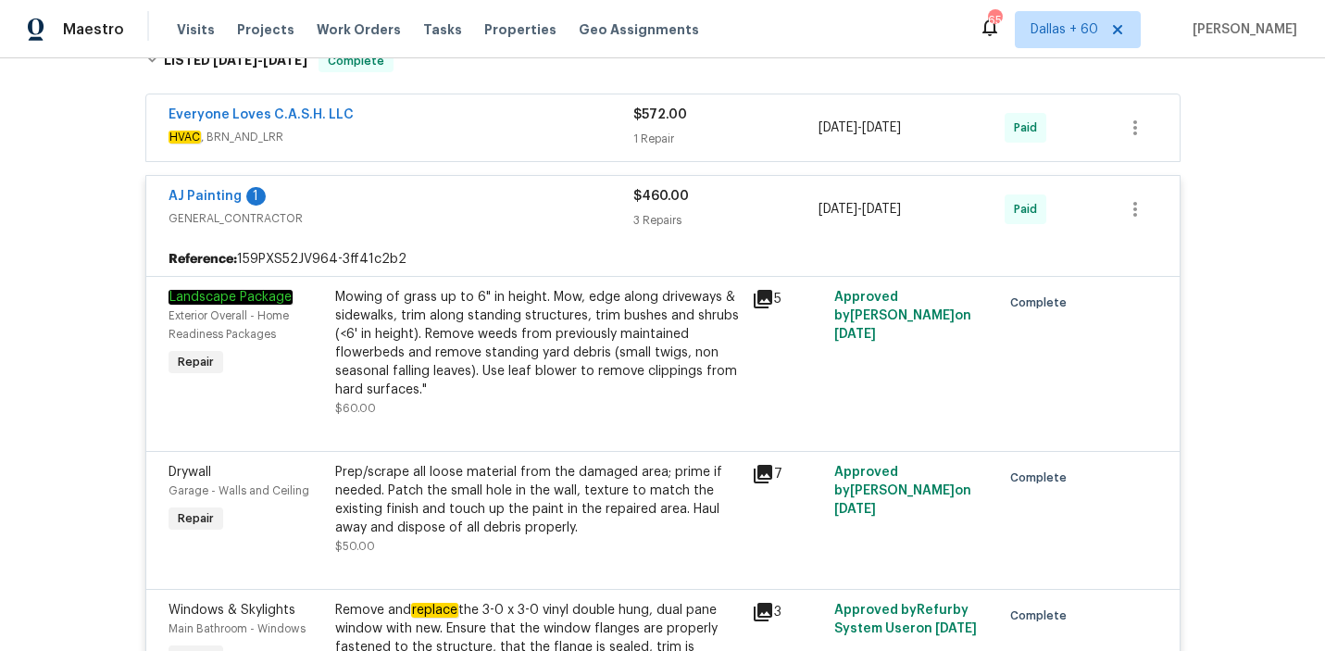
click at [498, 146] on span "HVAC , BRN_AND_LRR" at bounding box center [401, 137] width 465 height 19
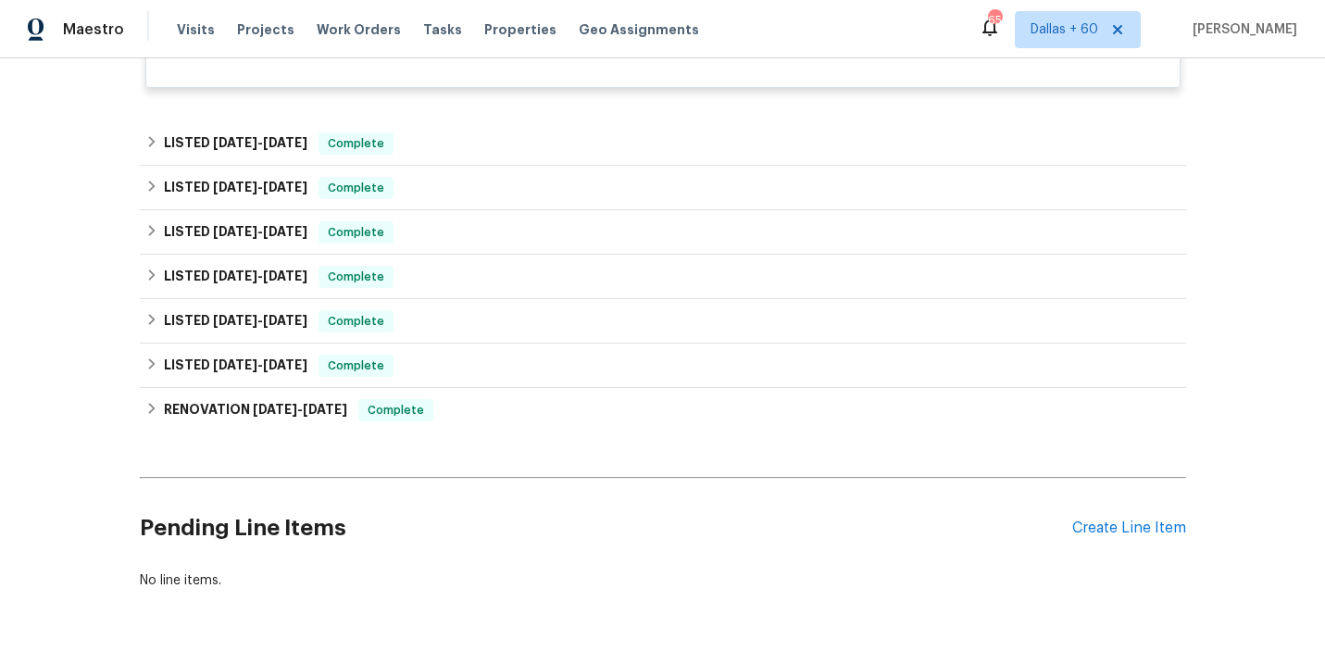
scroll to position [2776, 0]
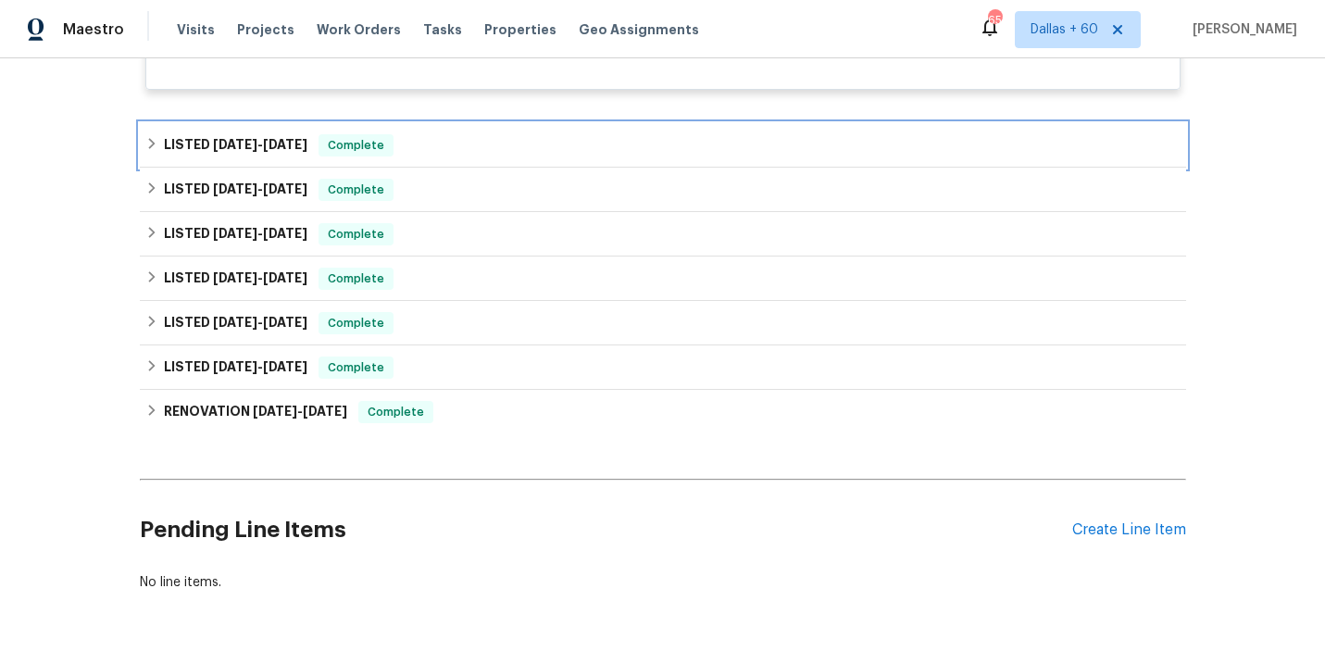
click at [512, 157] on div "LISTED [DATE] - [DATE] Complete" at bounding box center [662, 145] width 1035 height 22
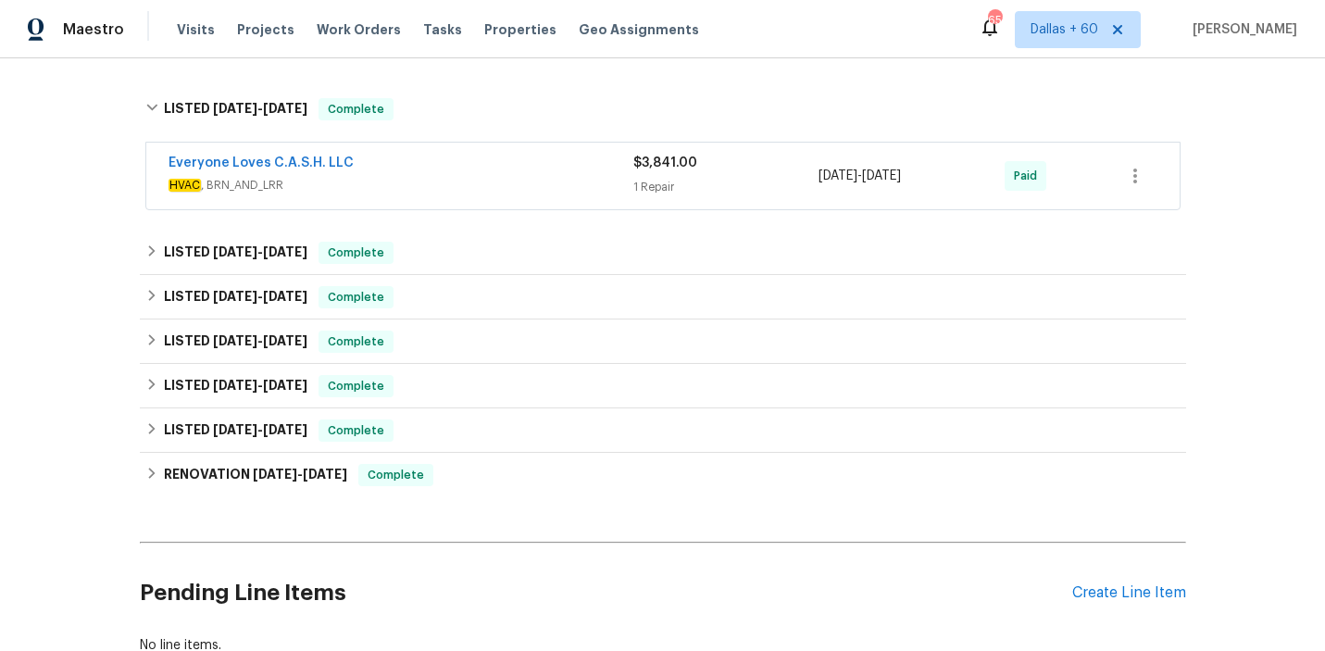
click at [512, 170] on div "Everyone Loves C.A.S.H. LLC" at bounding box center [401, 165] width 465 height 22
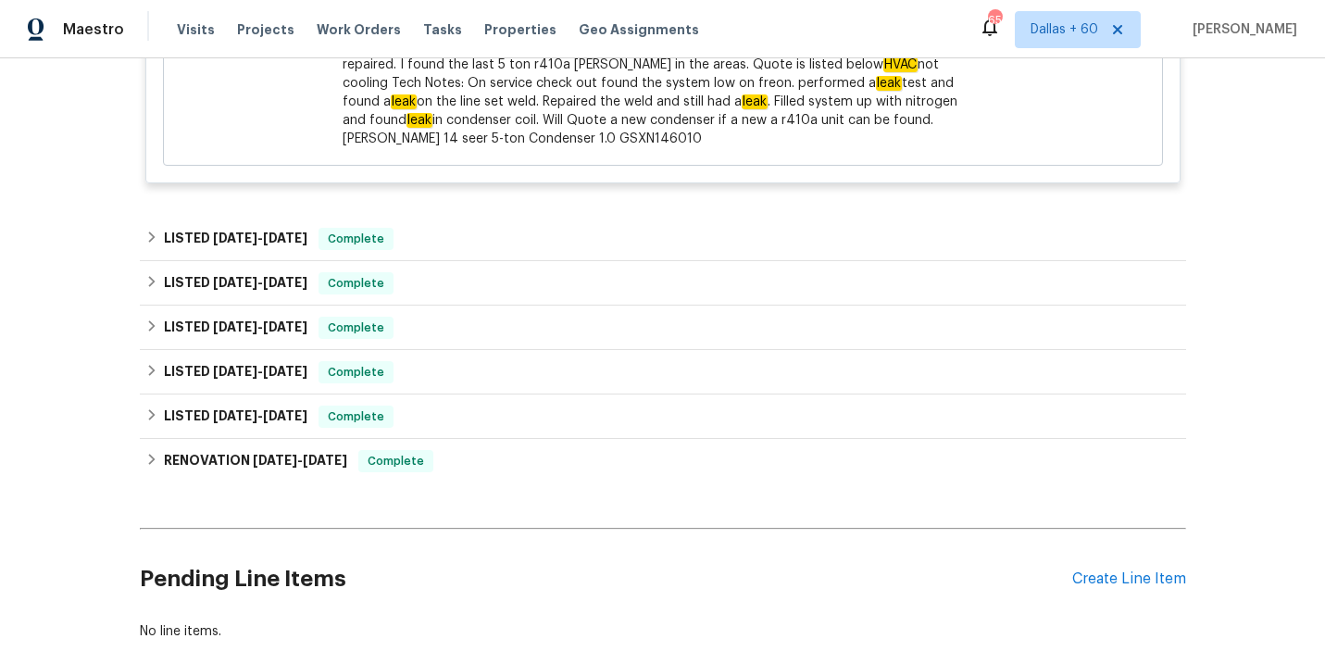
scroll to position [3321, 0]
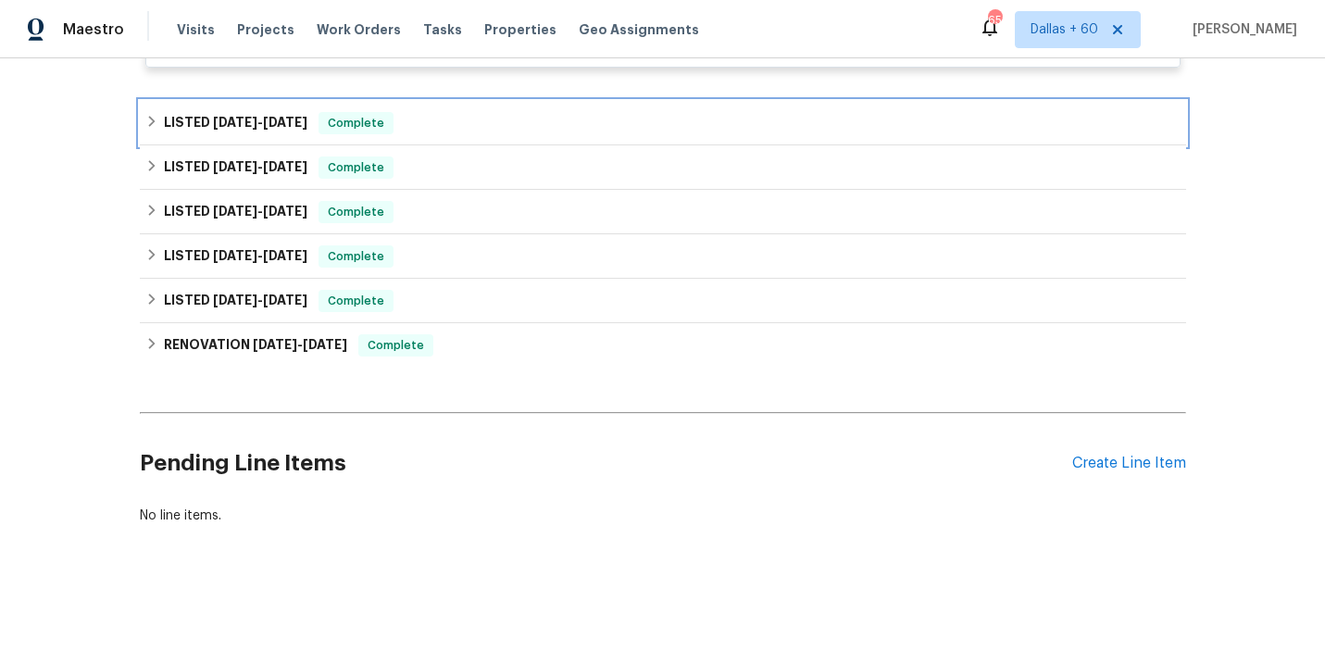
click at [472, 127] on div "LISTED [DATE] - [DATE] Complete" at bounding box center [662, 123] width 1035 height 22
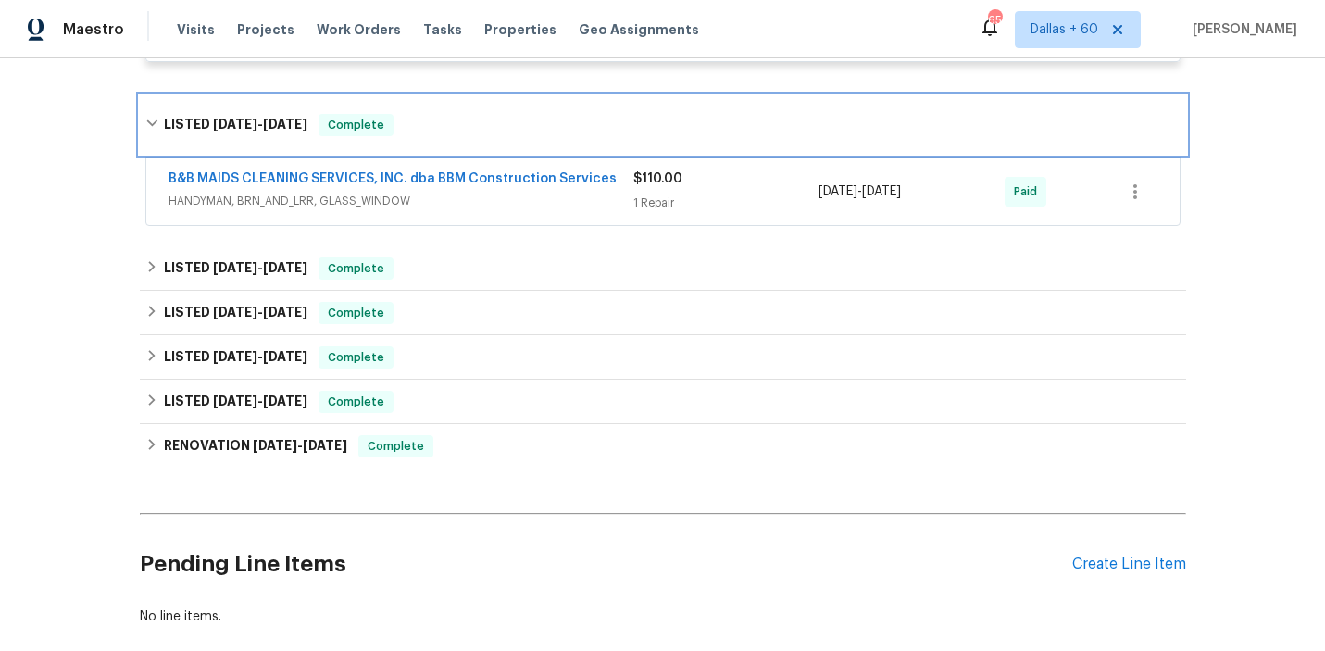
scroll to position [3356, 0]
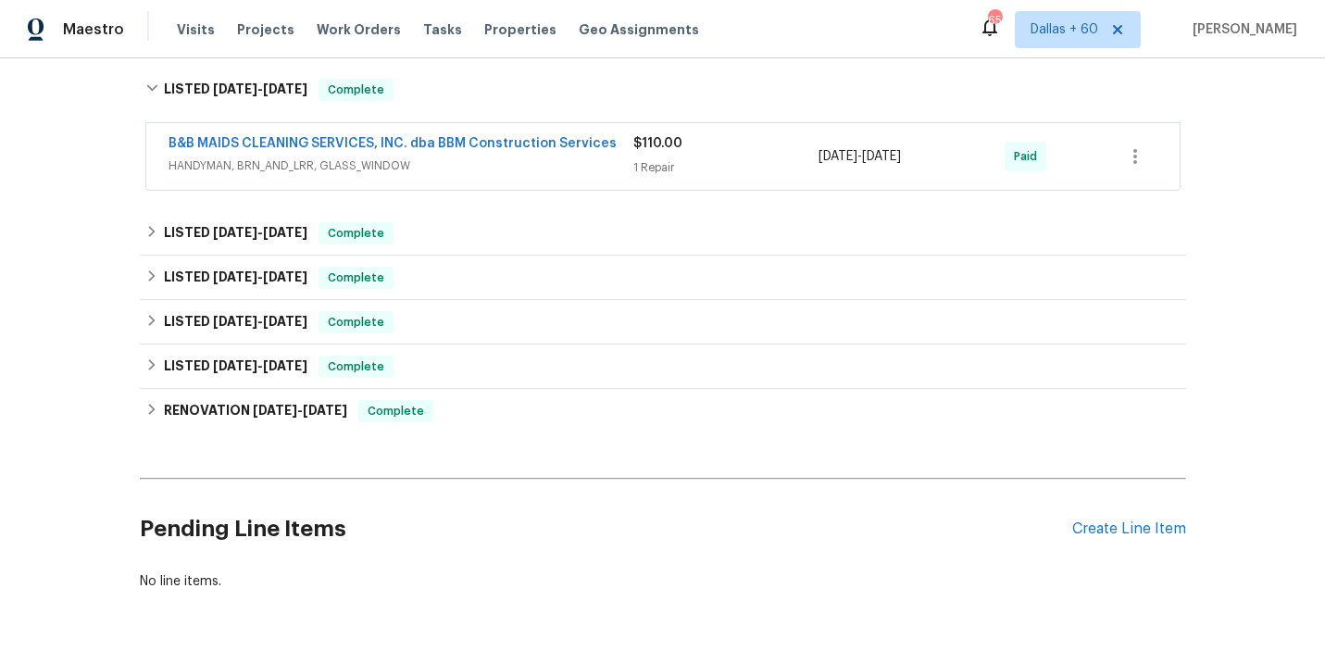
click at [476, 168] on span "HANDYMAN, BRN_AND_LRR, GLASS_WINDOW" at bounding box center [401, 166] width 465 height 19
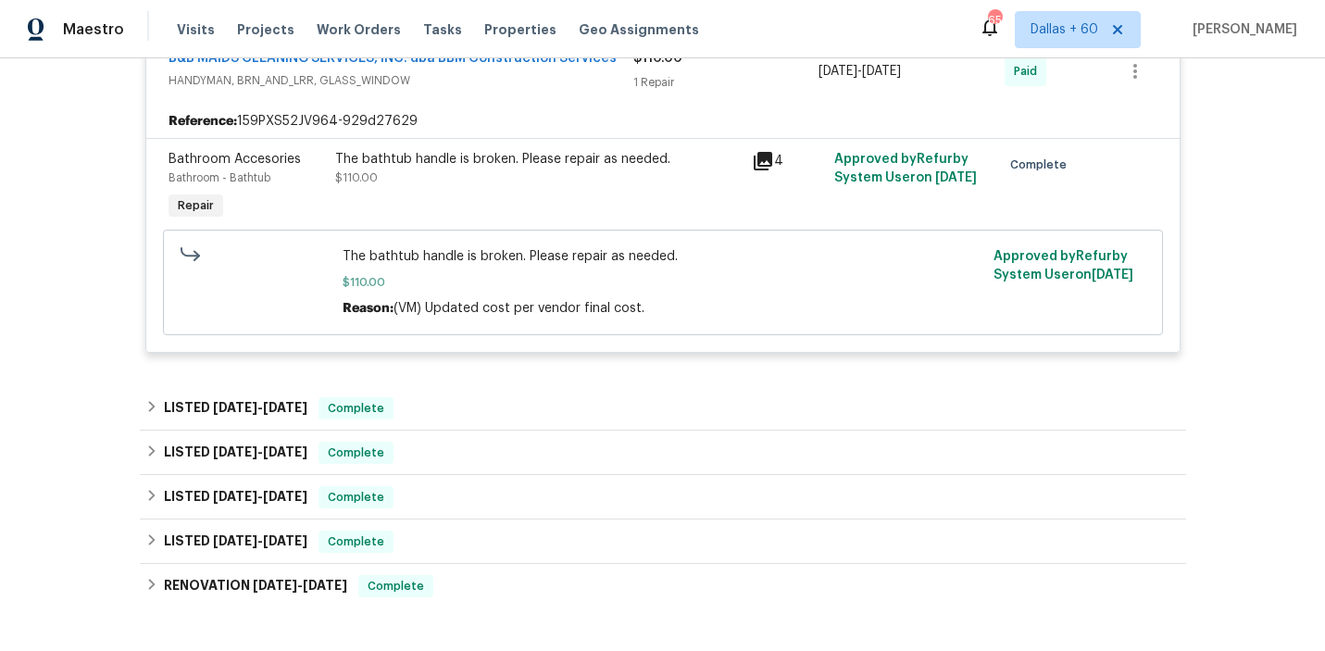
scroll to position [3472, 0]
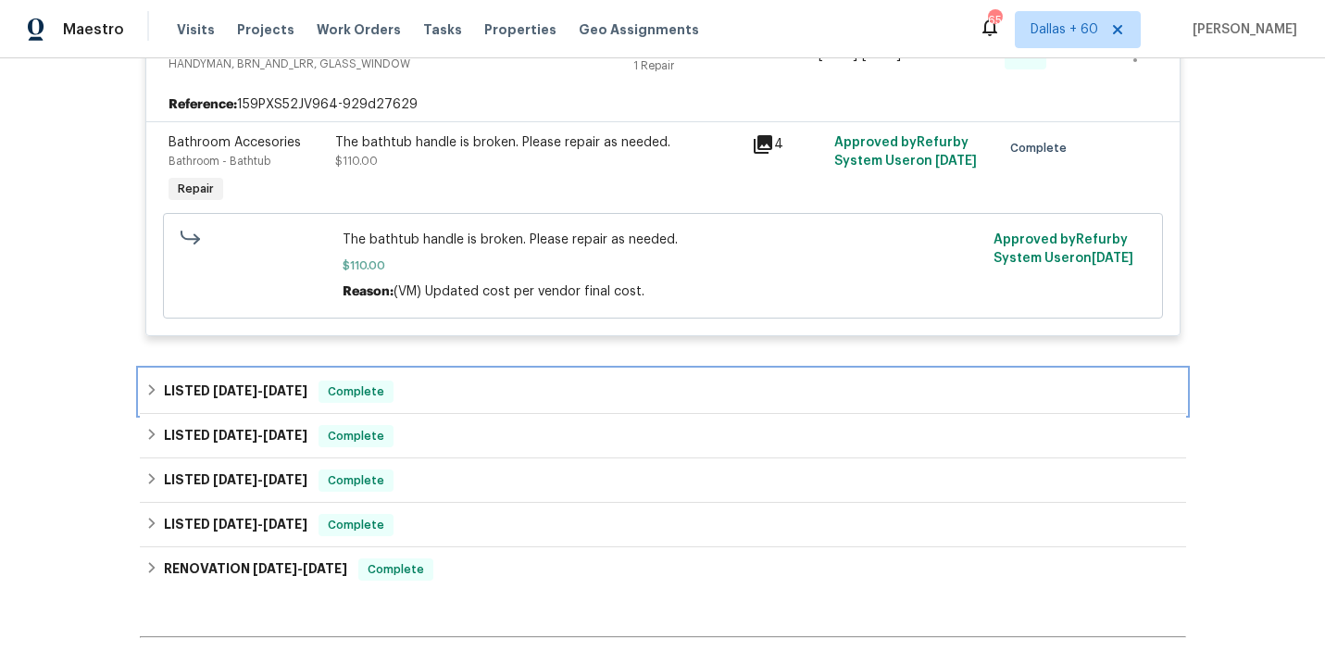
click at [456, 378] on div "LISTED [DATE] - [DATE] Complete" at bounding box center [663, 392] width 1046 height 44
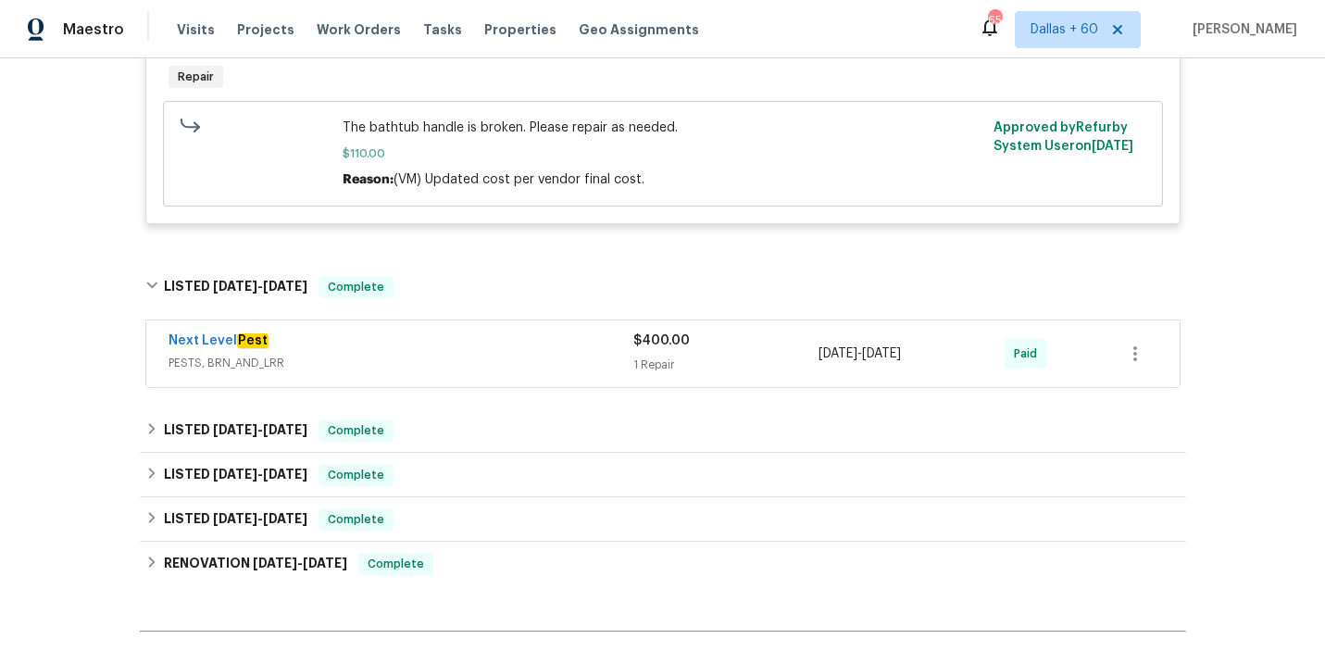
click at [457, 372] on span "PESTS, BRN_AND_LRR" at bounding box center [401, 363] width 465 height 19
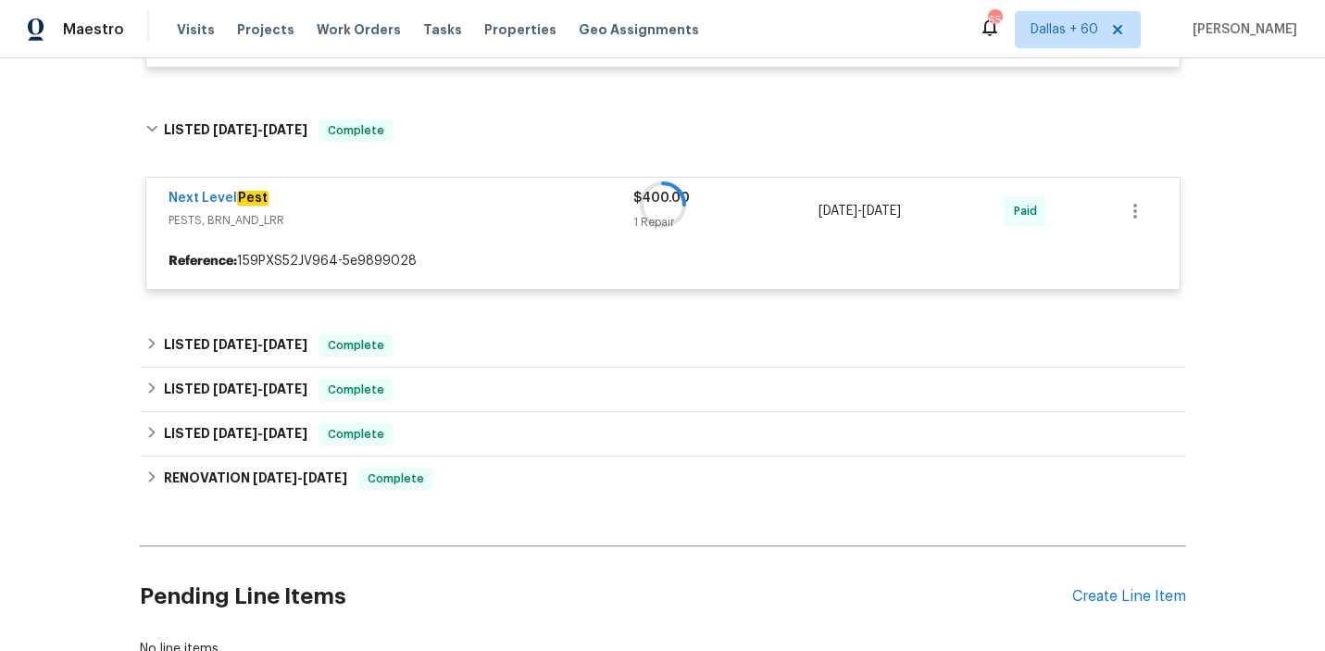
scroll to position [3744, 0]
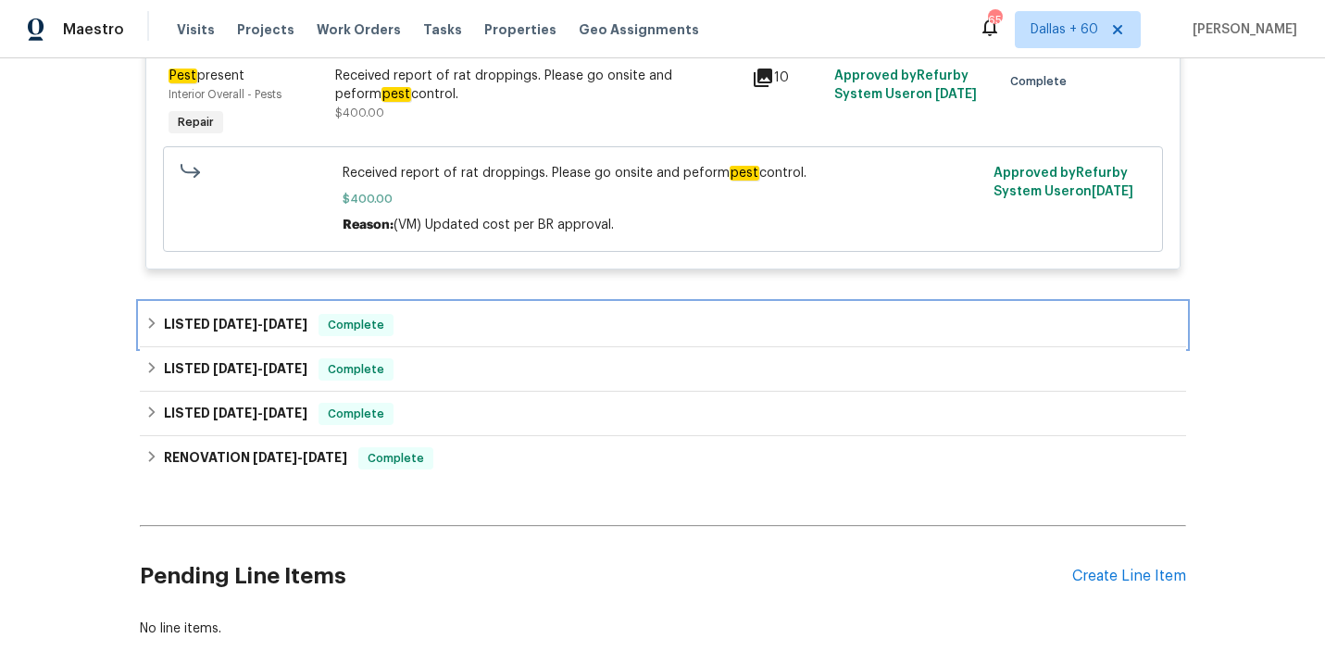
click at [455, 336] on div "LISTED [DATE] - [DATE] Complete" at bounding box center [662, 325] width 1035 height 22
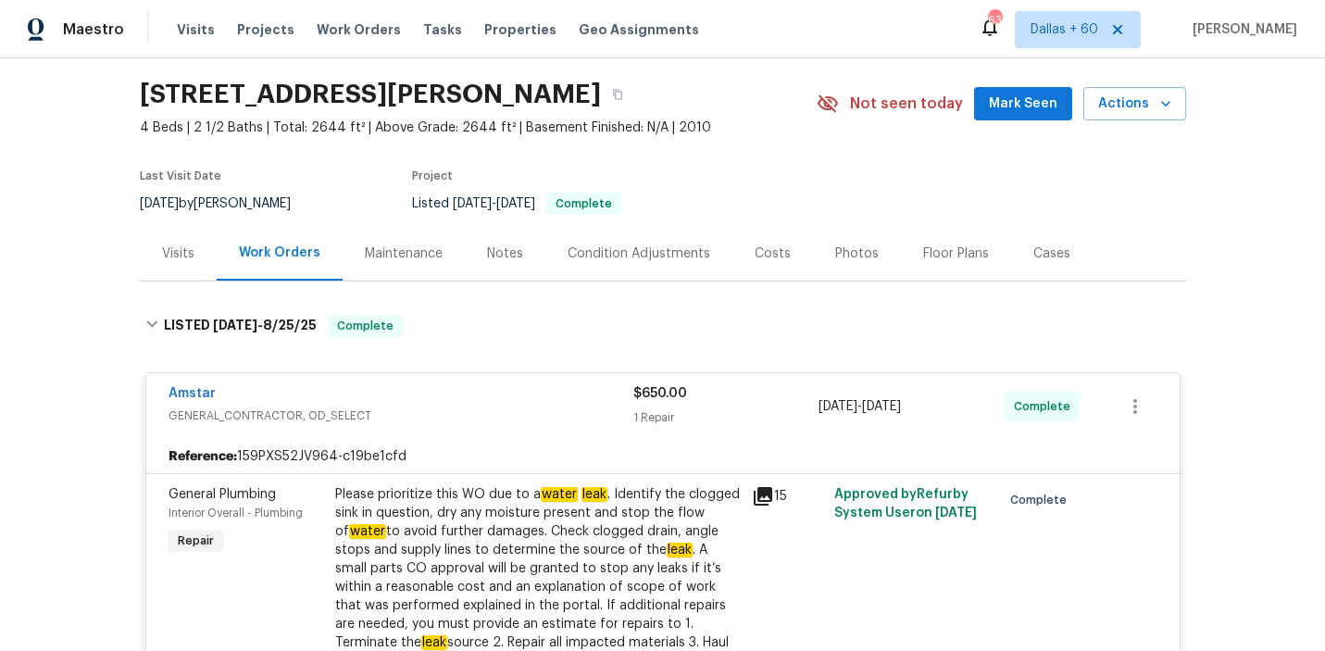
scroll to position [0, 0]
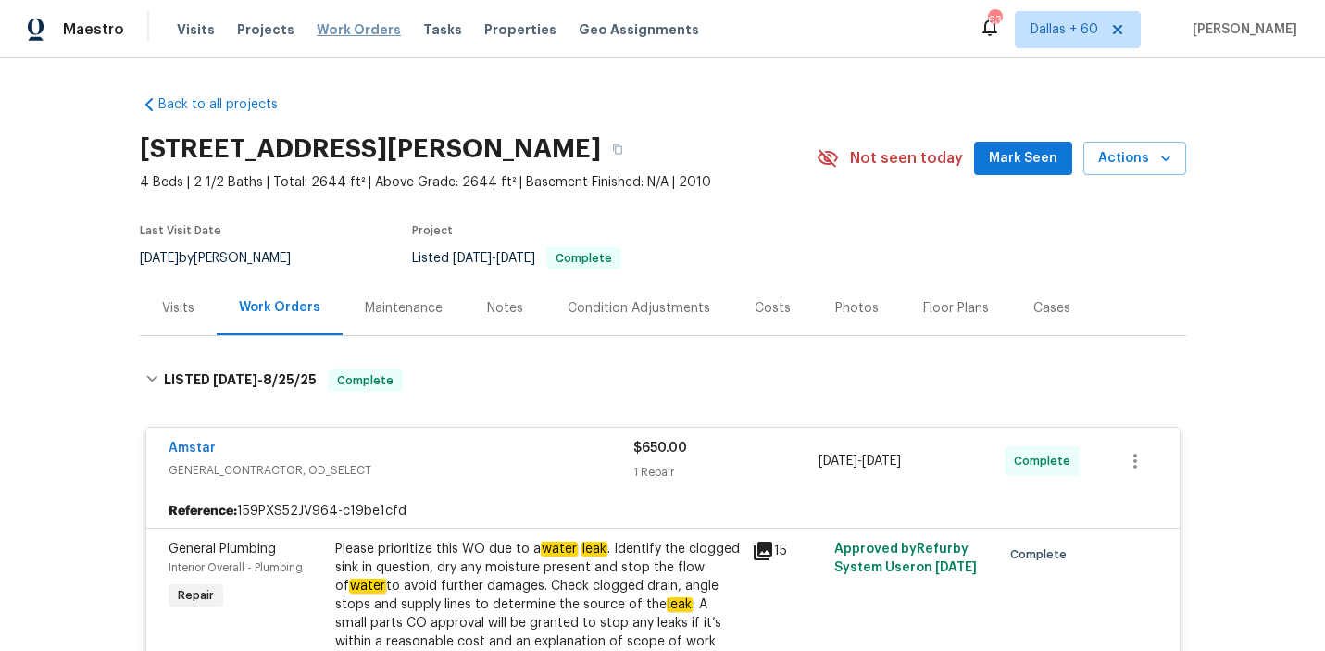
click at [345, 28] on span "Work Orders" at bounding box center [359, 29] width 84 height 19
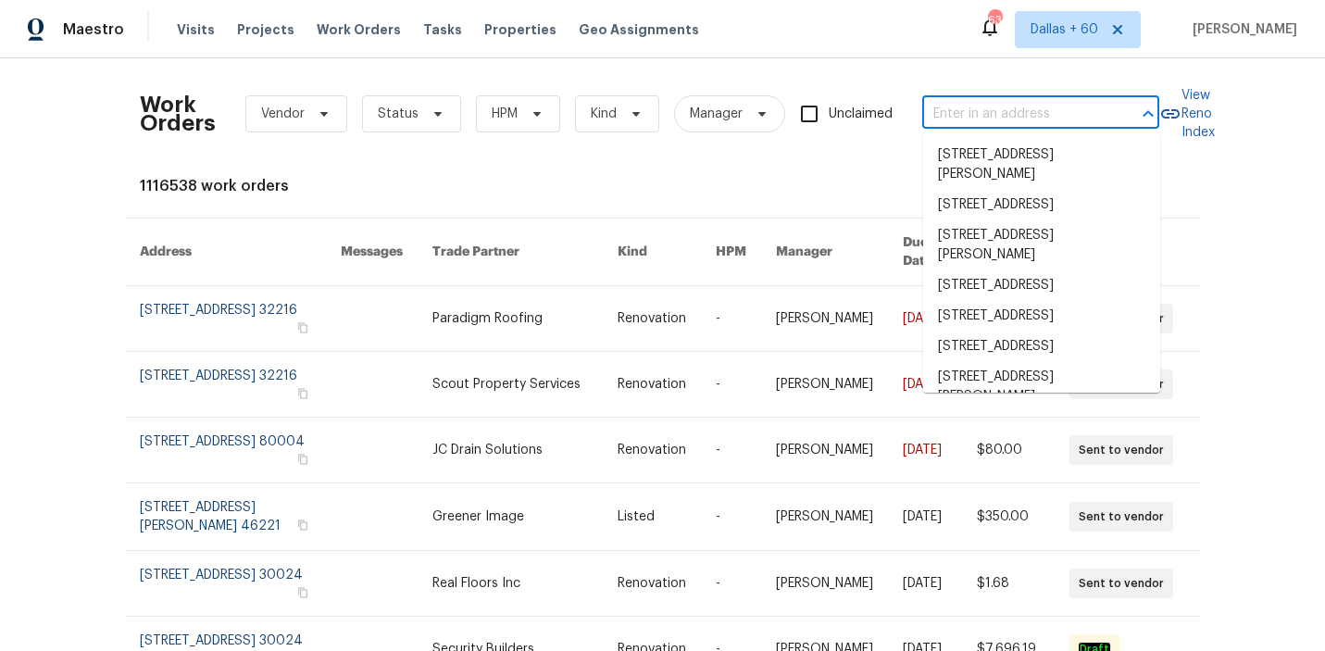
click at [951, 119] on input "text" at bounding box center [1014, 114] width 185 height 29
paste input "[STREET_ADDRESS][PERSON_NAME]"
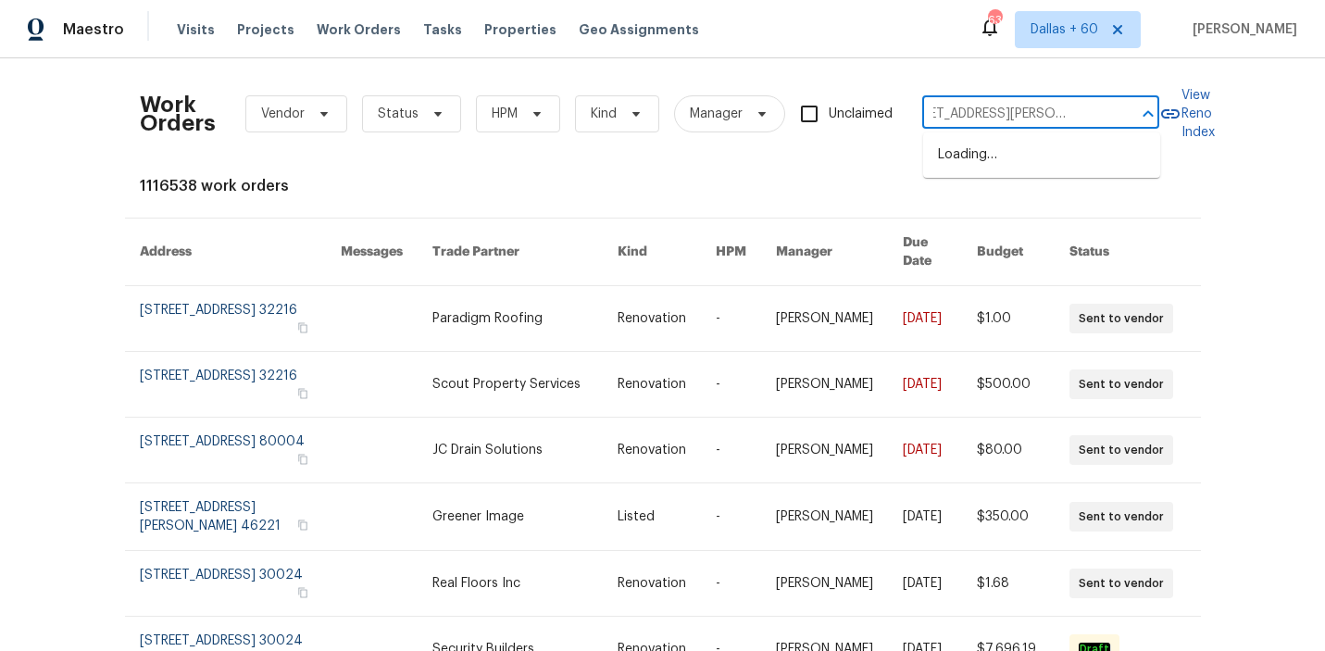
type input "[STREET_ADDRESS][PERSON_NAME]"
click at [974, 154] on li "[STREET_ADDRESS][PERSON_NAME]" at bounding box center [1041, 165] width 237 height 50
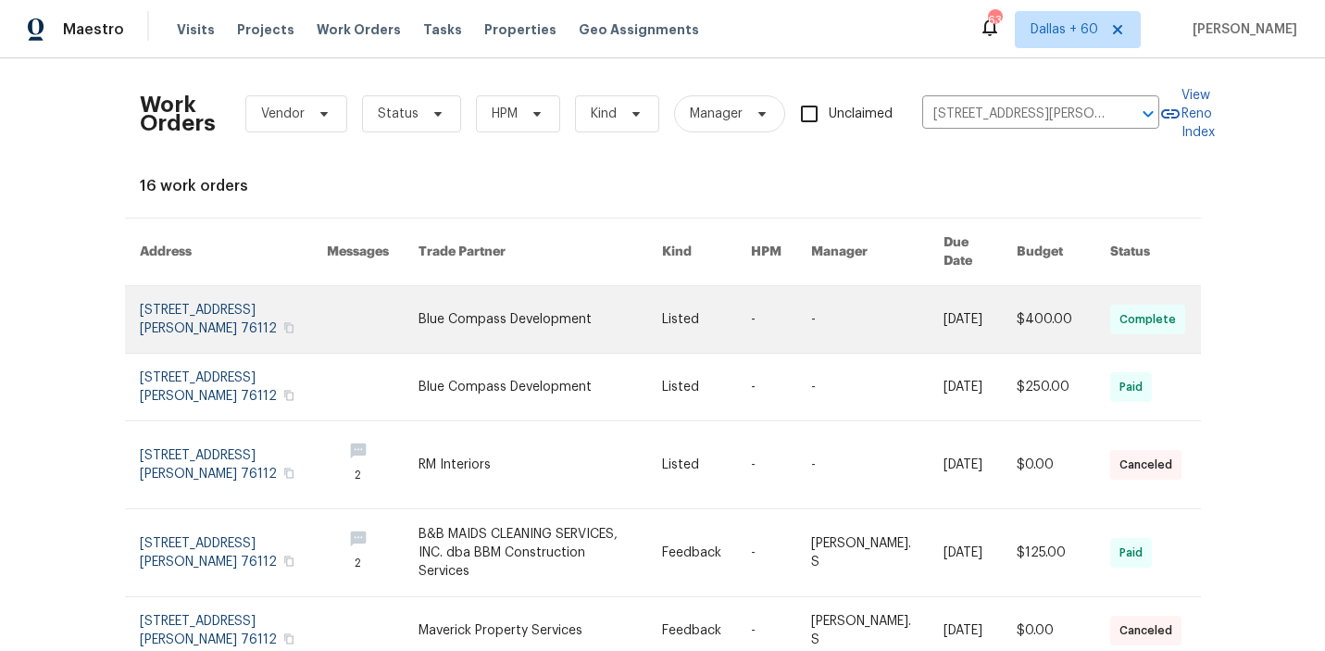
click at [562, 294] on link at bounding box center [541, 319] width 244 height 67
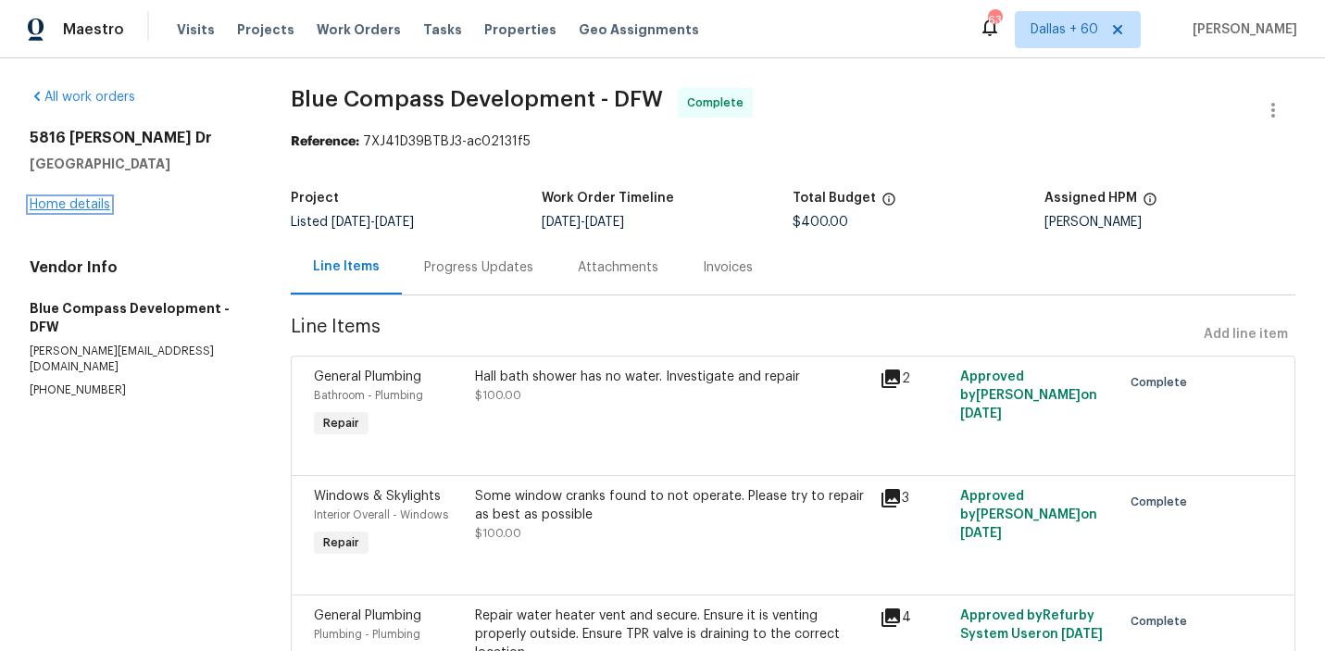
click at [72, 202] on link "Home details" at bounding box center [70, 204] width 81 height 13
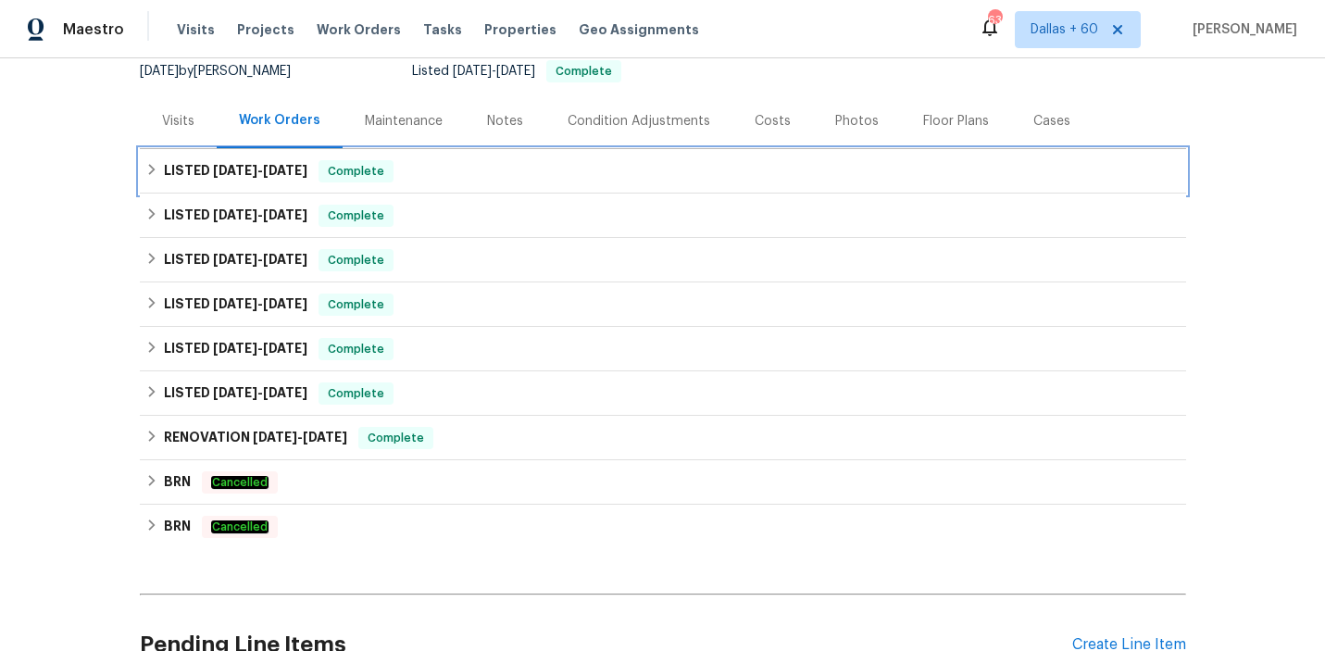
click at [562, 165] on div "LISTED [DATE] - [DATE] Complete" at bounding box center [662, 171] width 1035 height 22
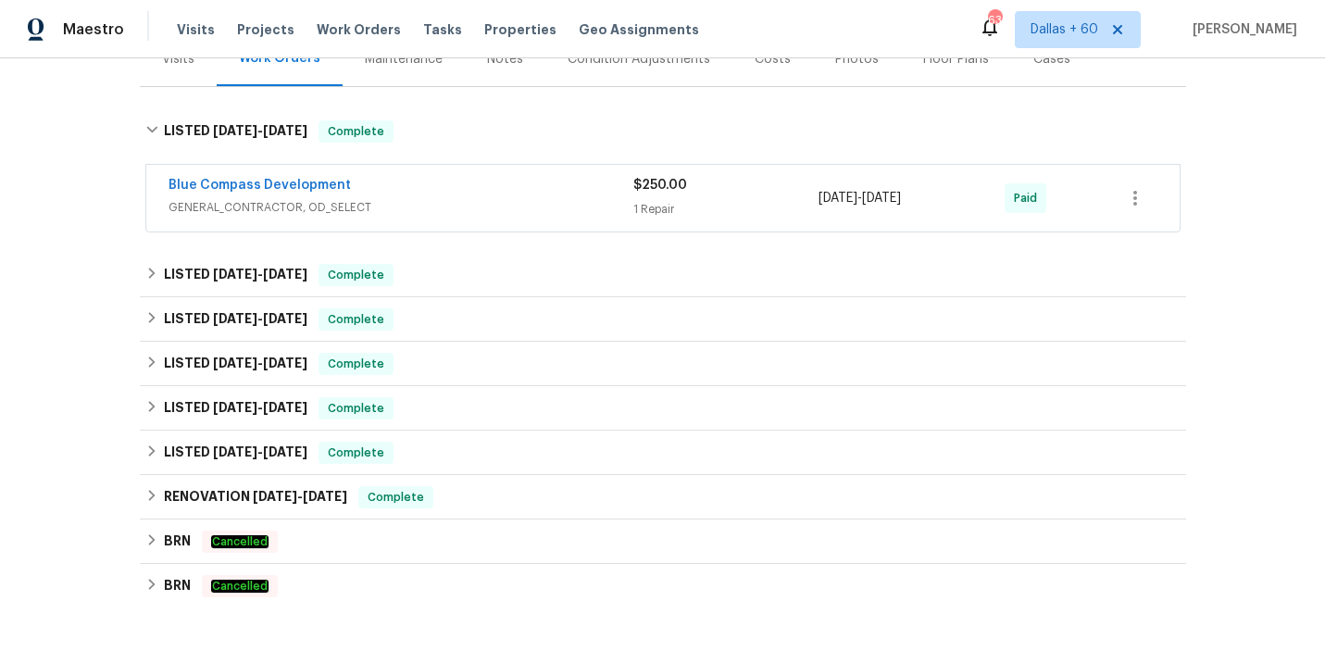
click at [565, 184] on div "Blue Compass Development" at bounding box center [401, 187] width 465 height 22
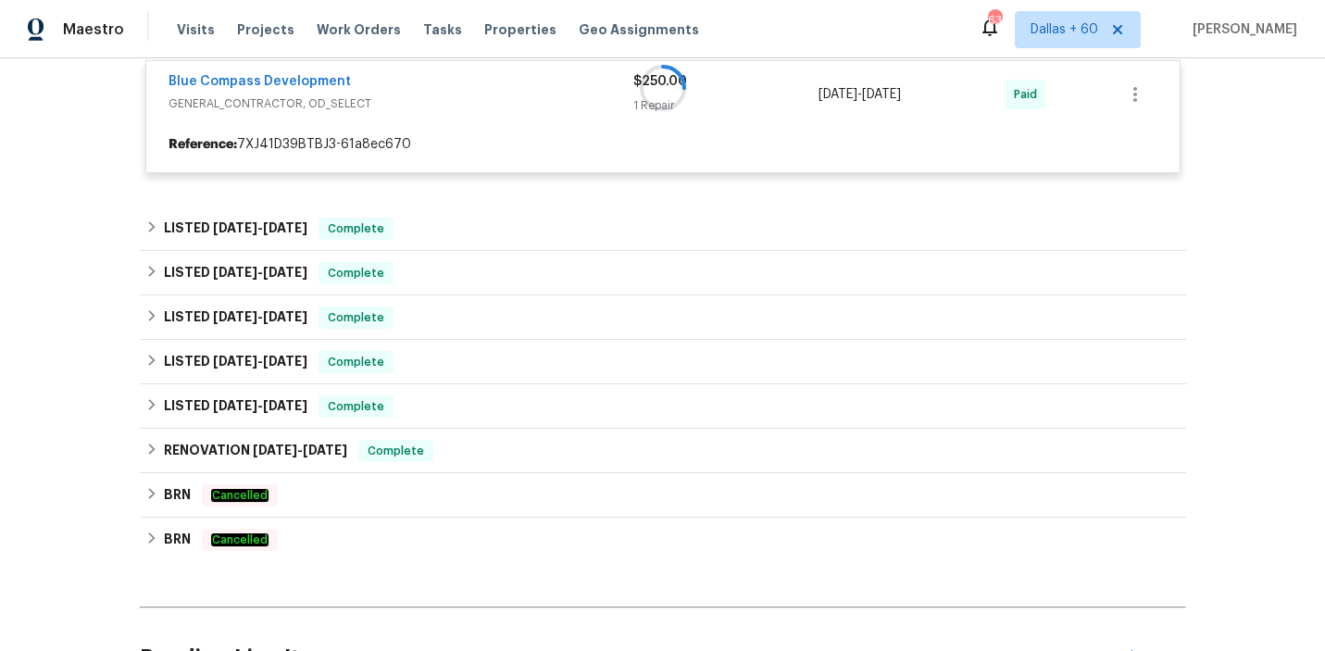
scroll to position [366, 0]
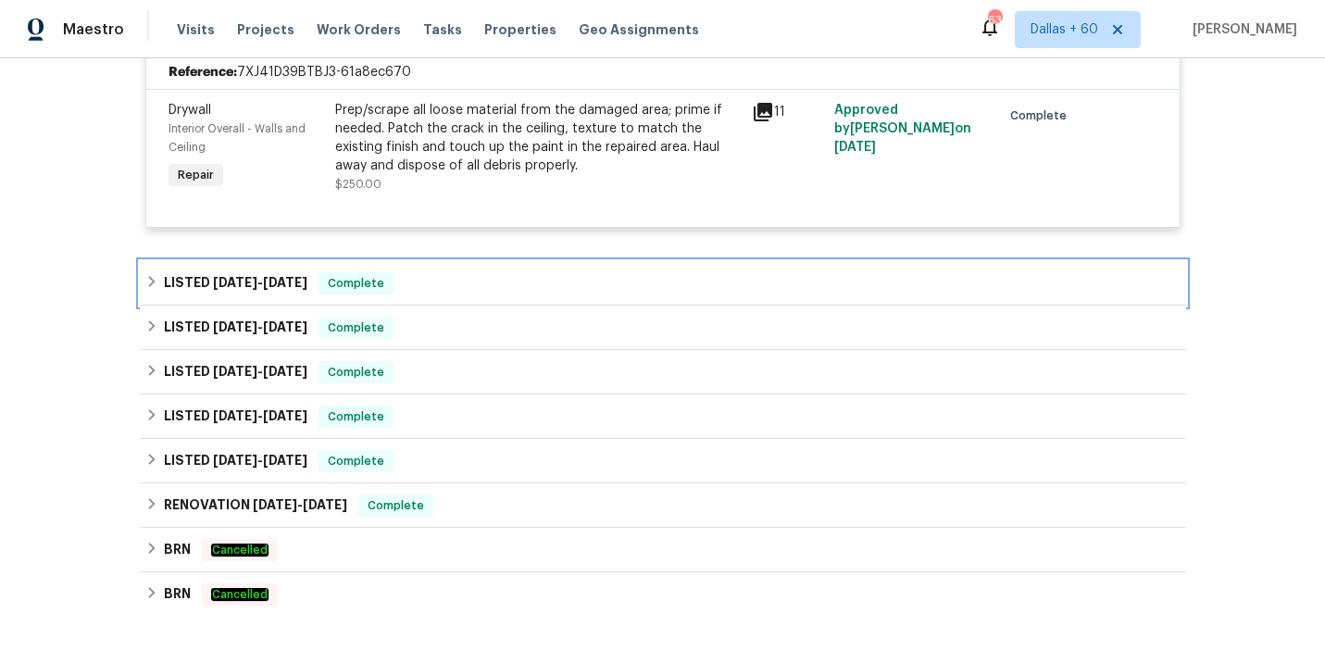
click at [539, 274] on div "LISTED [DATE] - [DATE] Complete" at bounding box center [662, 283] width 1035 height 22
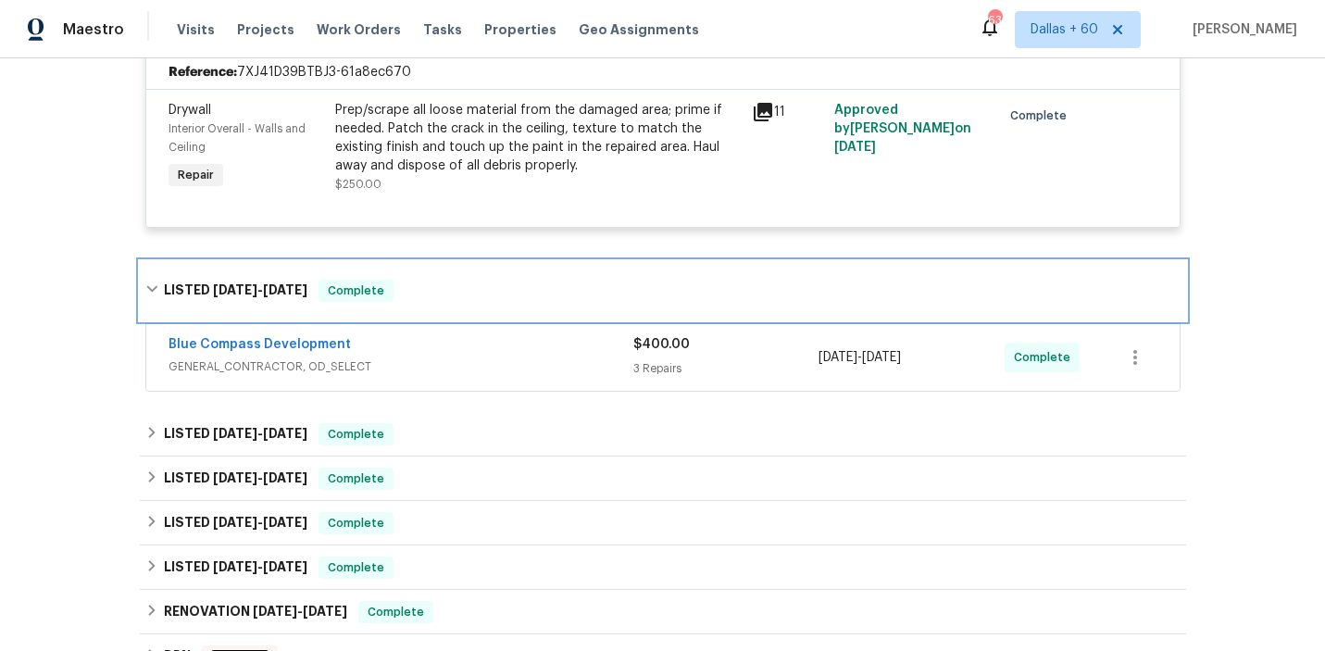
scroll to position [538, 0]
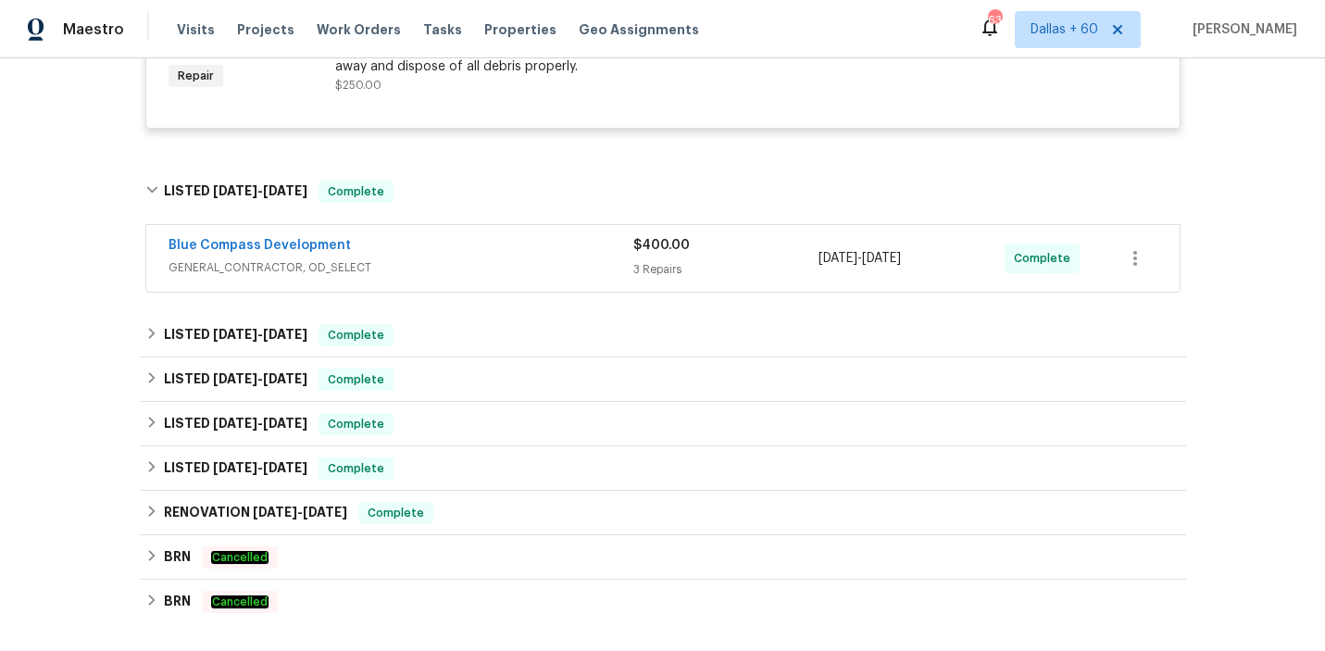
click at [535, 251] on div "Blue Compass Development" at bounding box center [401, 247] width 465 height 22
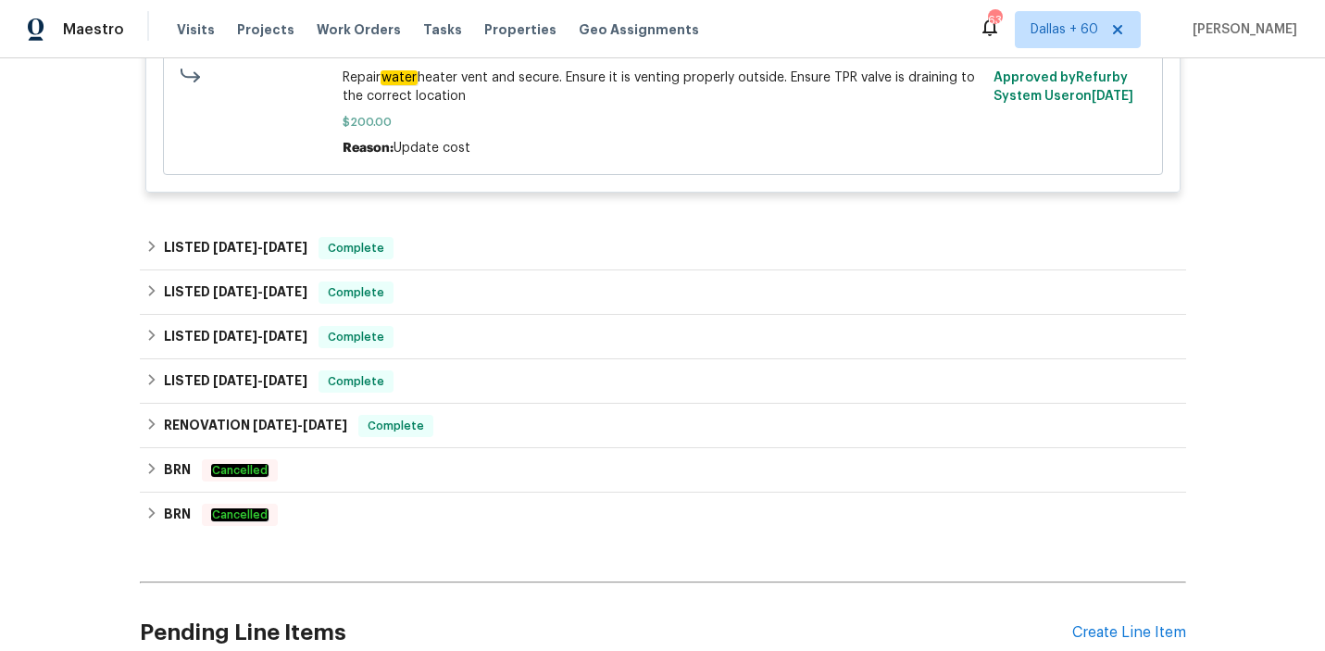
scroll to position [1153, 0]
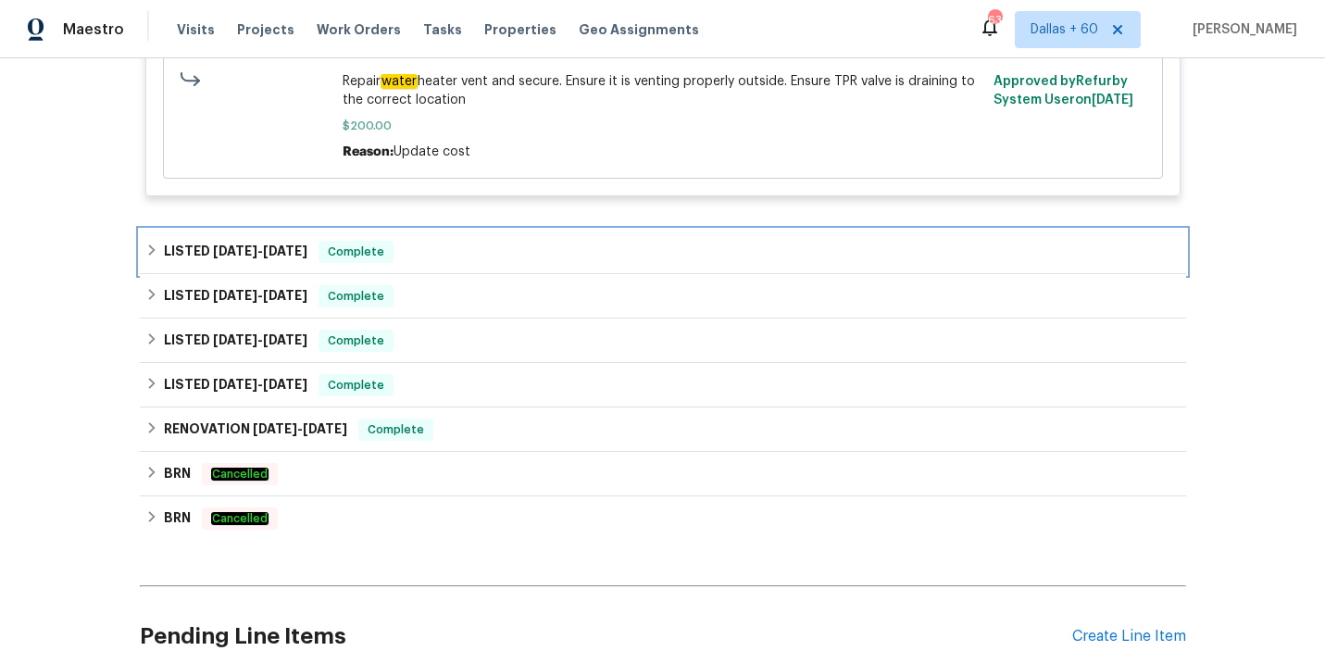
click at [519, 236] on div "LISTED [DATE] - [DATE] Complete" at bounding box center [663, 252] width 1046 height 44
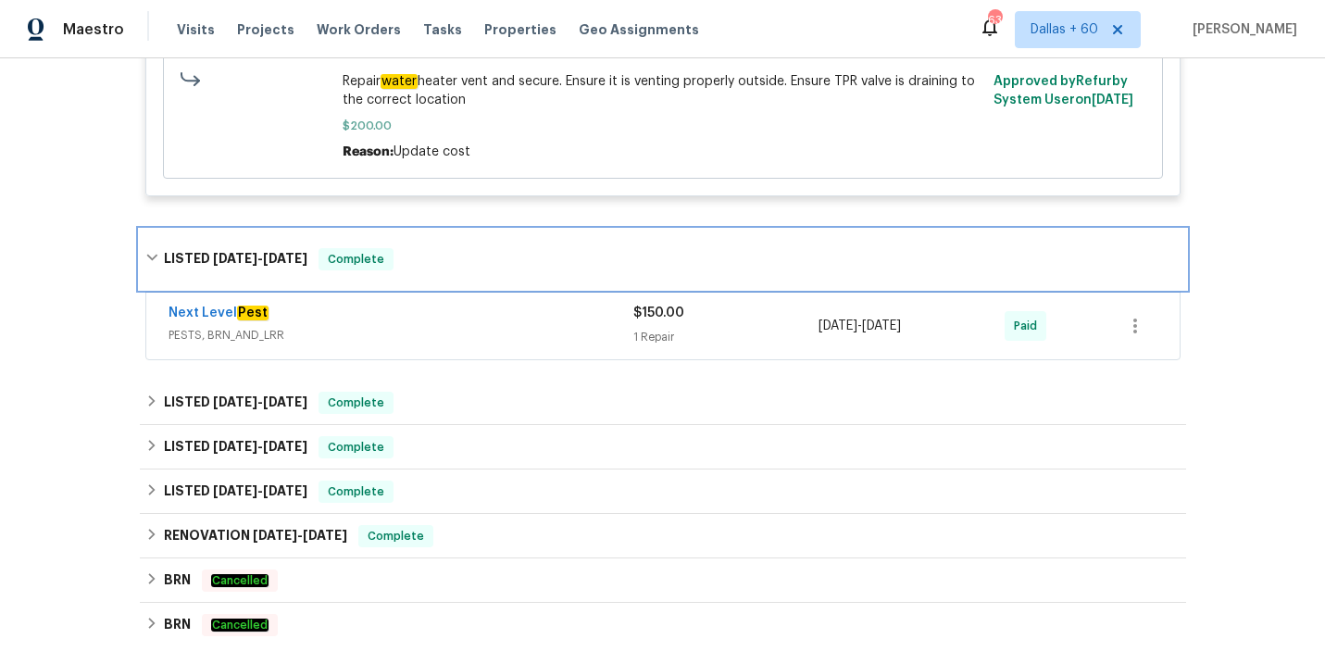
scroll to position [1232, 0]
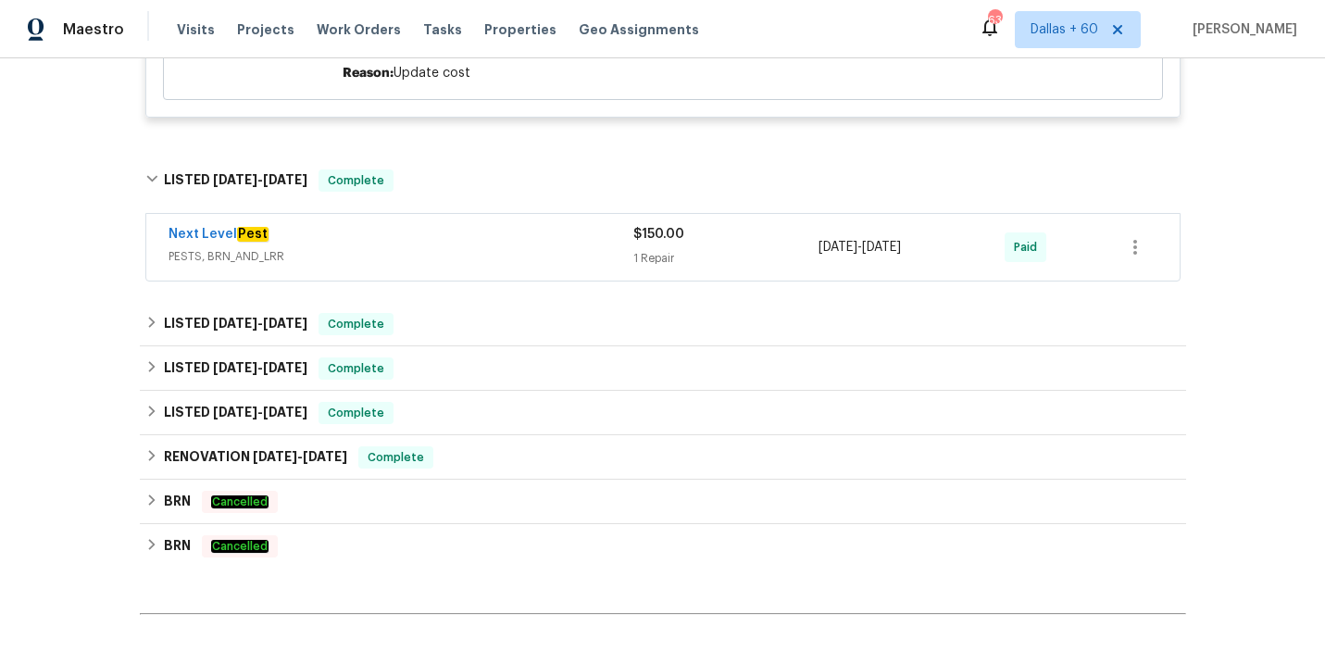
click at [519, 236] on div "Next Level Pest" at bounding box center [401, 236] width 465 height 22
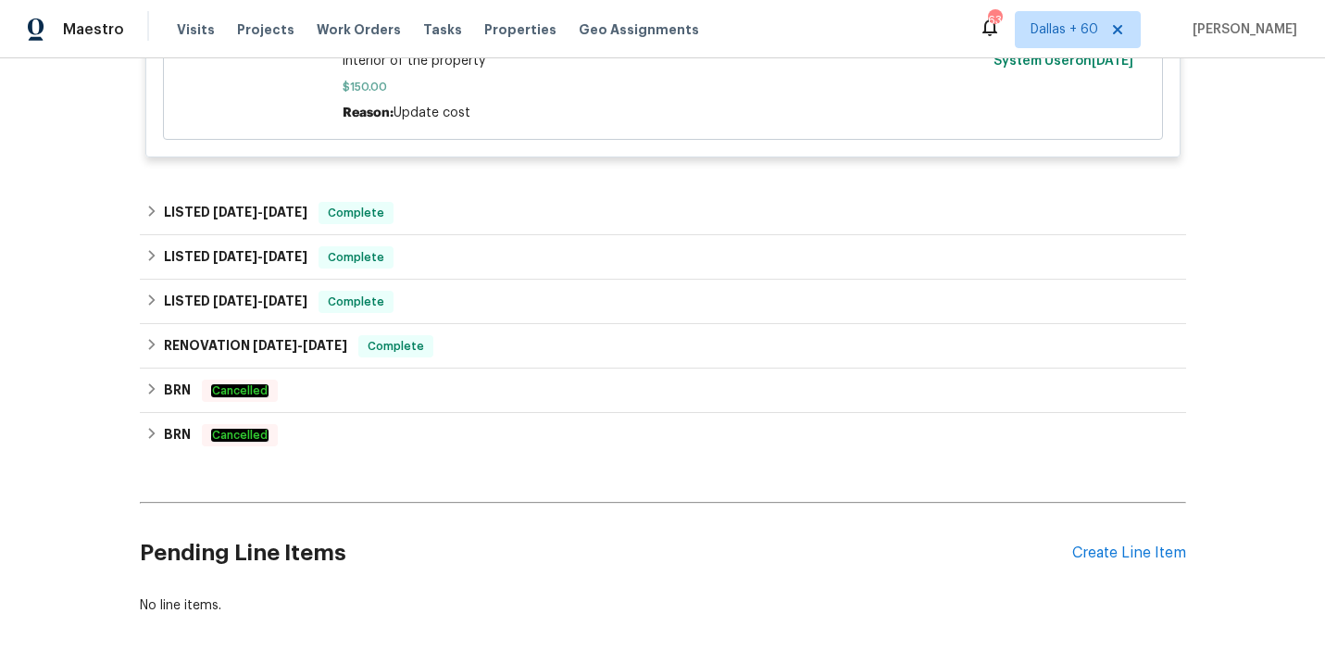
scroll to position [1637, 0]
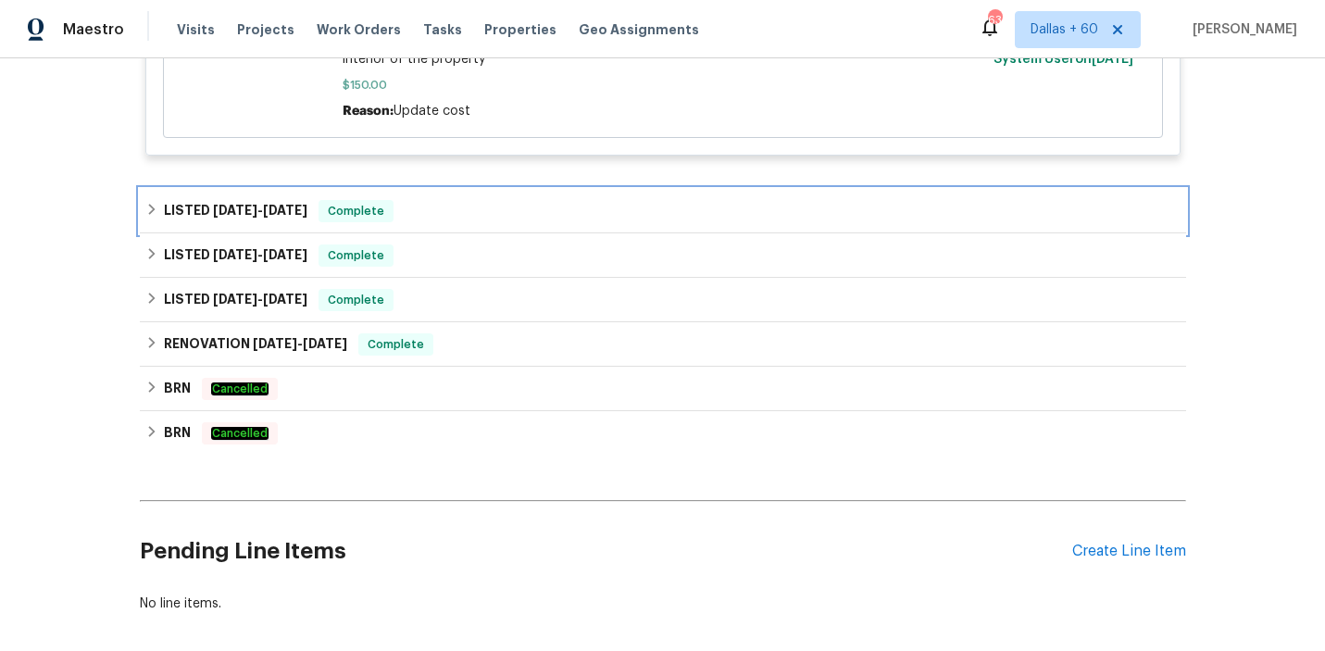
click at [554, 212] on div "LISTED [DATE] - [DATE] Complete" at bounding box center [662, 211] width 1035 height 22
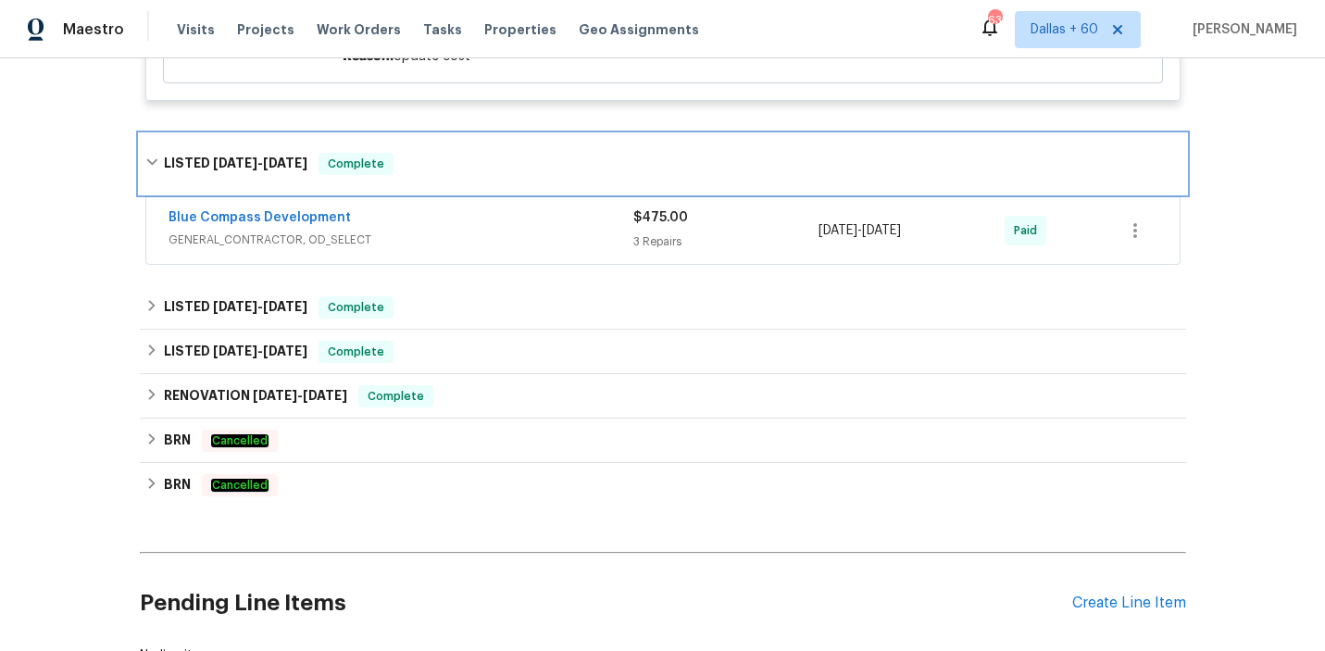
scroll to position [1697, 0]
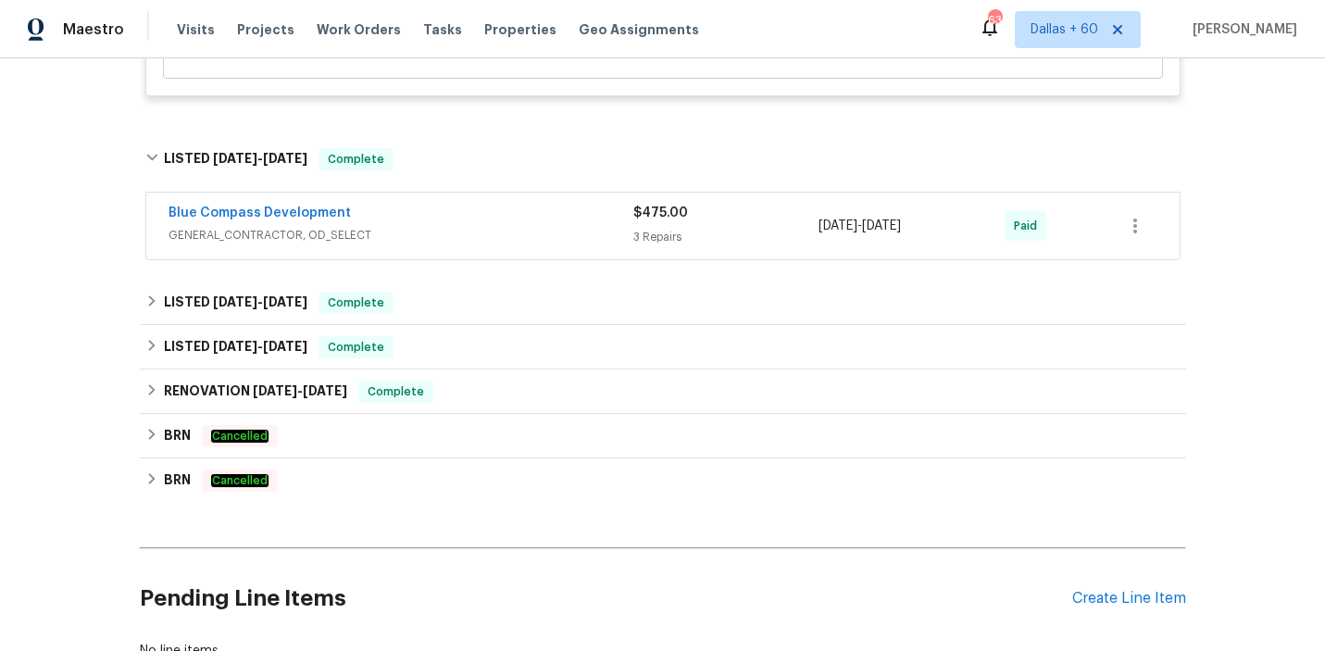
click at [554, 220] on div "Blue Compass Development" at bounding box center [401, 215] width 465 height 22
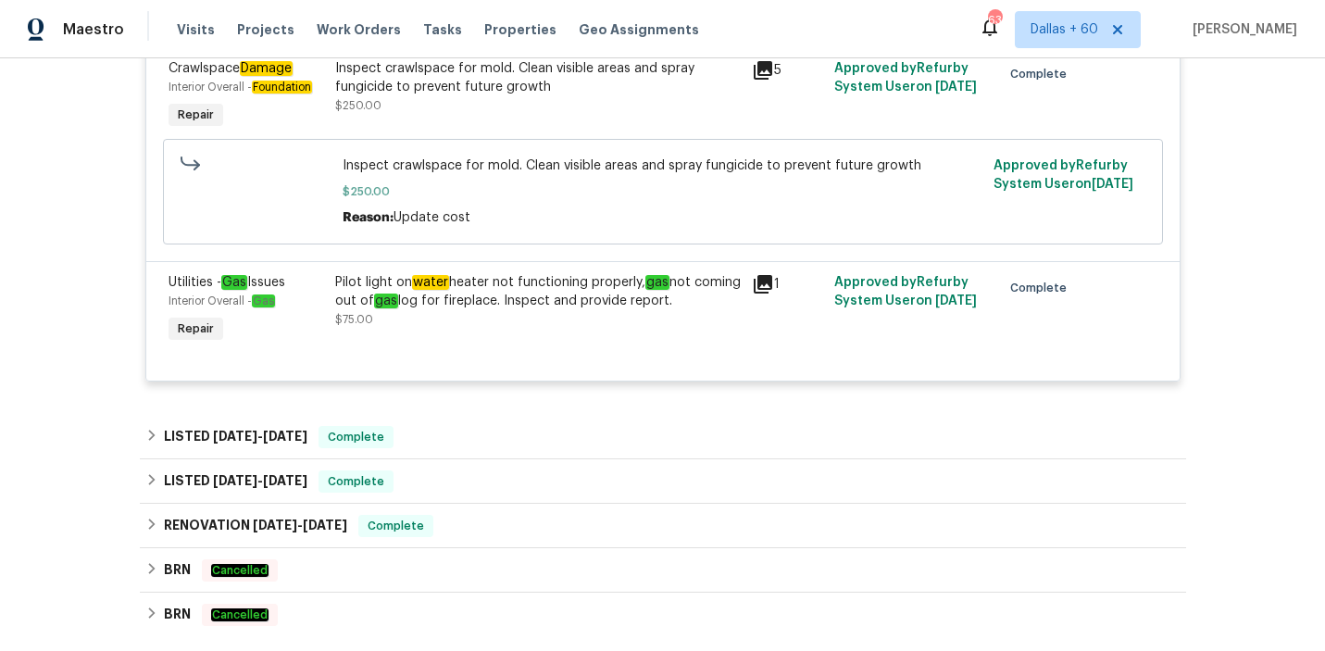
scroll to position [2092, 0]
